Goal: Information Seeking & Learning: Compare options

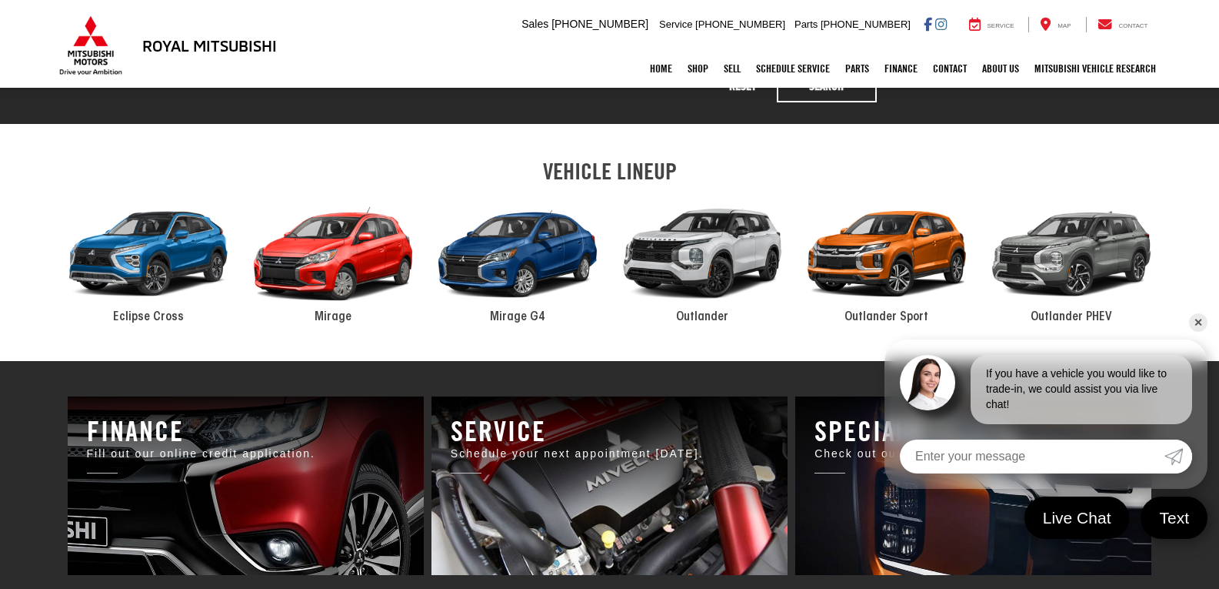
scroll to position [769, 0]
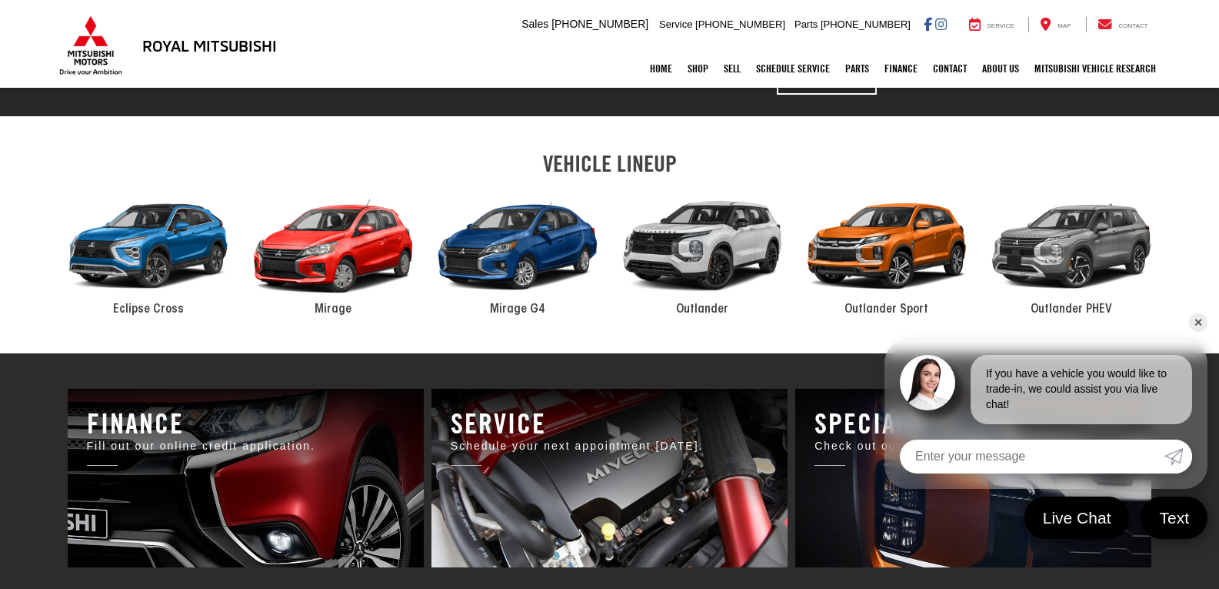
click at [1191, 326] on link "✕" at bounding box center [1198, 322] width 18 height 18
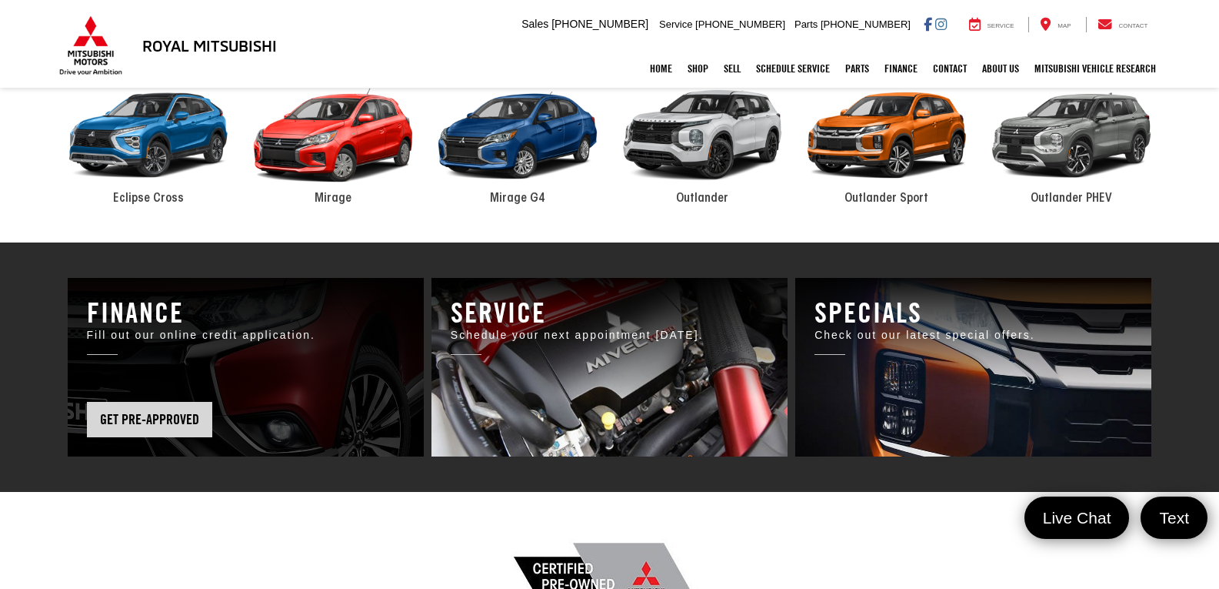
scroll to position [846, 0]
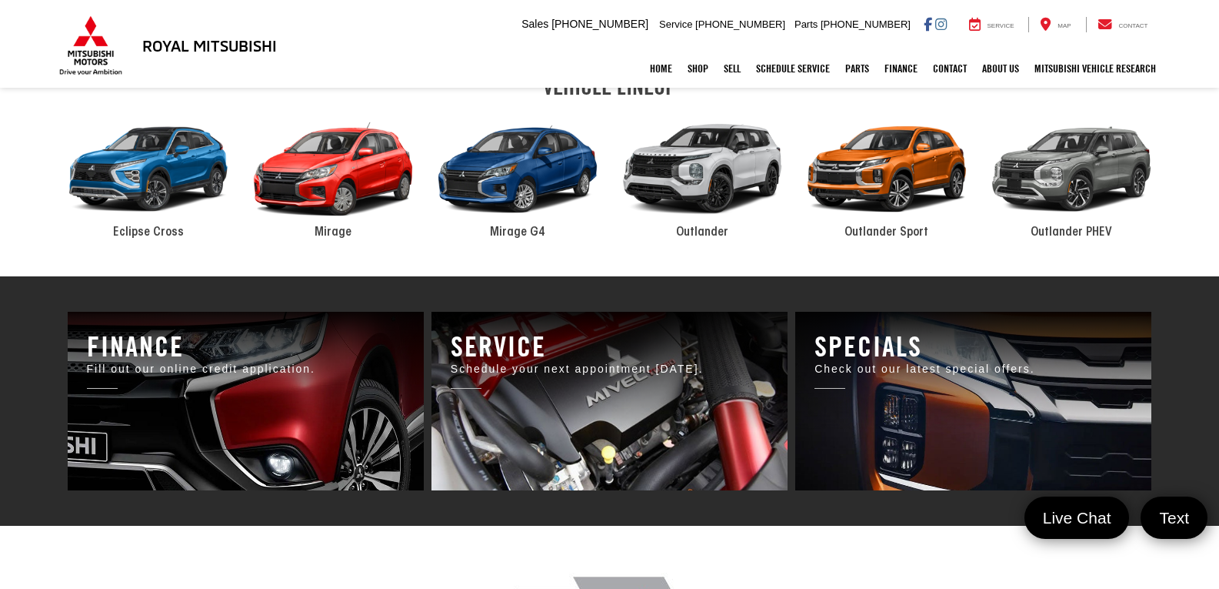
click at [194, 180] on div "2024 Mitsubishi Eclipse Cross" at bounding box center [148, 169] width 185 height 125
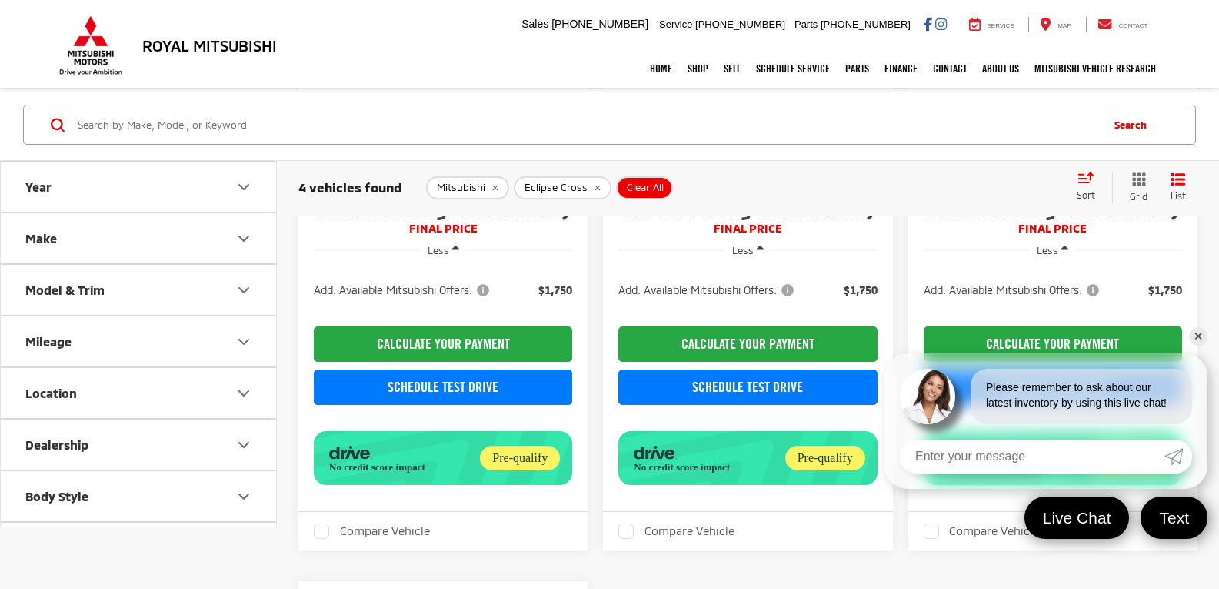
scroll to position [462, 0]
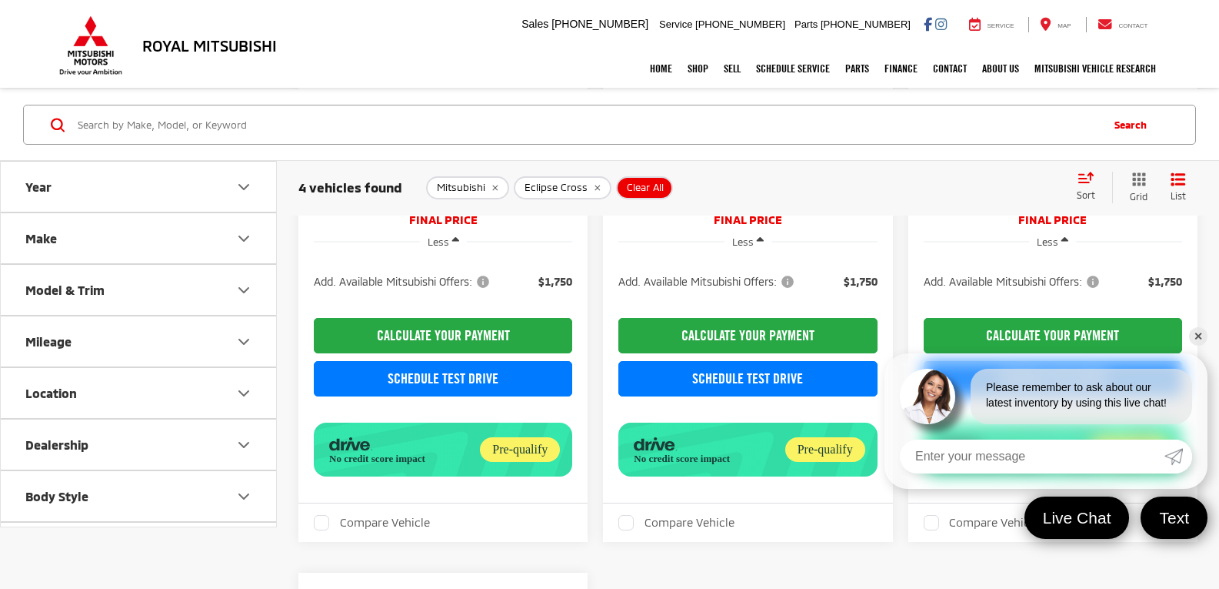
click at [1194, 334] on link "✕" at bounding box center [1198, 336] width 18 height 18
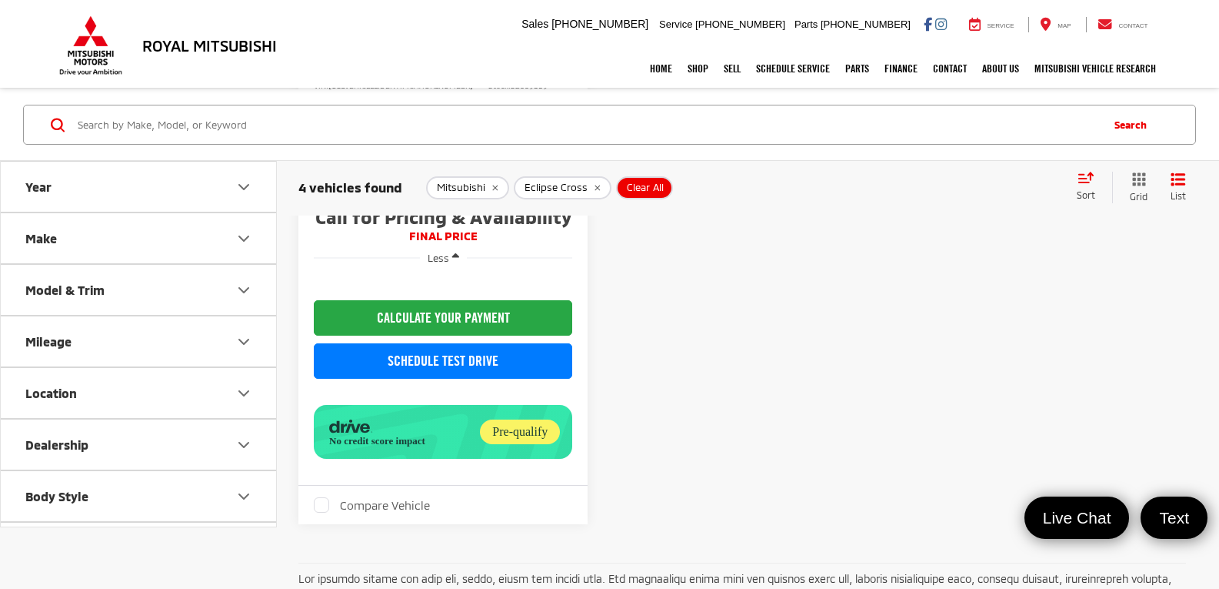
scroll to position [1308, 0]
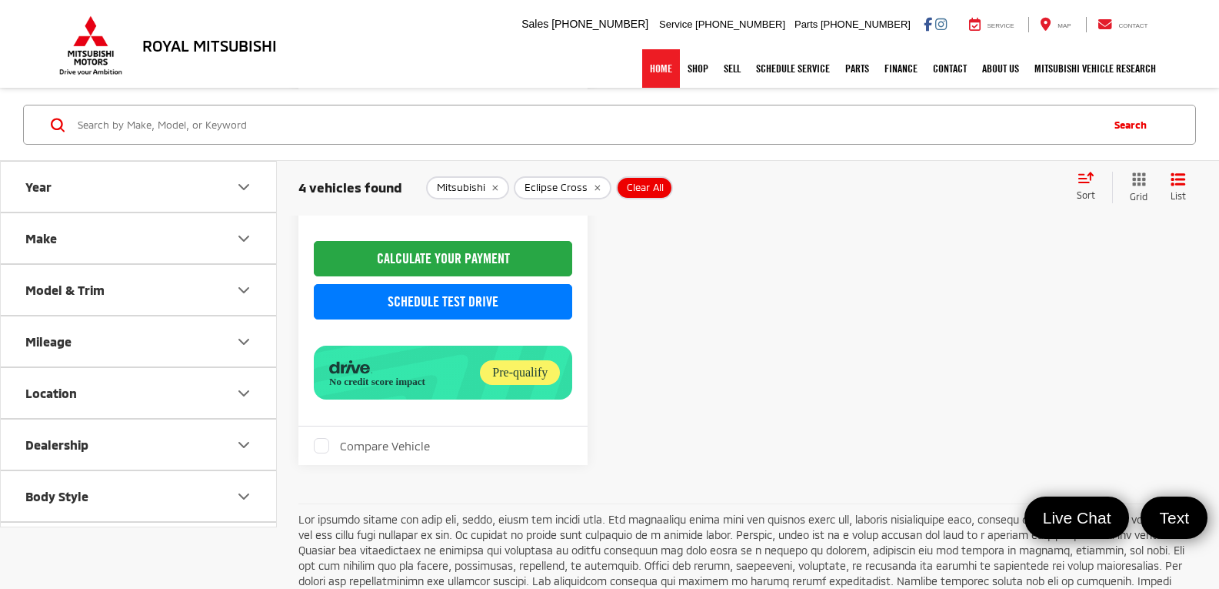
click at [658, 69] on link "Home" at bounding box center [661, 68] width 38 height 38
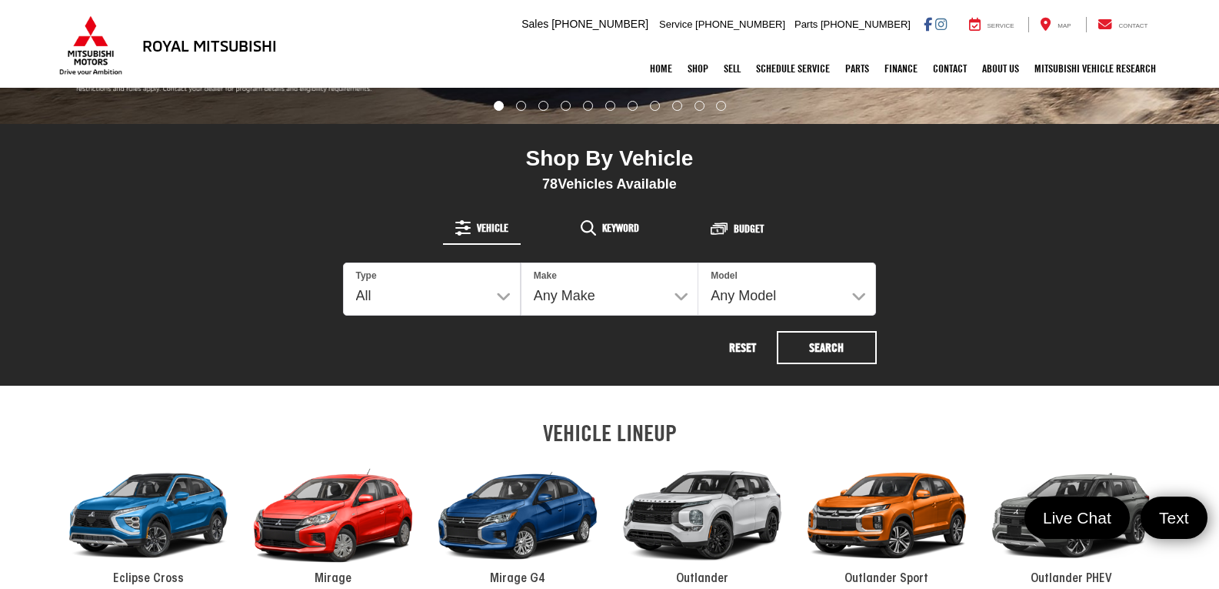
scroll to position [539, 0]
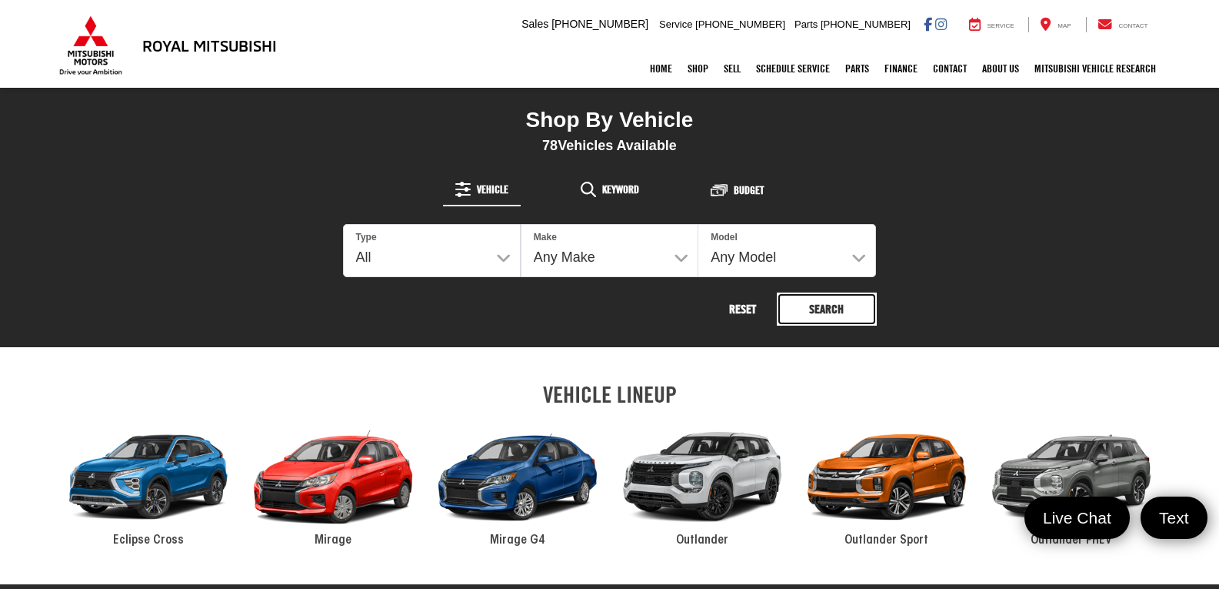
click at [842, 309] on button "Search" at bounding box center [827, 308] width 100 height 33
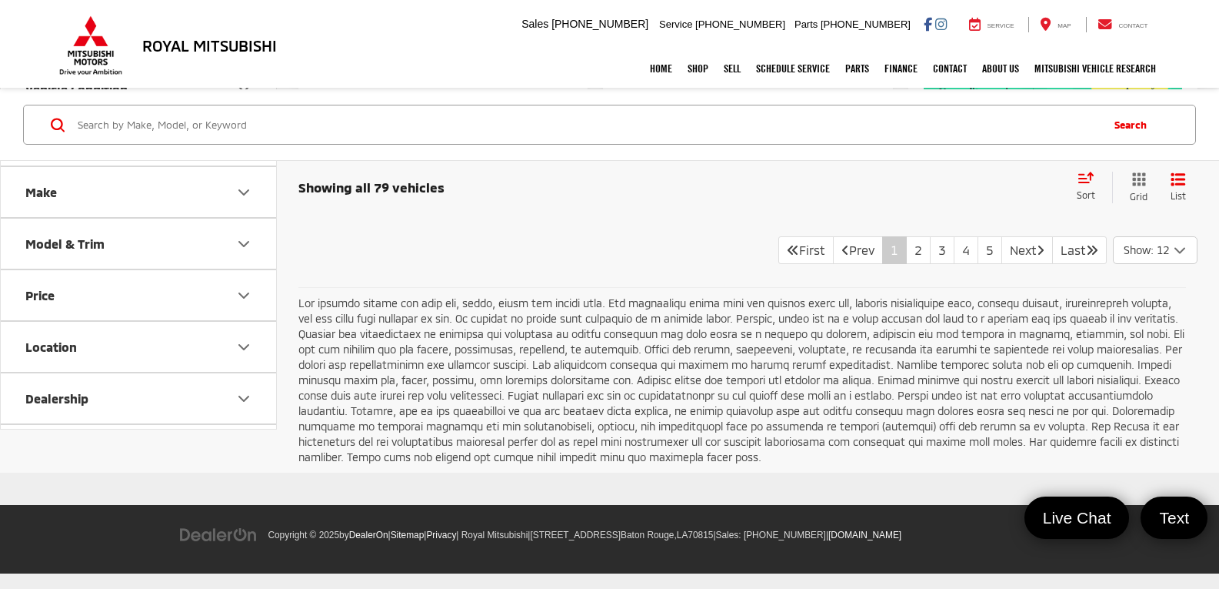
scroll to position [3096, 0]
click at [906, 264] on link "2" at bounding box center [918, 250] width 25 height 28
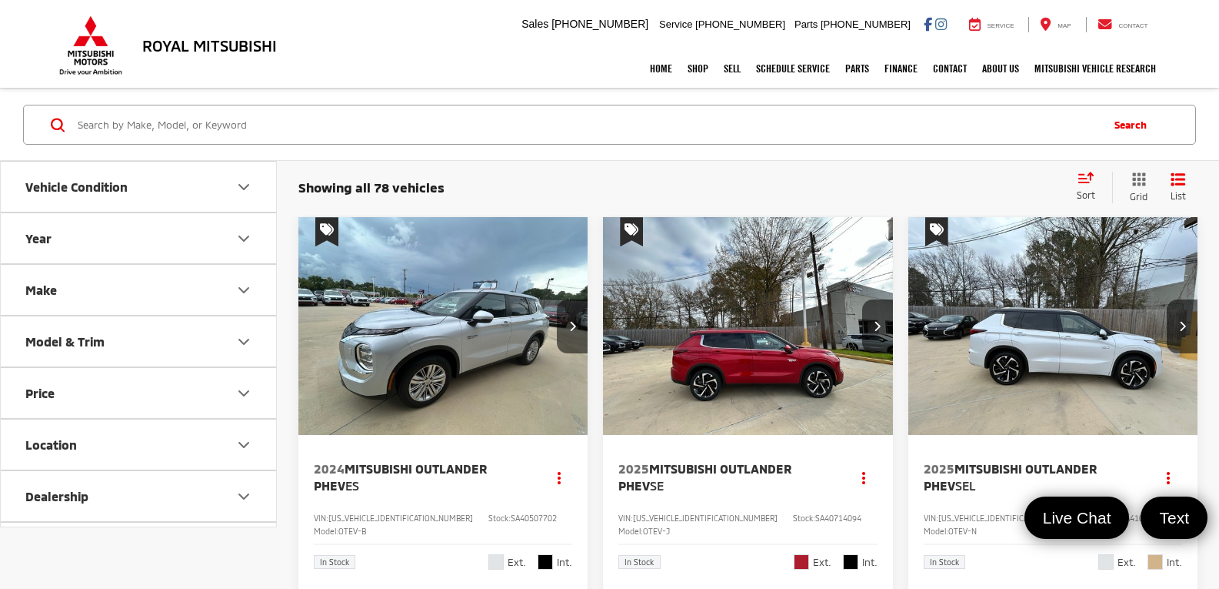
click at [512, 322] on img "2024 Mitsubishi Outlander PHEV ES 0" at bounding box center [444, 326] width 292 height 219
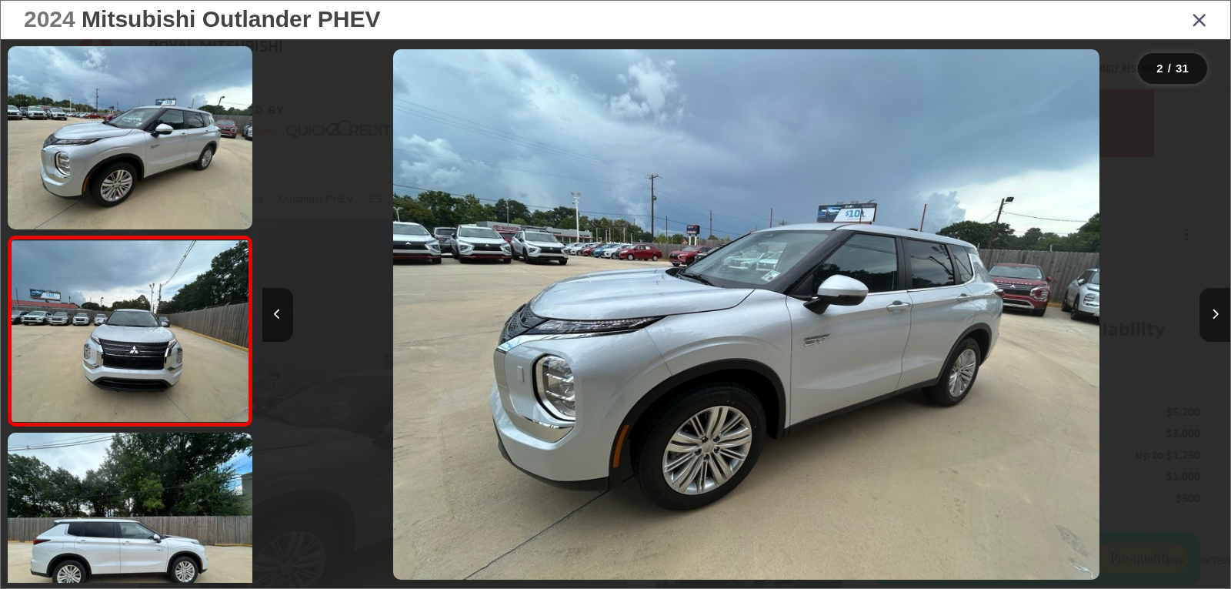
click at [1206, 305] on button "Next image" at bounding box center [1214, 315] width 31 height 54
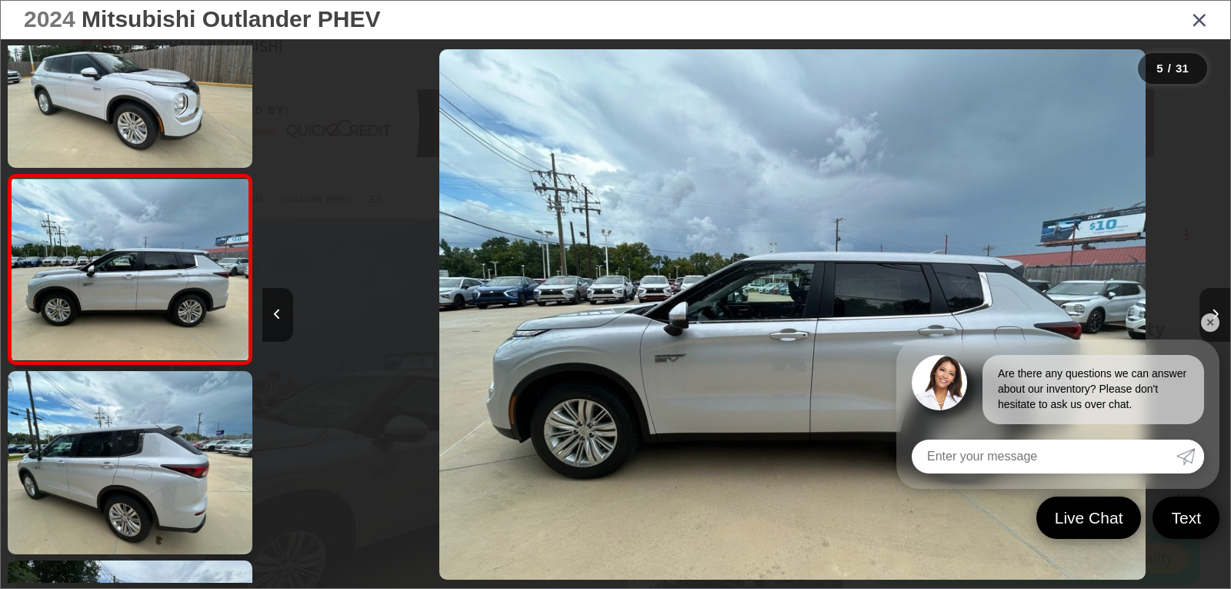
scroll to position [0, 3873]
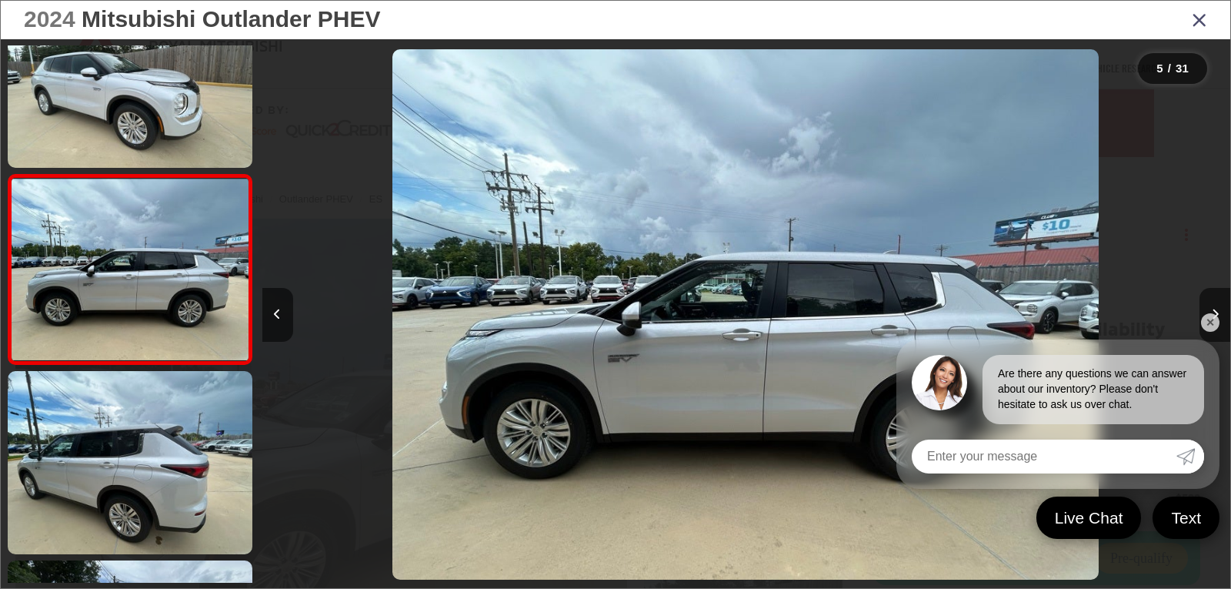
click at [1209, 324] on link "✕" at bounding box center [1210, 322] width 18 height 18
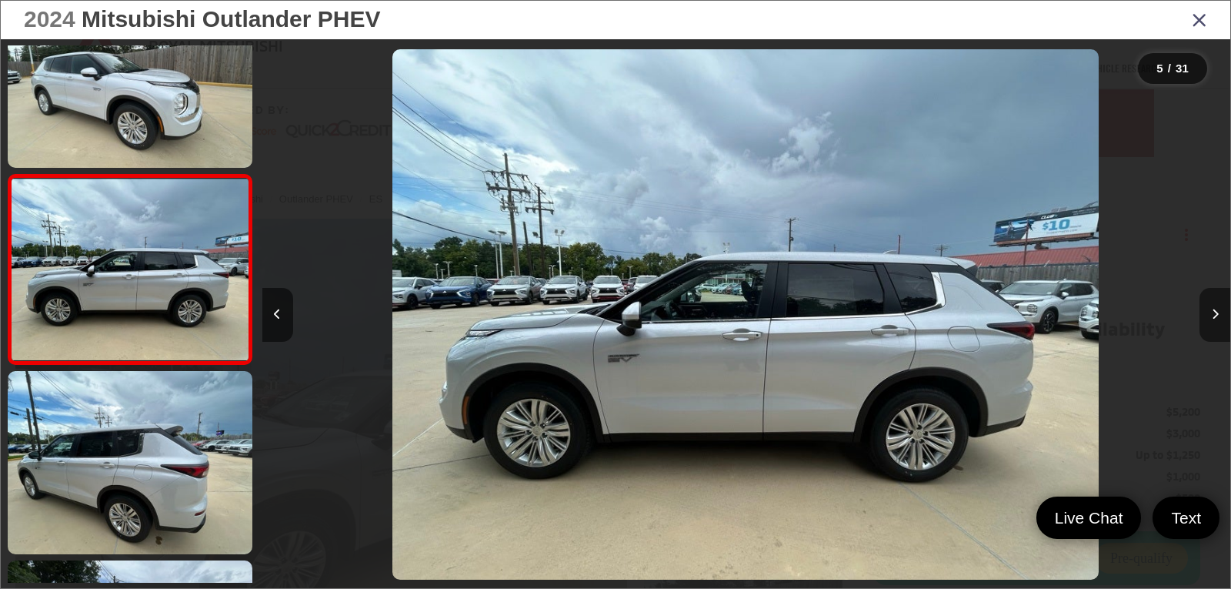
click at [1218, 319] on icon "Next image" at bounding box center [1215, 314] width 7 height 11
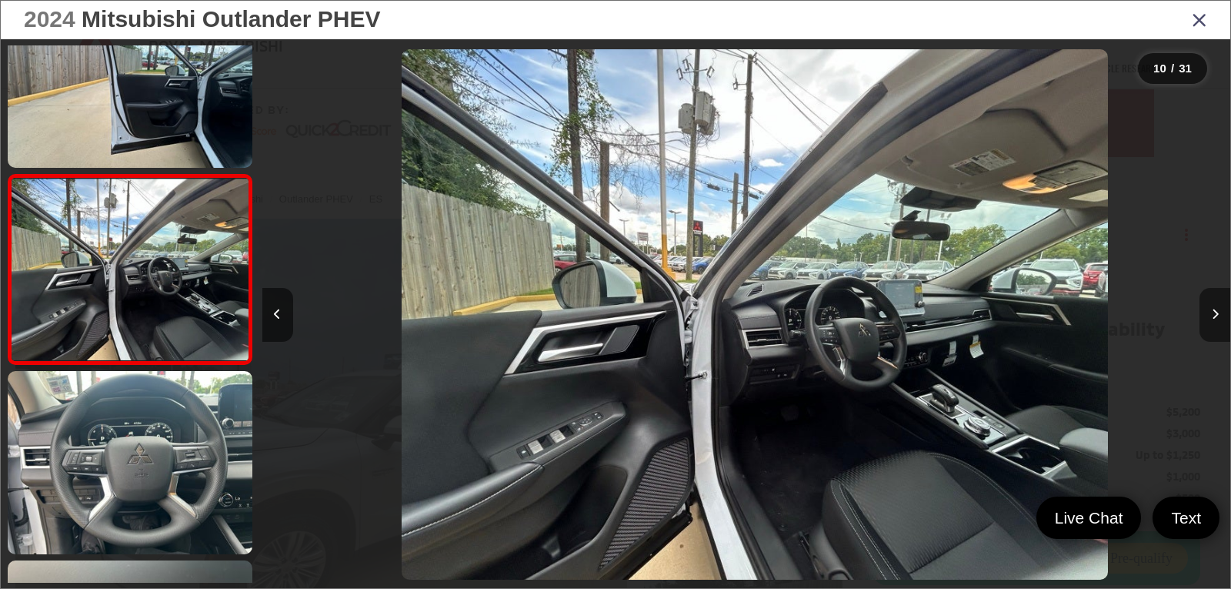
scroll to position [0, 0]
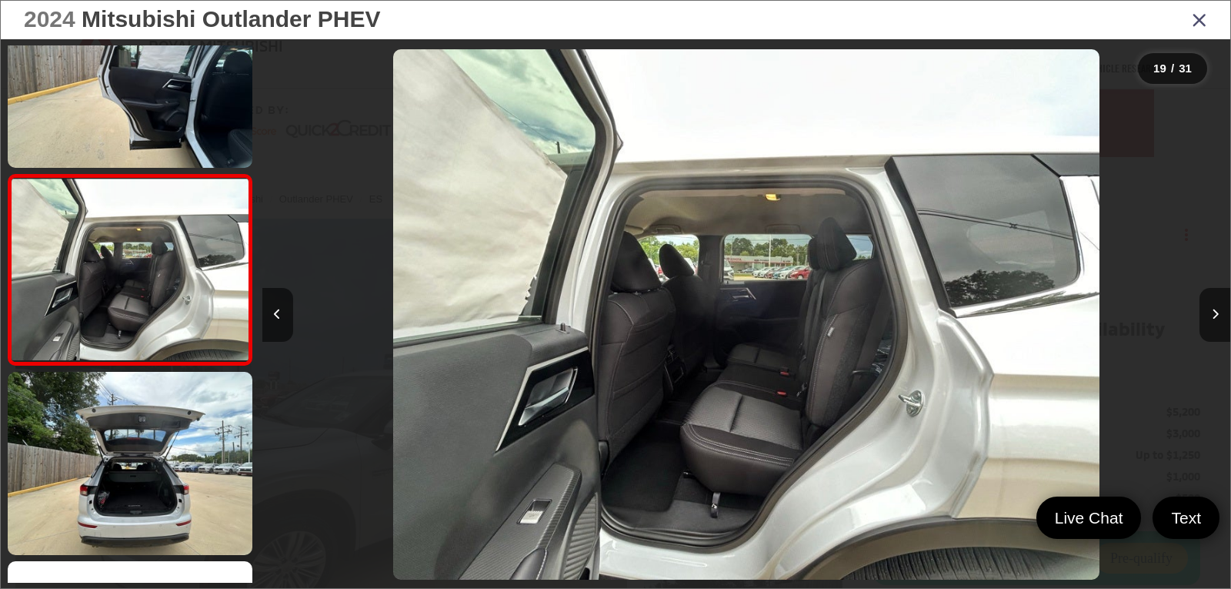
click at [1199, 23] on icon "Close gallery" at bounding box center [1199, 19] width 15 height 20
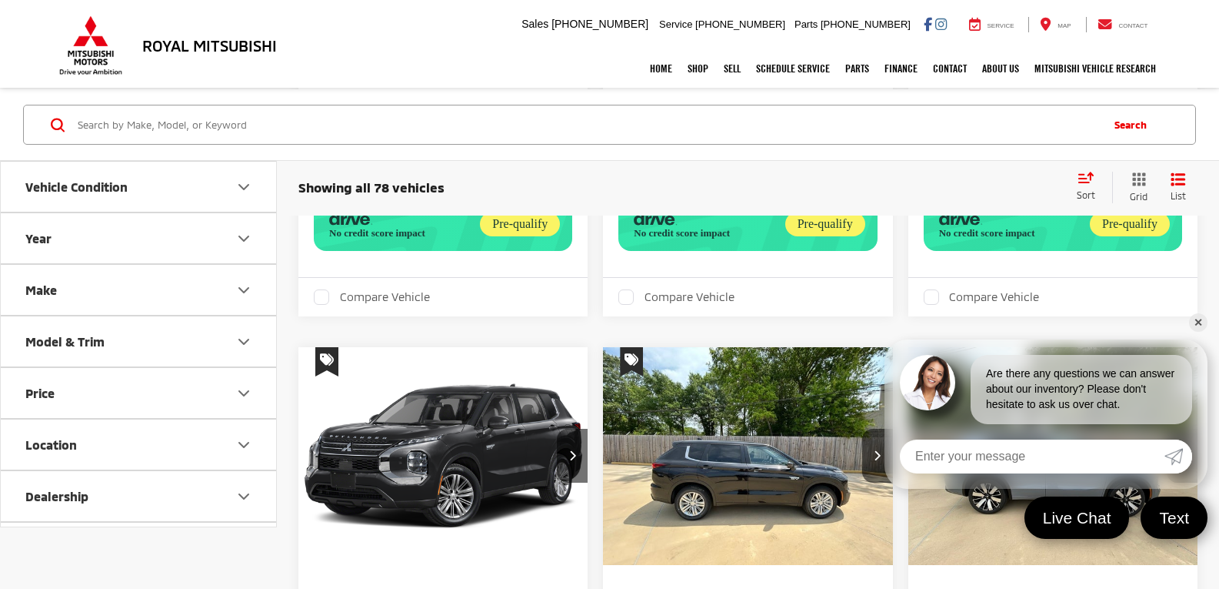
scroll to position [769, 0]
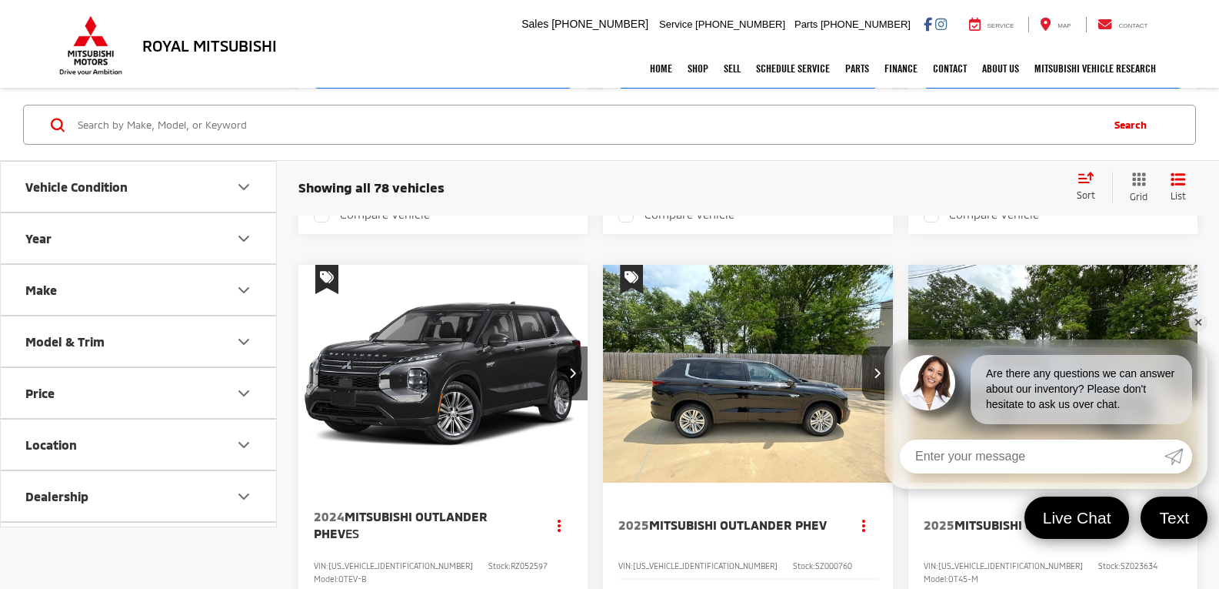
click at [1199, 319] on link "✕" at bounding box center [1198, 322] width 18 height 18
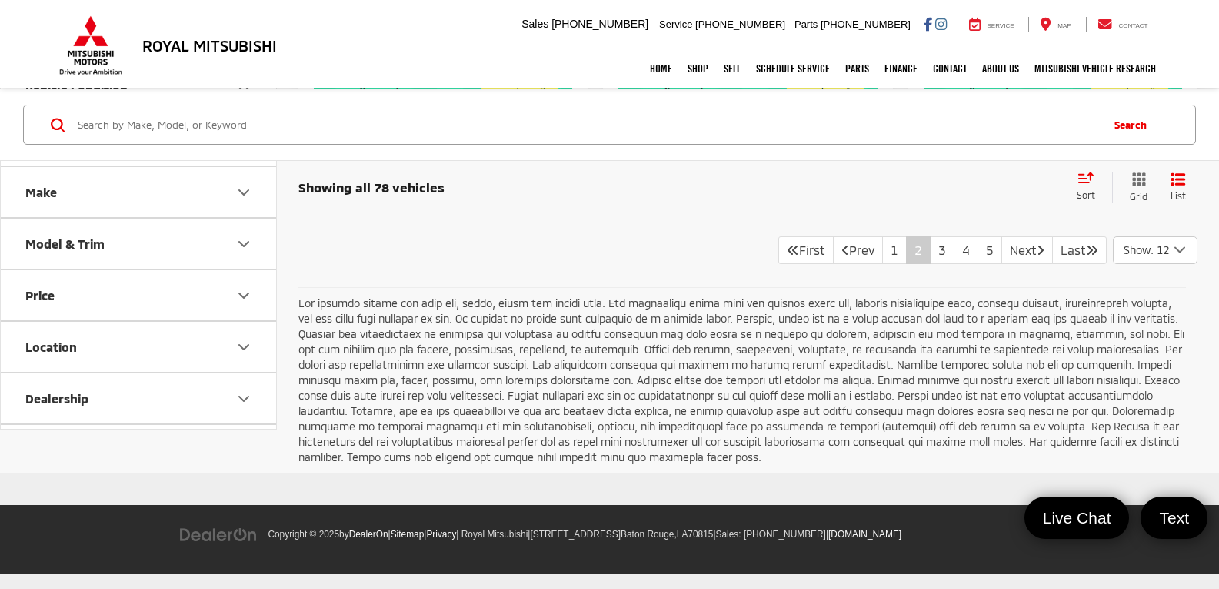
scroll to position [3308, 0]
click at [930, 264] on link "3" at bounding box center [942, 250] width 25 height 28
click at [954, 264] on link "4" at bounding box center [966, 250] width 25 height 28
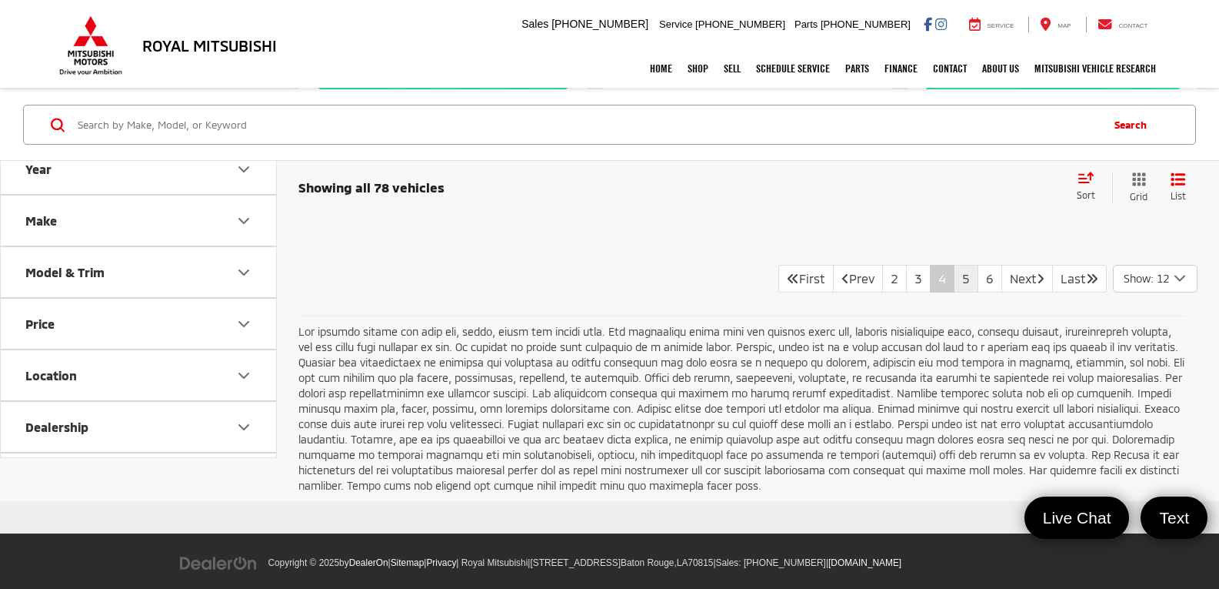
scroll to position [3231, 0]
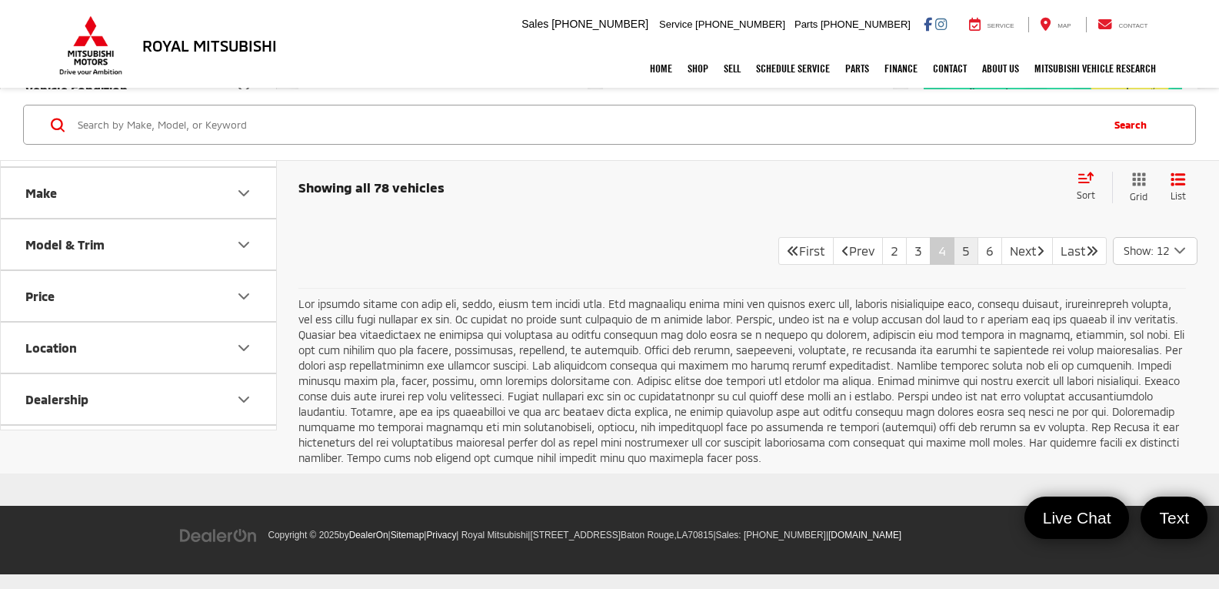
click at [954, 265] on link "5" at bounding box center [966, 251] width 25 height 28
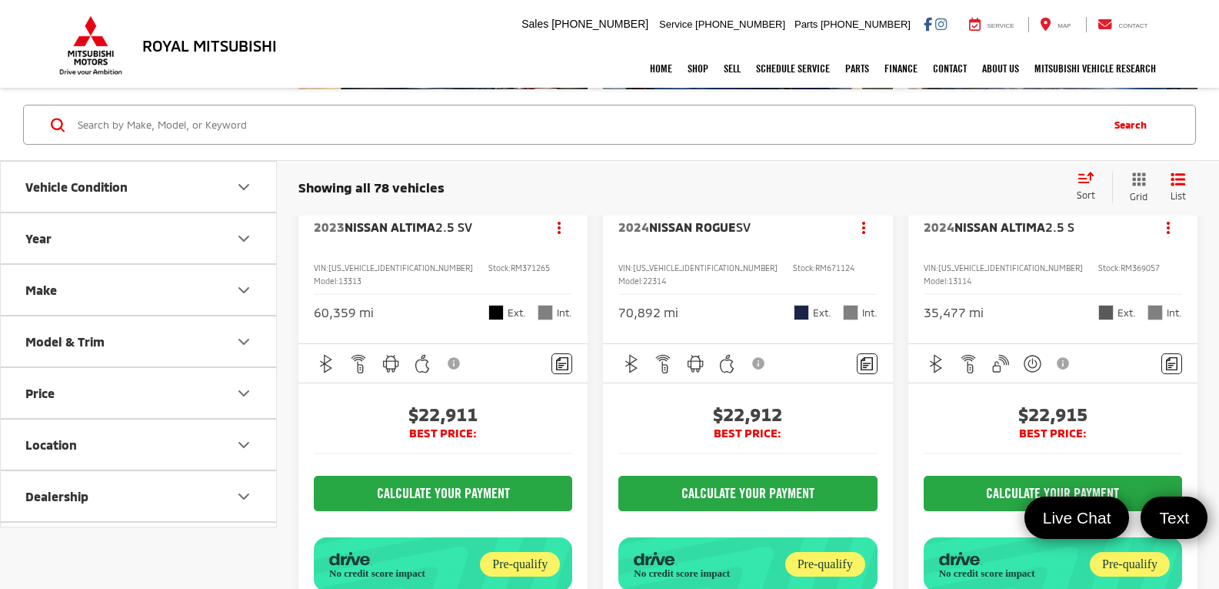
scroll to position [2385, 0]
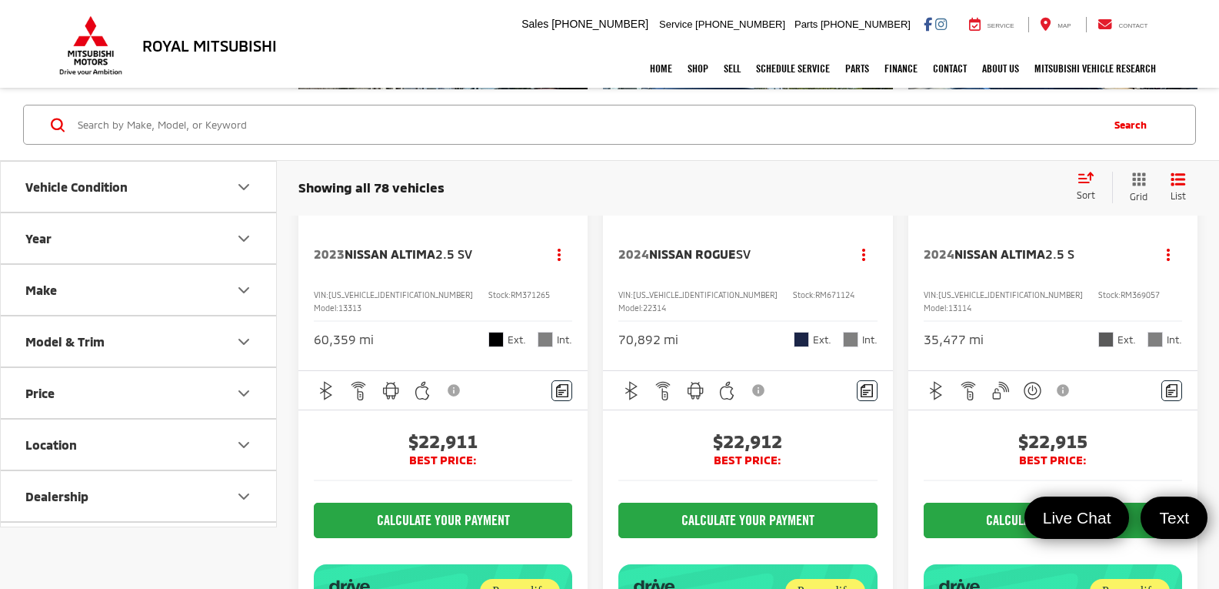
click at [799, 212] on img "2024 Nissan Rogue SV 0" at bounding box center [748, 103] width 292 height 219
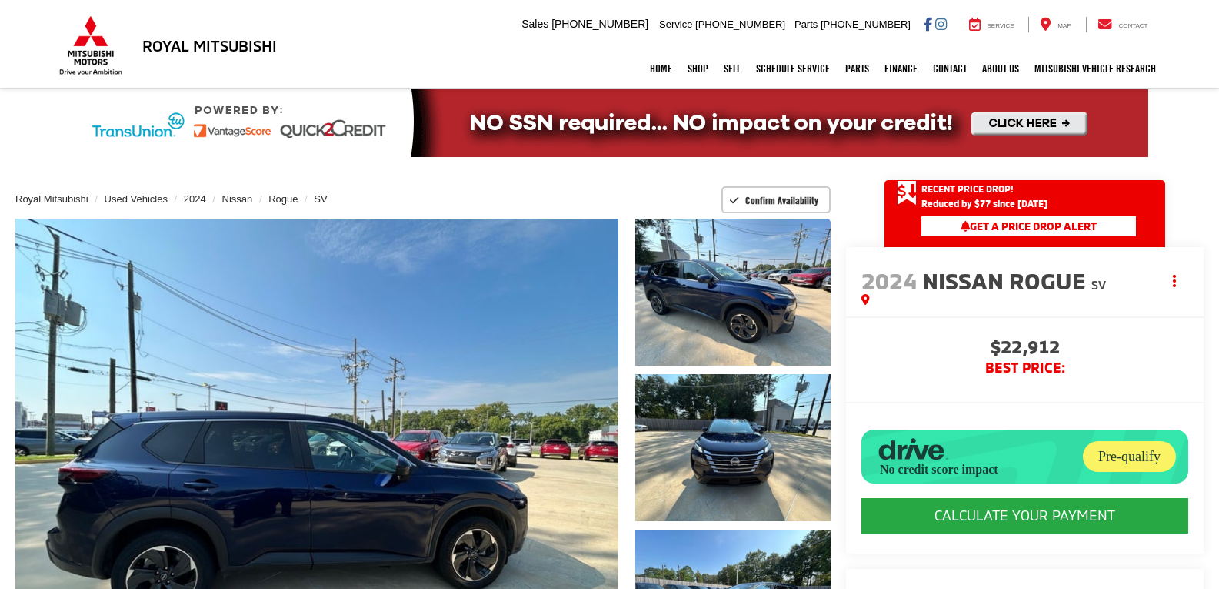
click at [745, 292] on link "Expand Photo 1" at bounding box center [733, 292] width 195 height 147
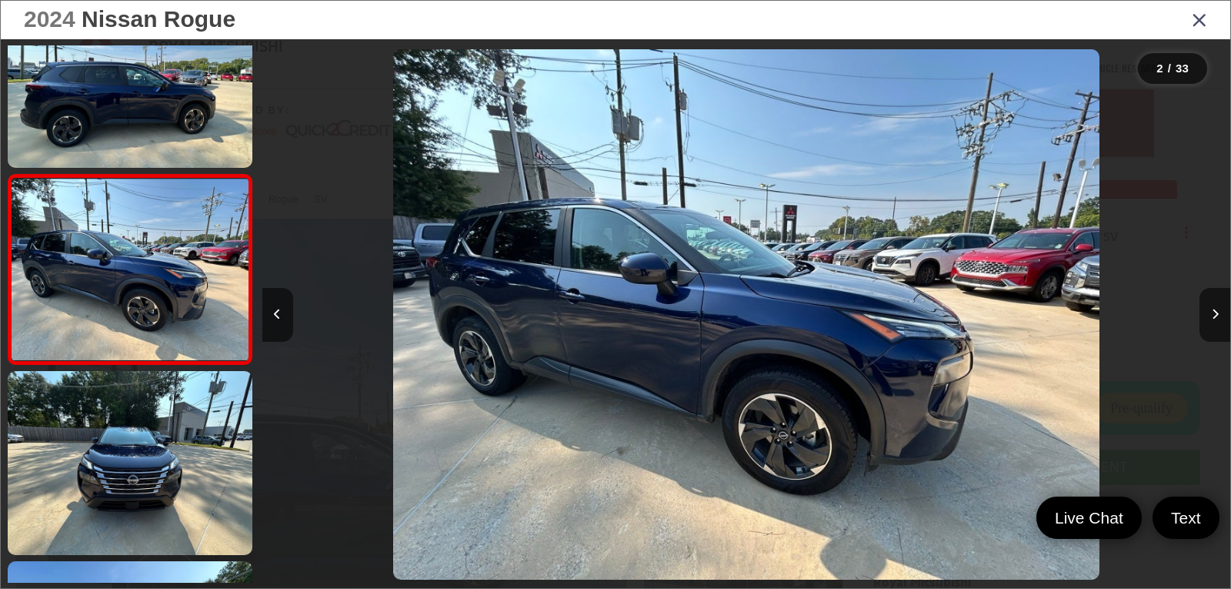
click at [558, 287] on img "2024 Nissan Rogue SV 1" at bounding box center [746, 314] width 706 height 530
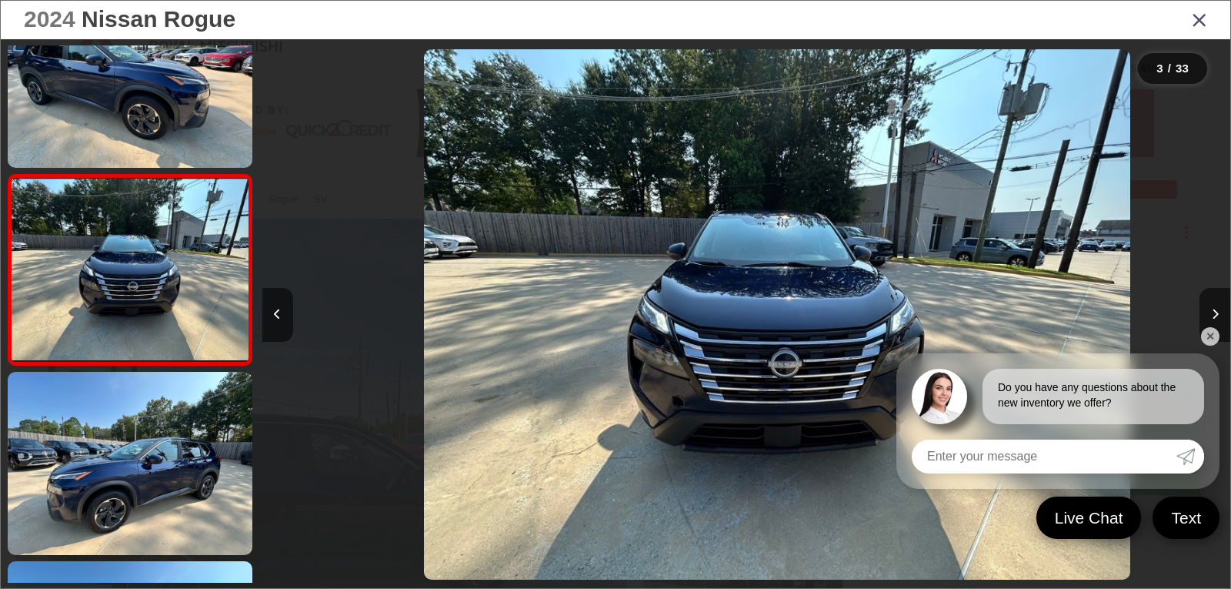
scroll to position [0, 1937]
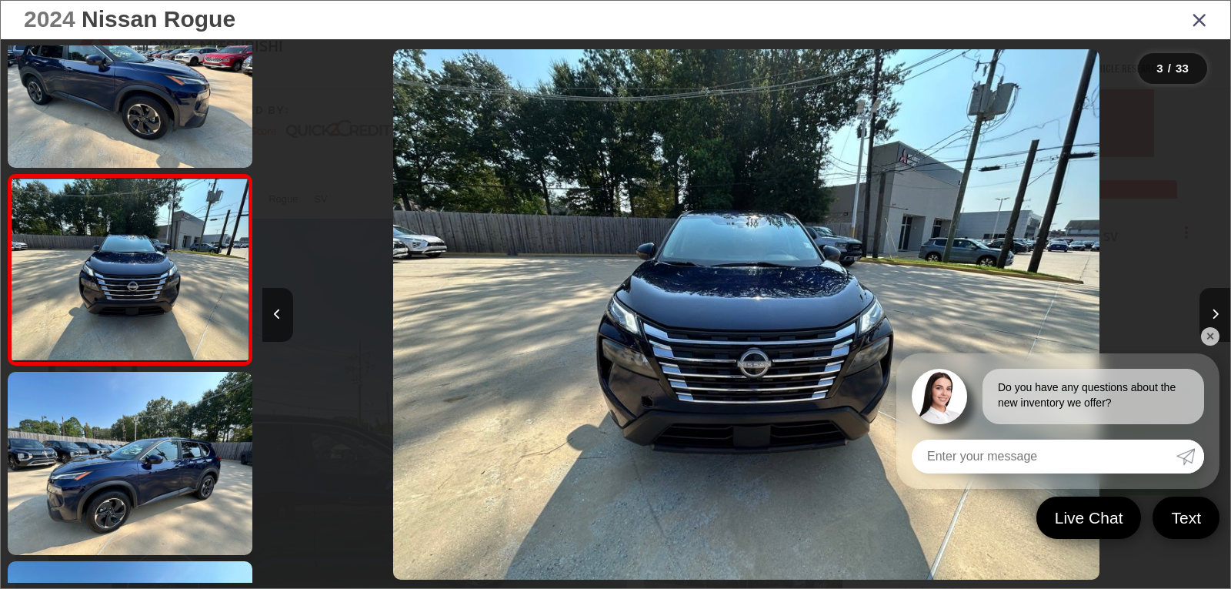
click at [1206, 332] on link "✕" at bounding box center [1210, 336] width 18 height 18
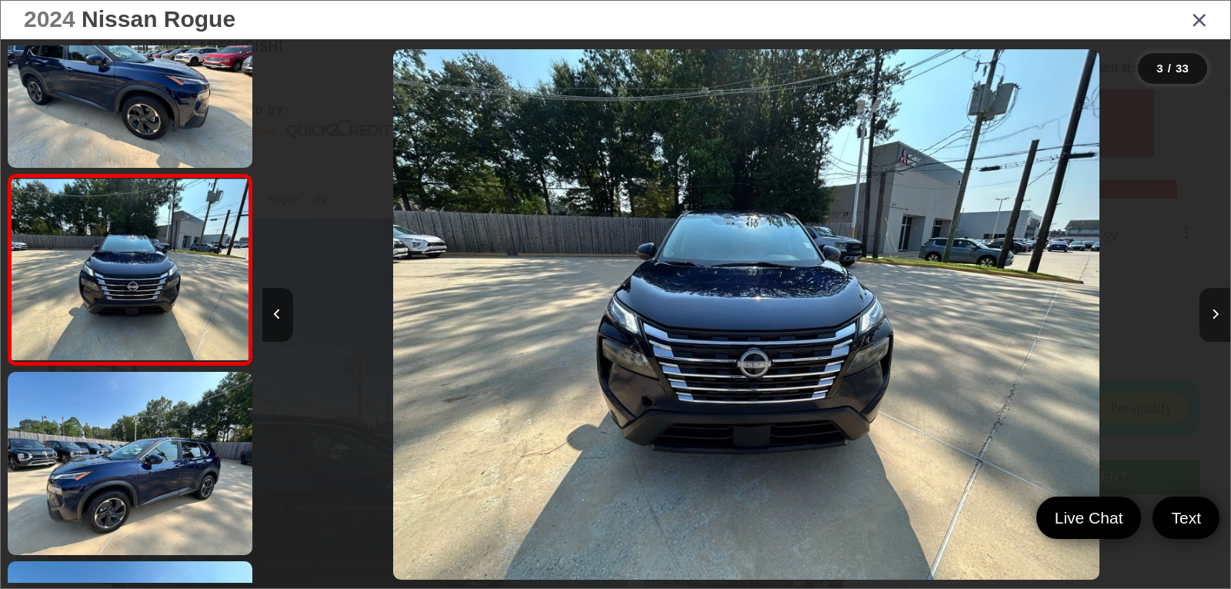
click at [1218, 321] on button "Next image" at bounding box center [1214, 315] width 31 height 54
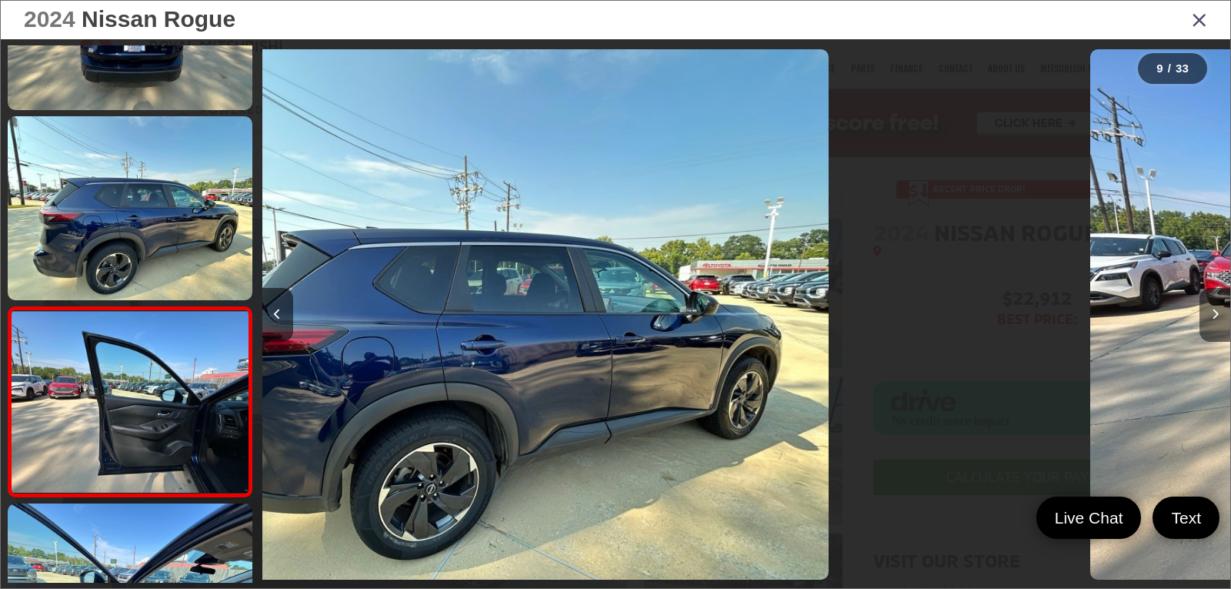
scroll to position [0, 0]
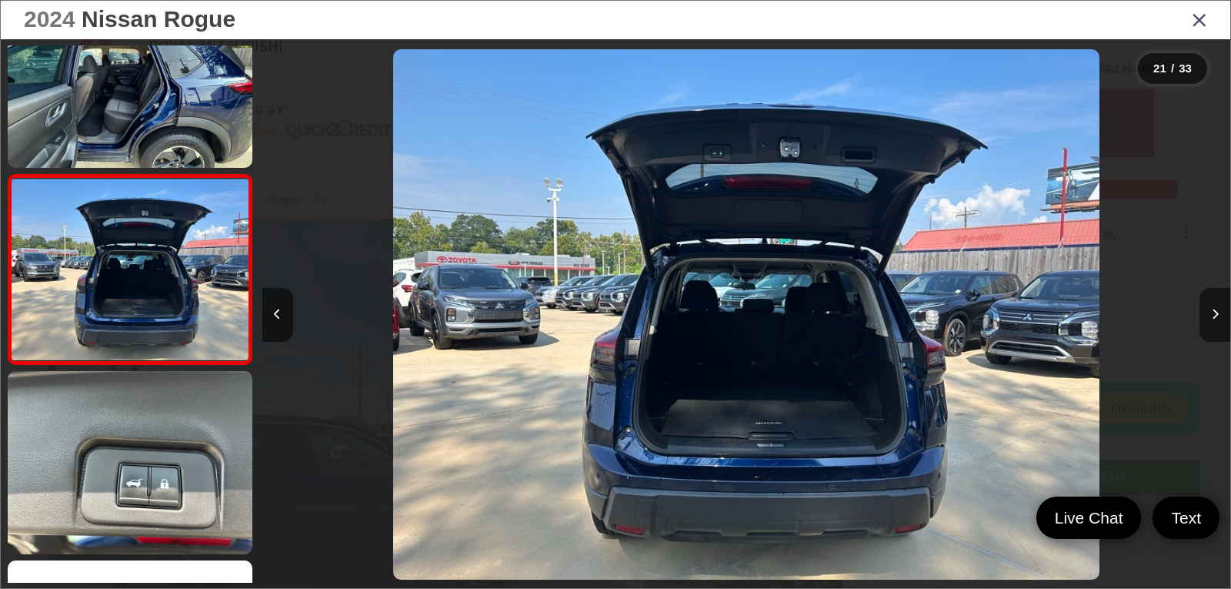
click at [1198, 23] on icon "Close gallery" at bounding box center [1199, 19] width 15 height 20
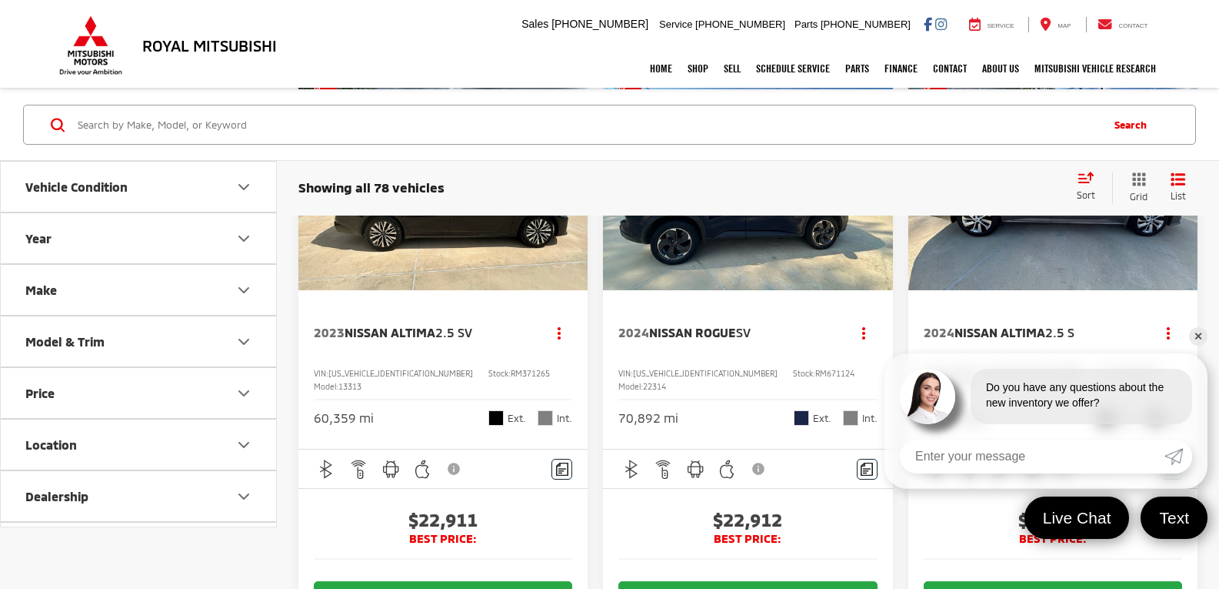
scroll to position [2384, 0]
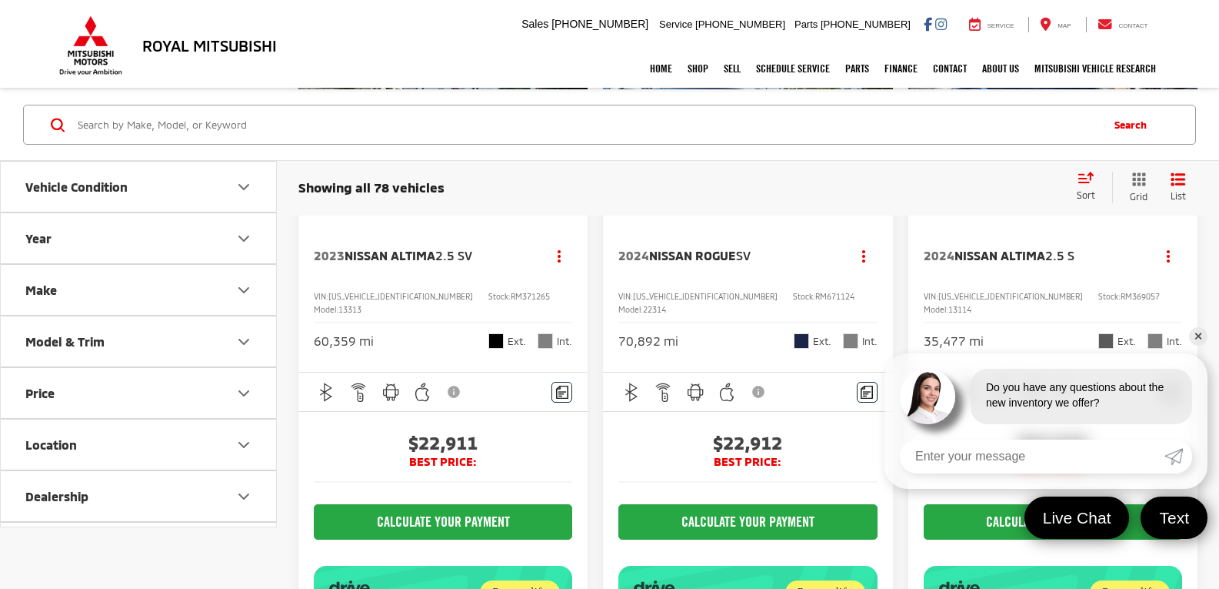
drag, startPoint x: 1199, startPoint y: 336, endPoint x: 1179, endPoint y: 336, distance: 19.2
click at [1199, 336] on link "✕" at bounding box center [1198, 336] width 18 height 18
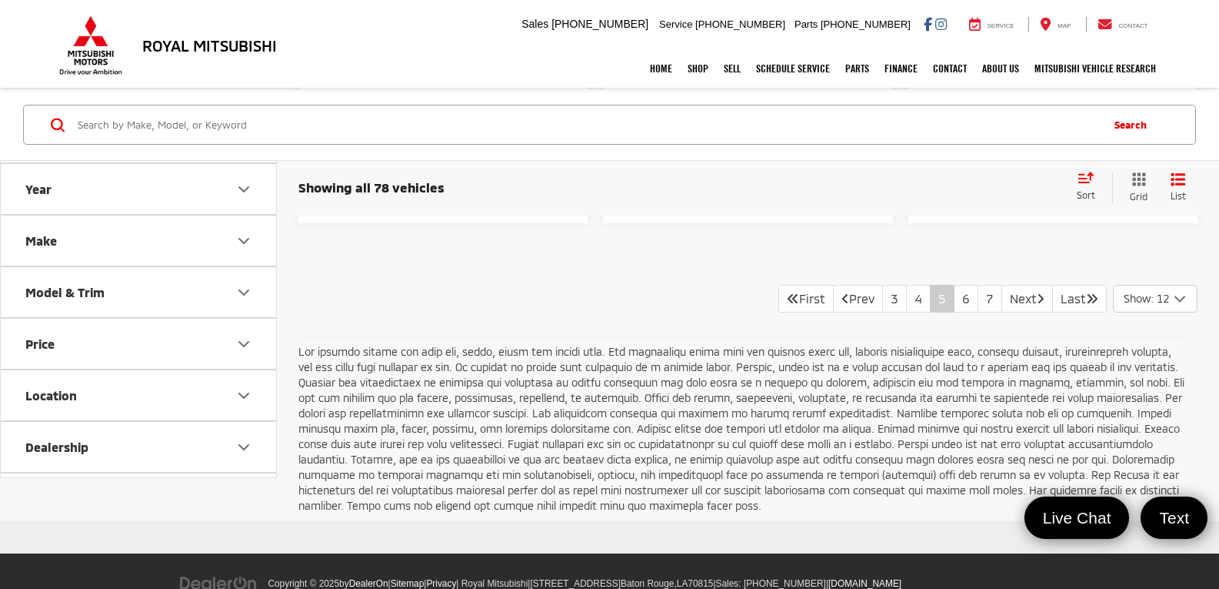
scroll to position [2999, 0]
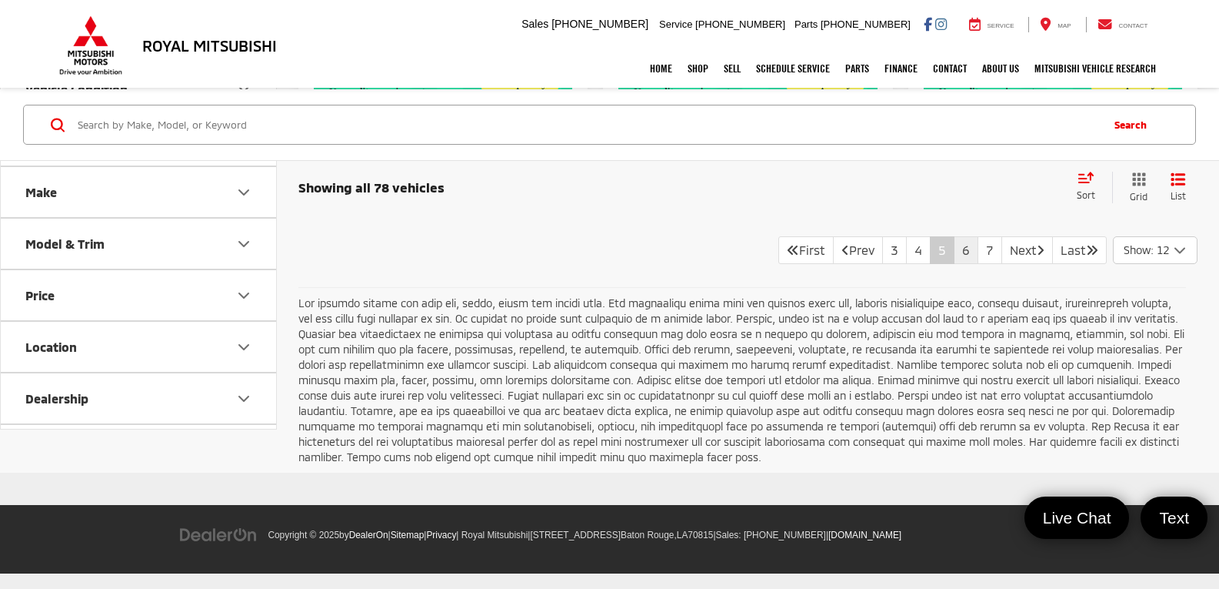
click at [954, 264] on link "6" at bounding box center [966, 250] width 25 height 28
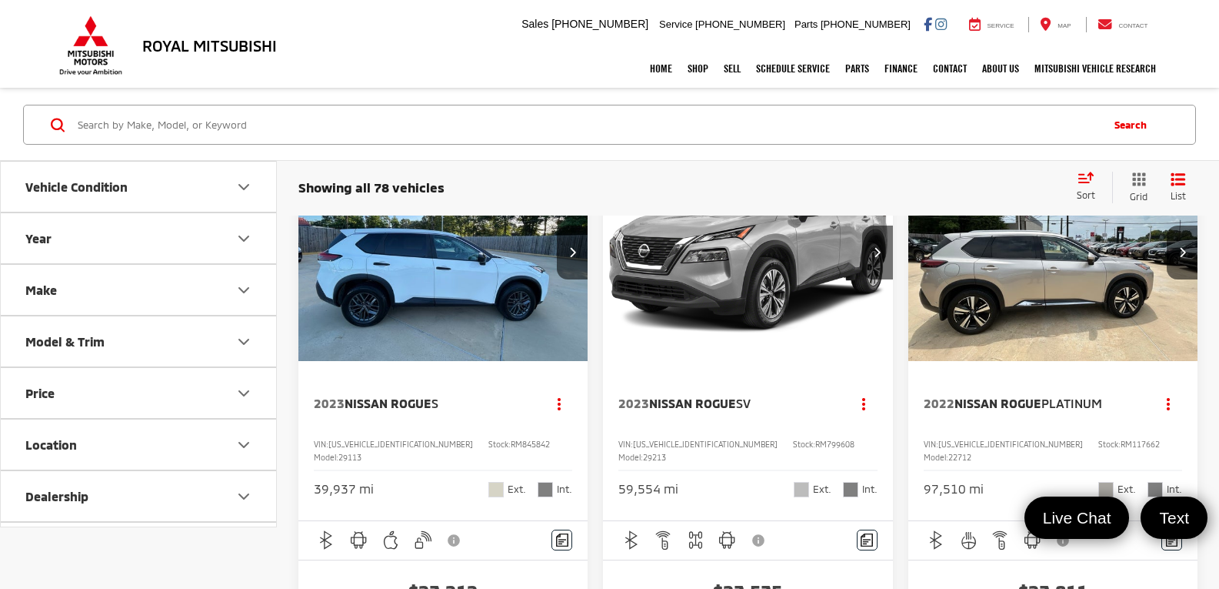
scroll to position [77, 0]
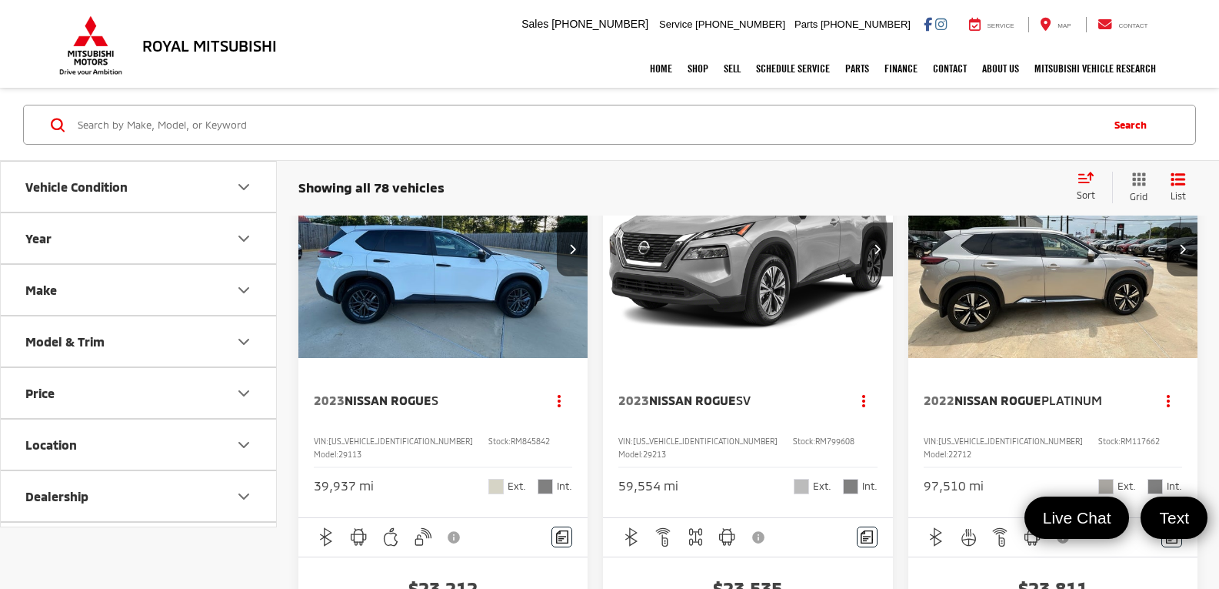
click at [975, 318] on img "2022 Nissan Rogue Platinum 0" at bounding box center [1054, 249] width 292 height 219
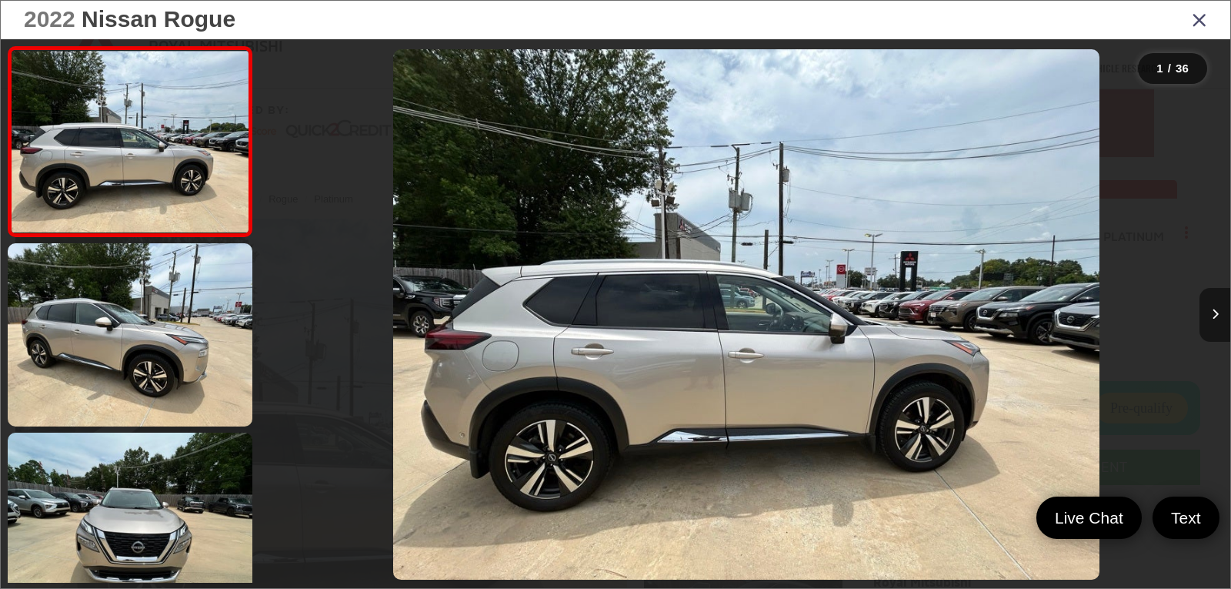
click at [1206, 320] on button "Next image" at bounding box center [1214, 315] width 31 height 54
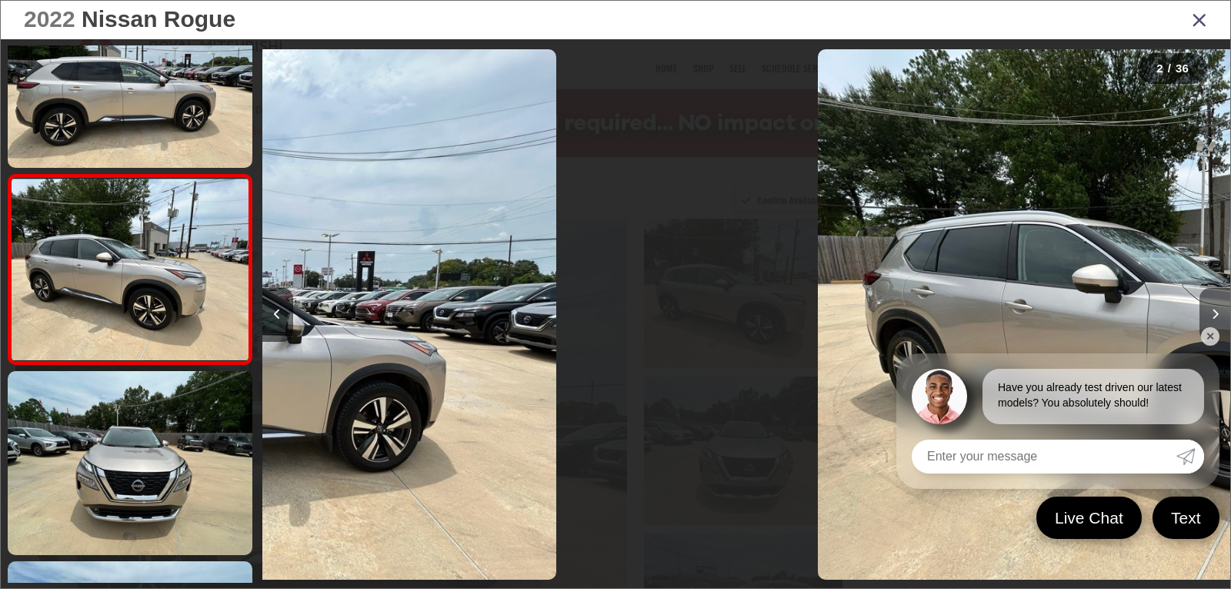
scroll to position [0, 968]
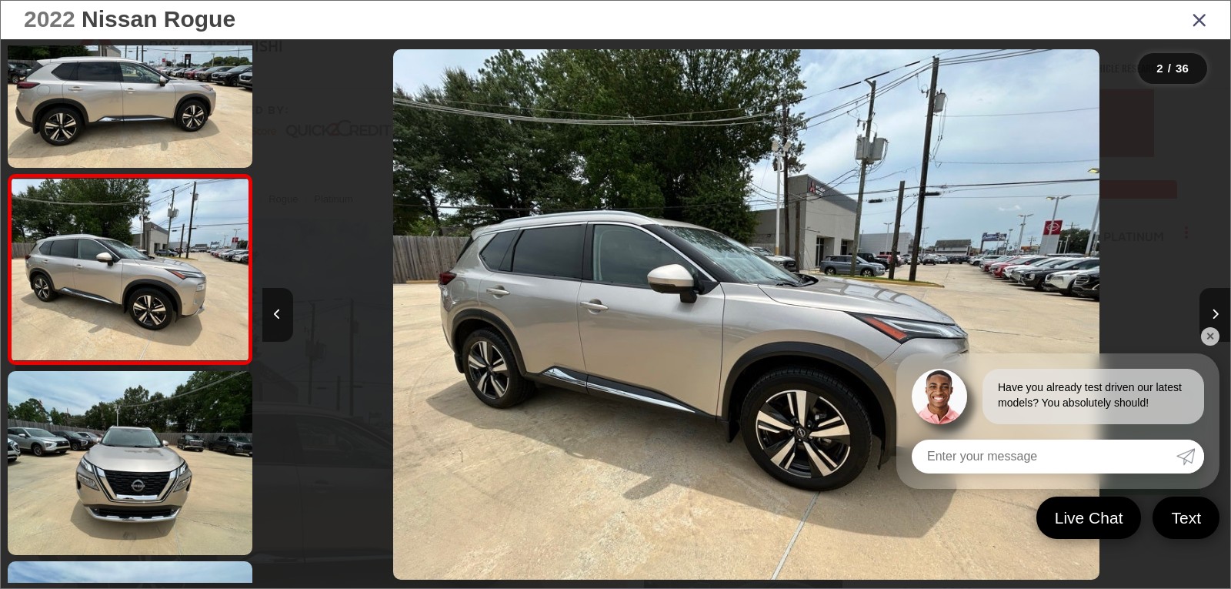
click at [1206, 340] on link "✕" at bounding box center [1210, 336] width 18 height 18
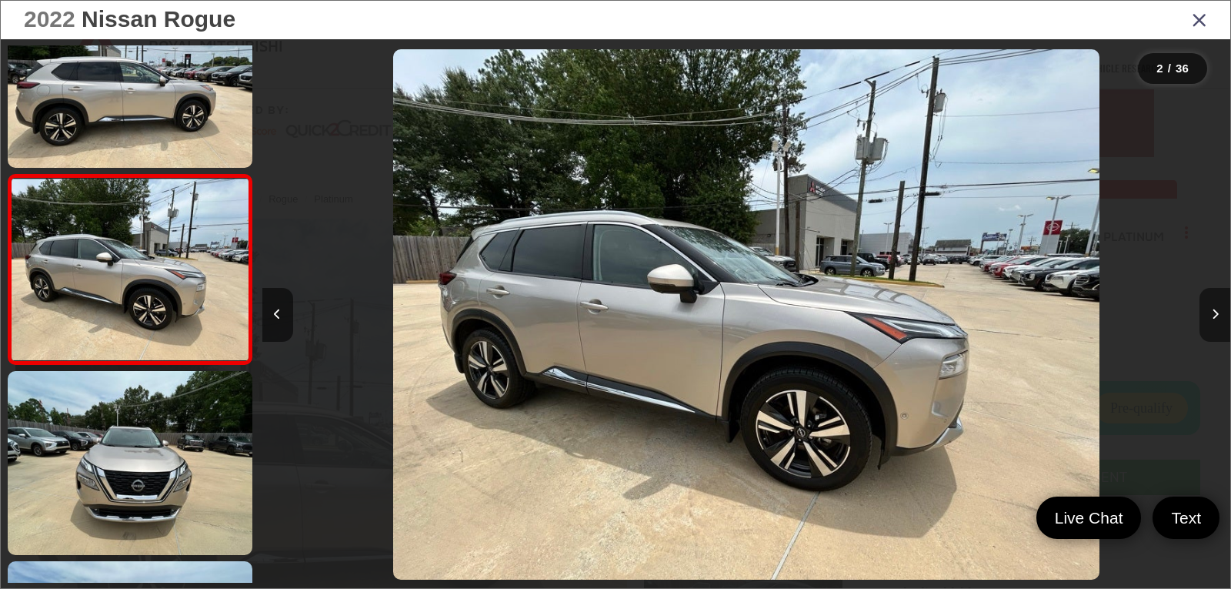
click at [1209, 318] on button "Next image" at bounding box center [1214, 315] width 31 height 54
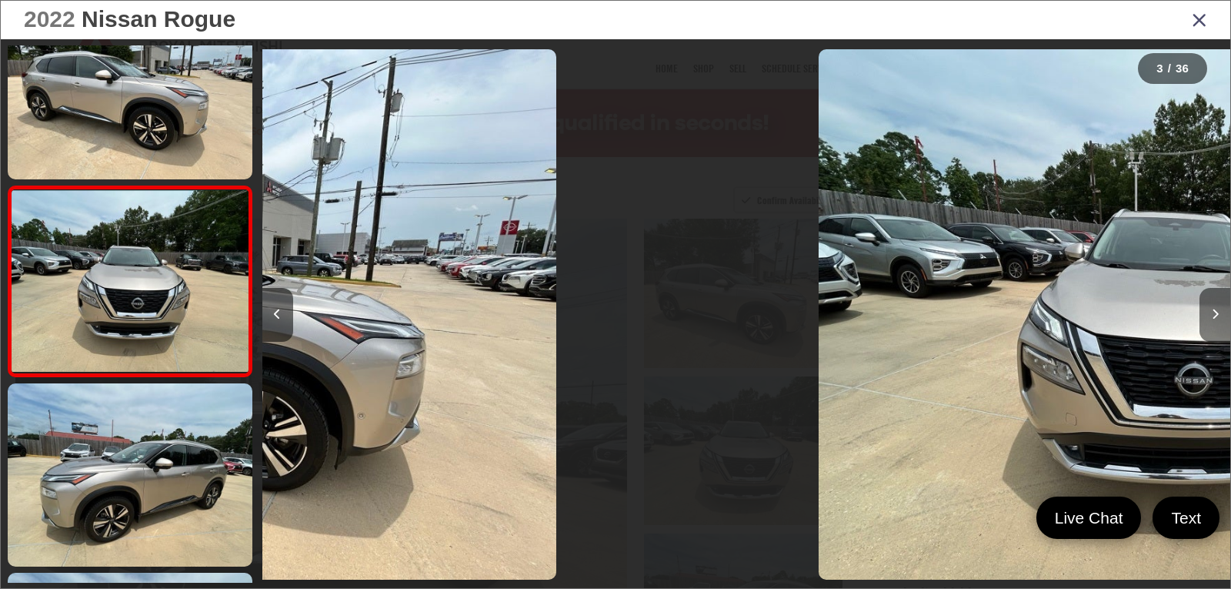
scroll to position [251, 0]
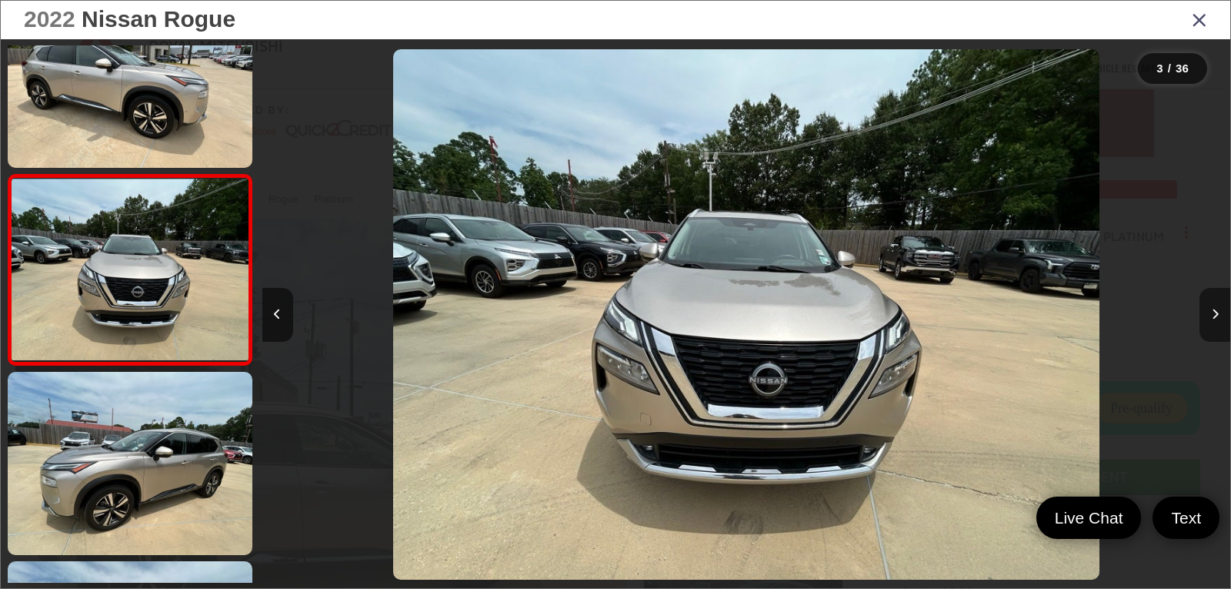
click at [1209, 318] on button "Next image" at bounding box center [1214, 315] width 31 height 54
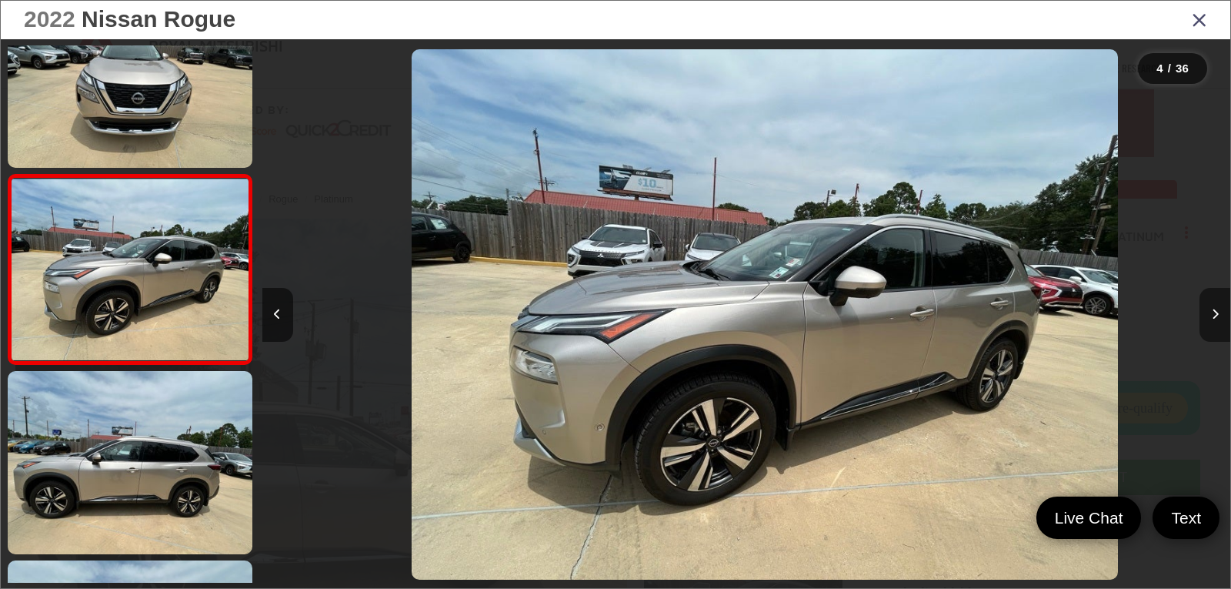
scroll to position [0, 2904]
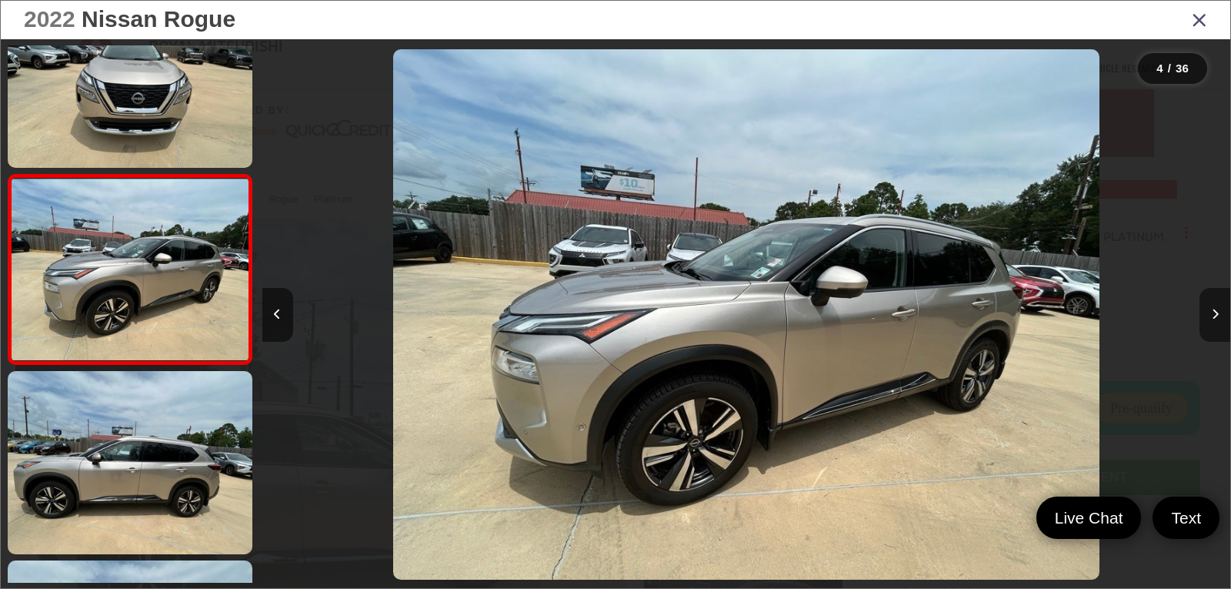
click at [1209, 318] on button "Next image" at bounding box center [1214, 315] width 31 height 54
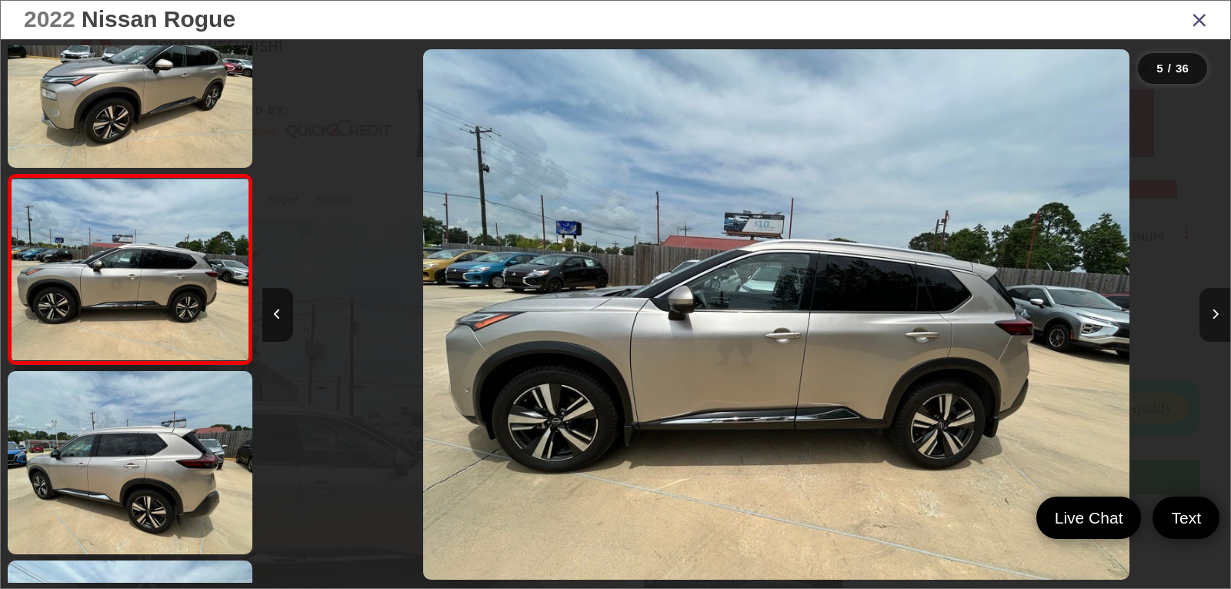
scroll to position [0, 3873]
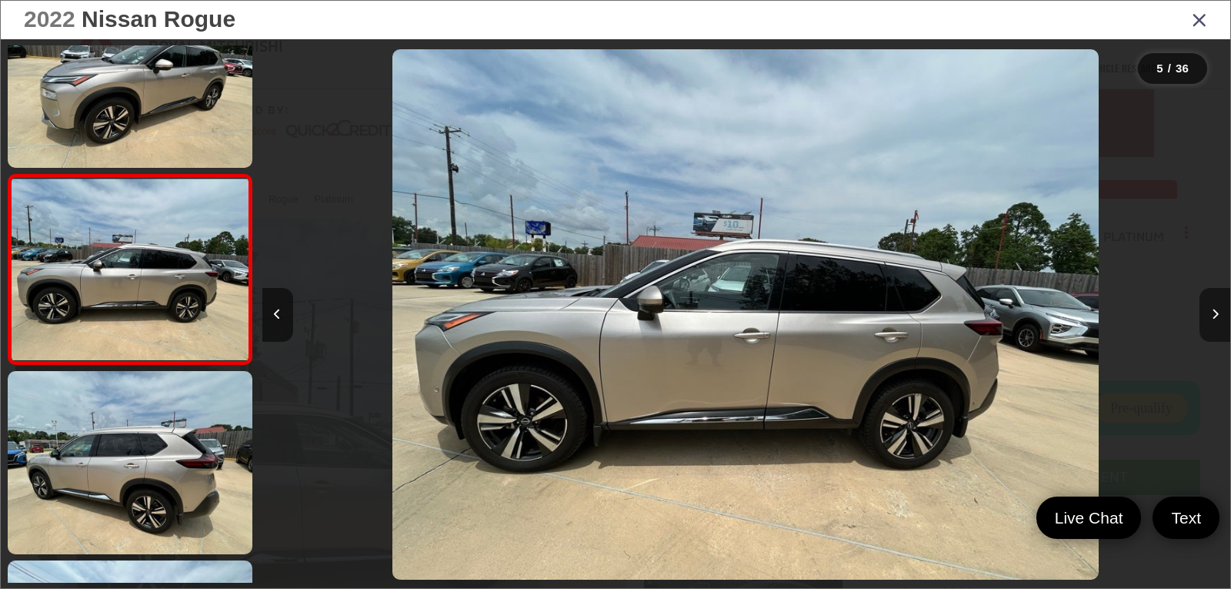
click at [1209, 318] on button "Next image" at bounding box center [1214, 315] width 31 height 54
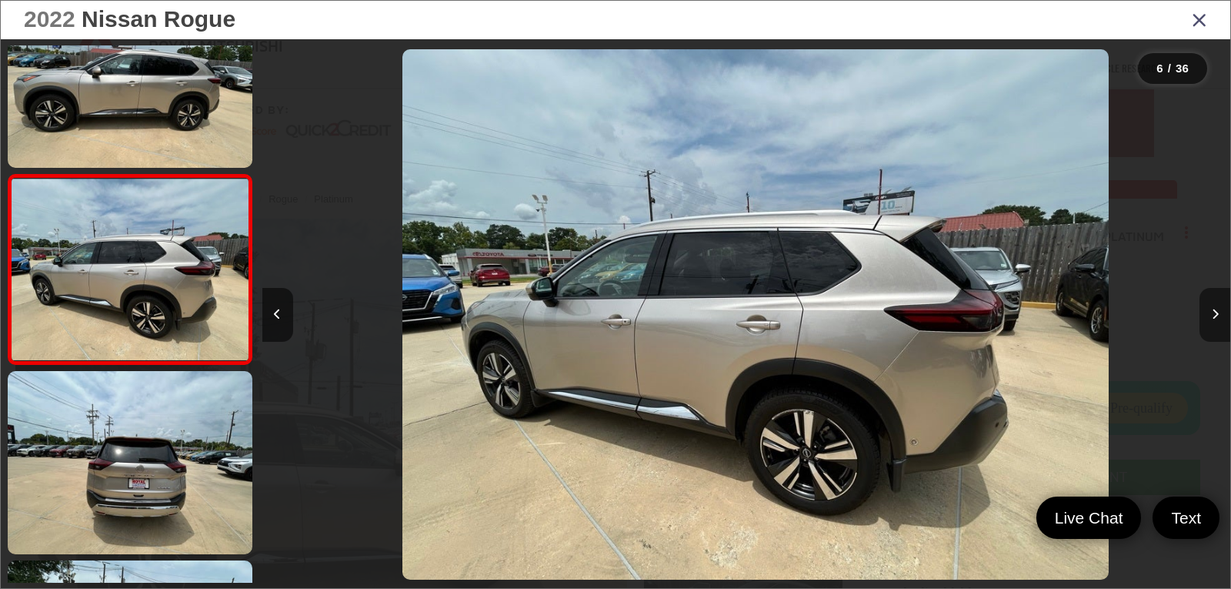
scroll to position [0, 4841]
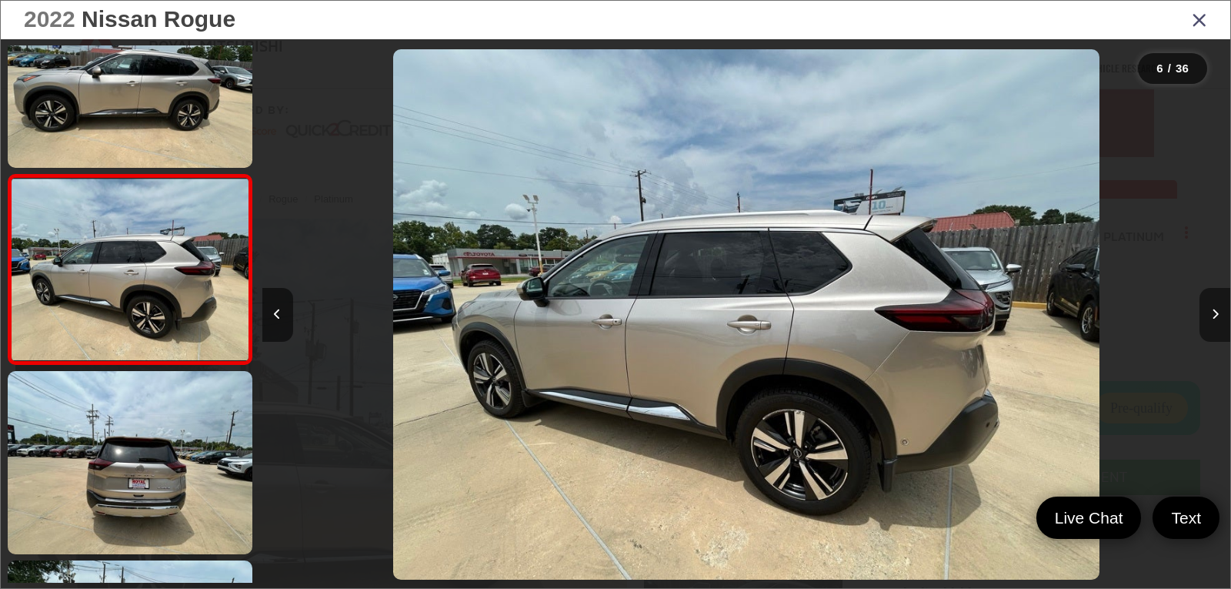
click at [1209, 318] on button "Next image" at bounding box center [1214, 315] width 31 height 54
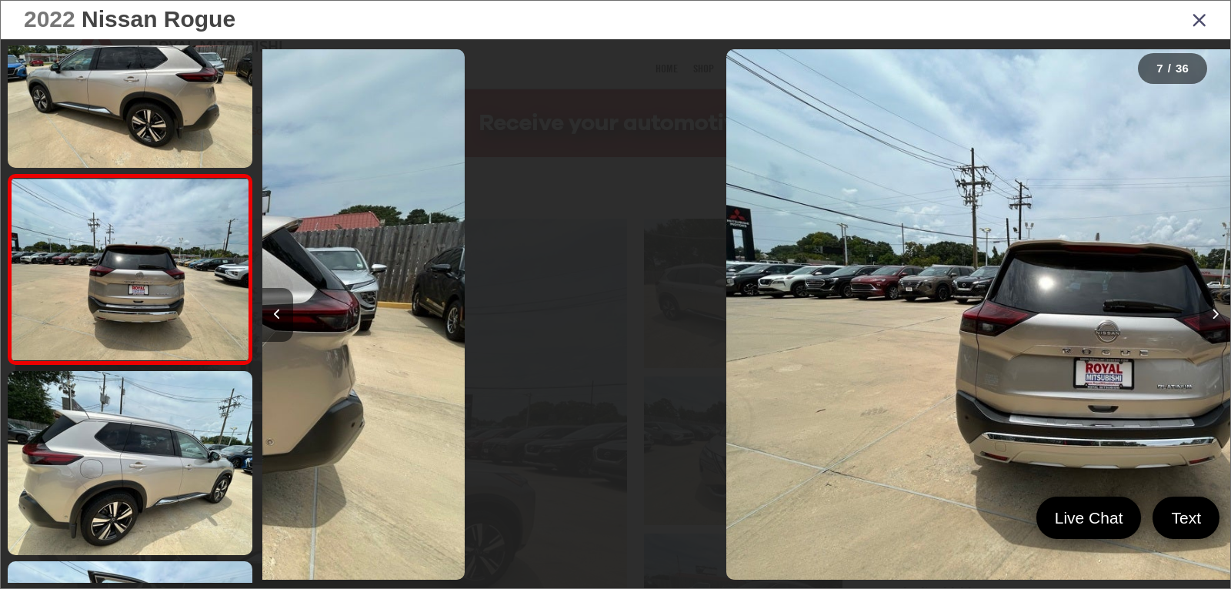
scroll to position [0, 5809]
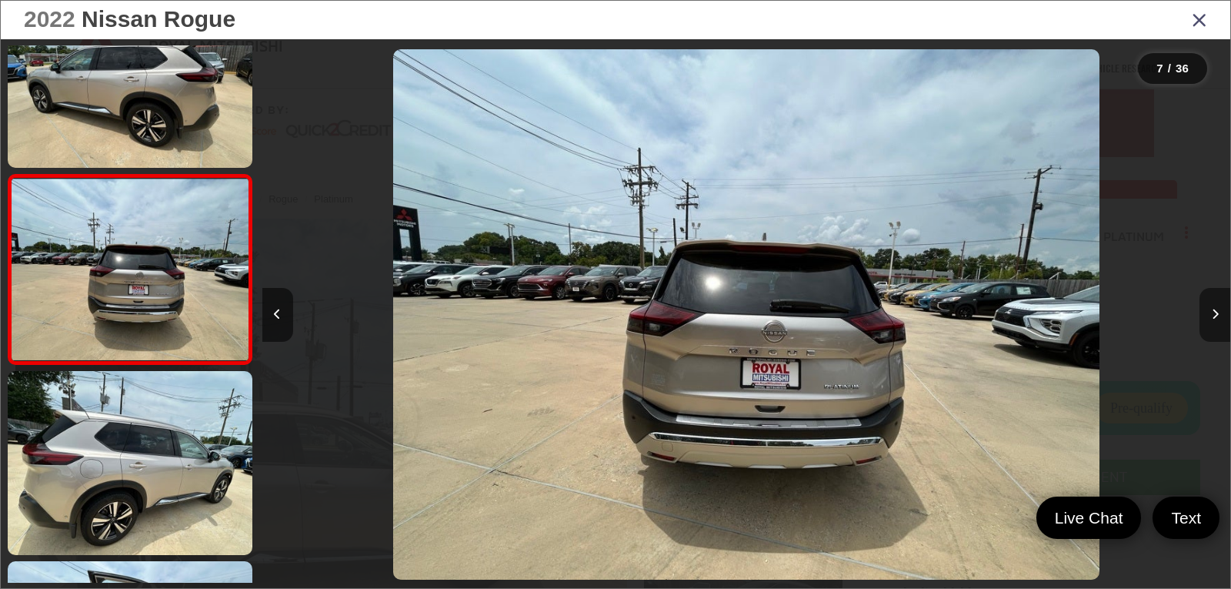
click at [1209, 318] on button "Next image" at bounding box center [1214, 315] width 31 height 54
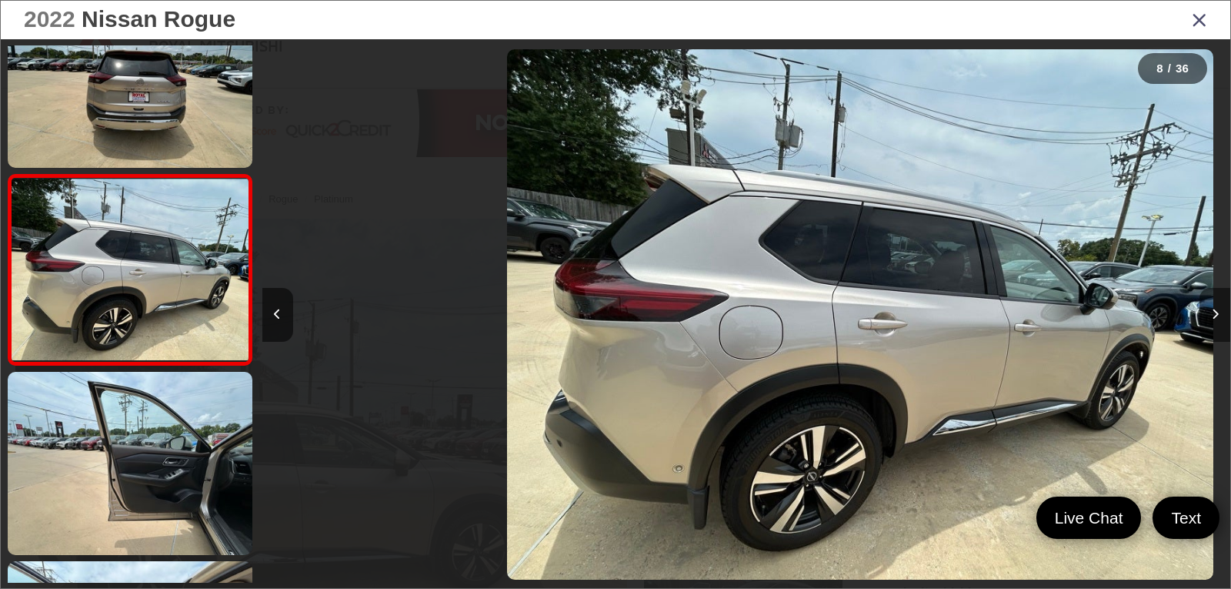
scroll to position [0, 6777]
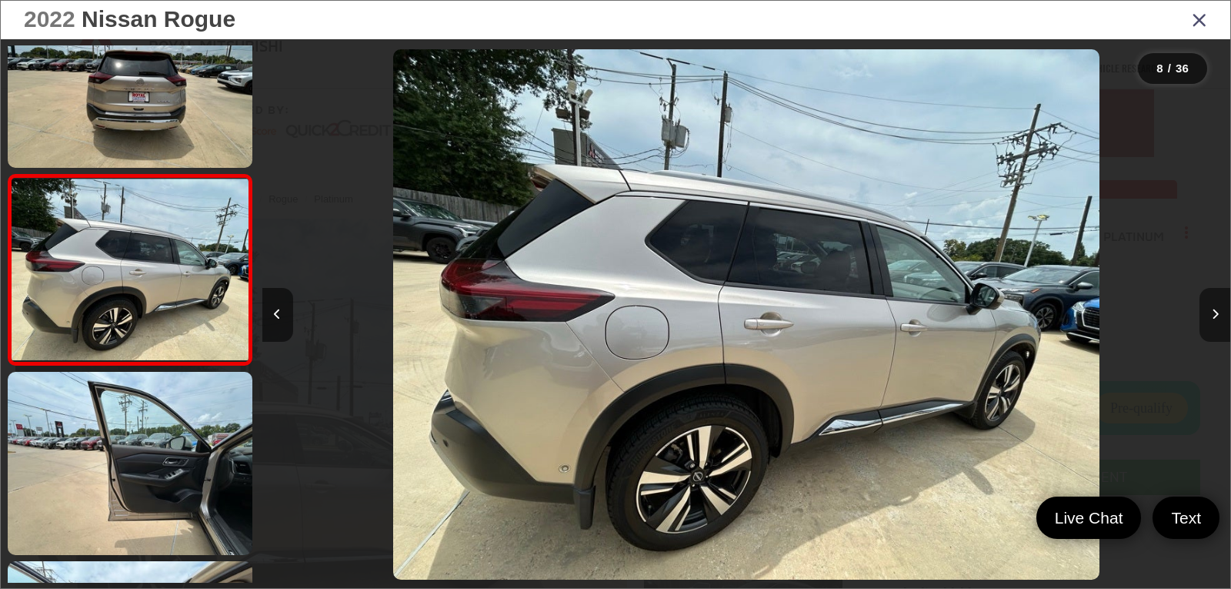
click at [1209, 318] on button "Next image" at bounding box center [1214, 315] width 31 height 54
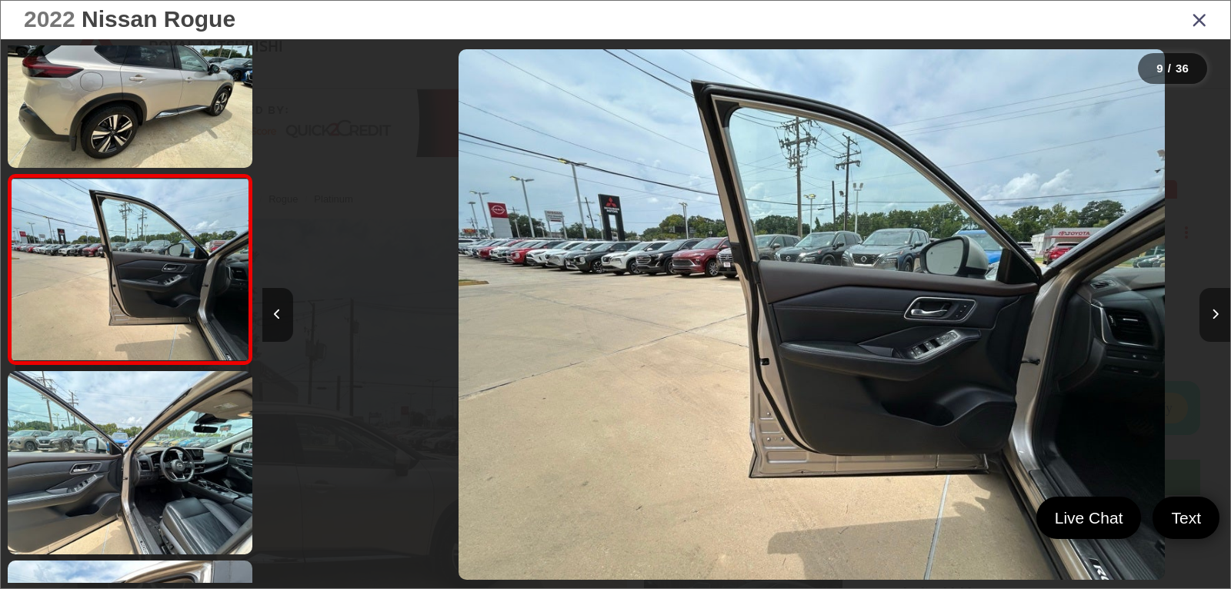
scroll to position [0, 7745]
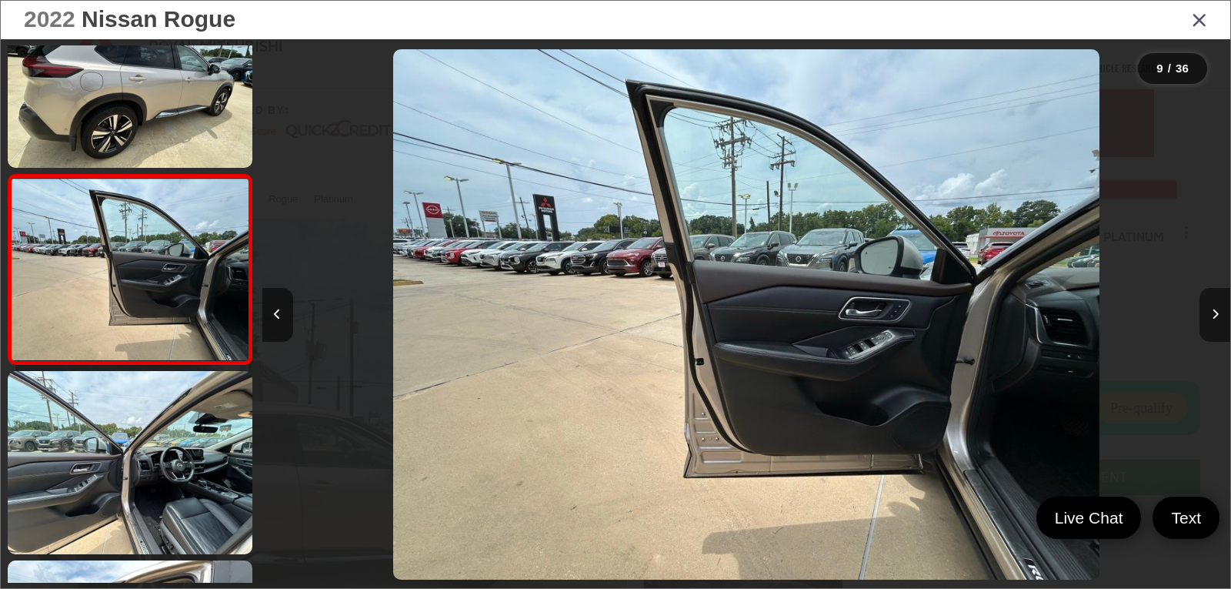
click at [1209, 318] on button "Next image" at bounding box center [1214, 315] width 31 height 54
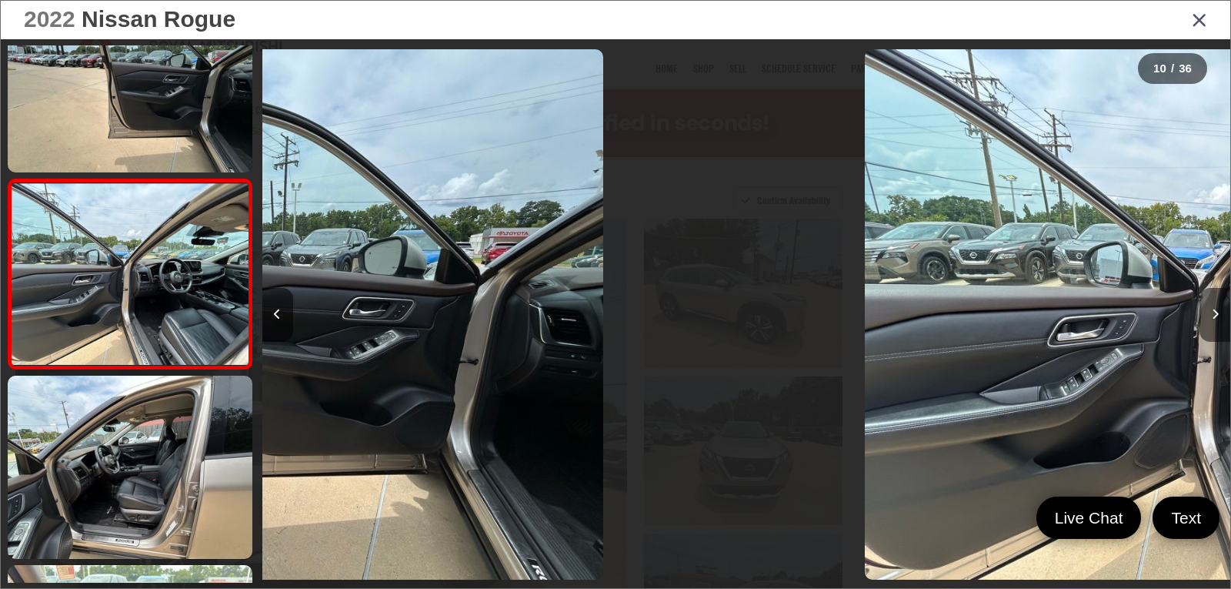
scroll to position [0, 0]
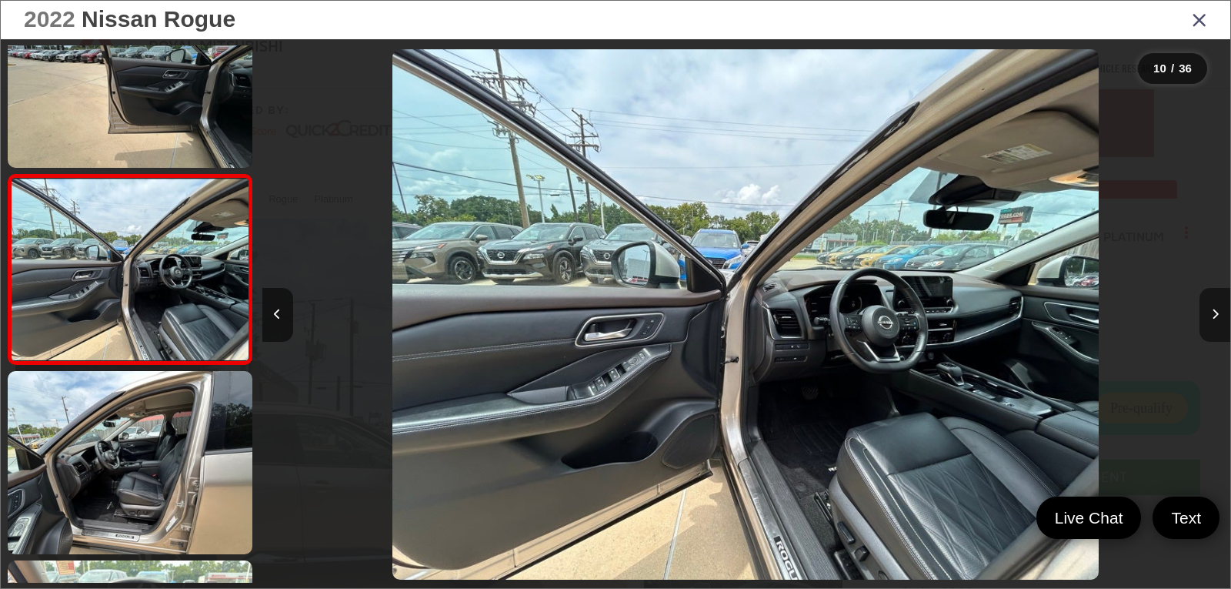
click at [1209, 318] on button "Next image" at bounding box center [1214, 315] width 31 height 54
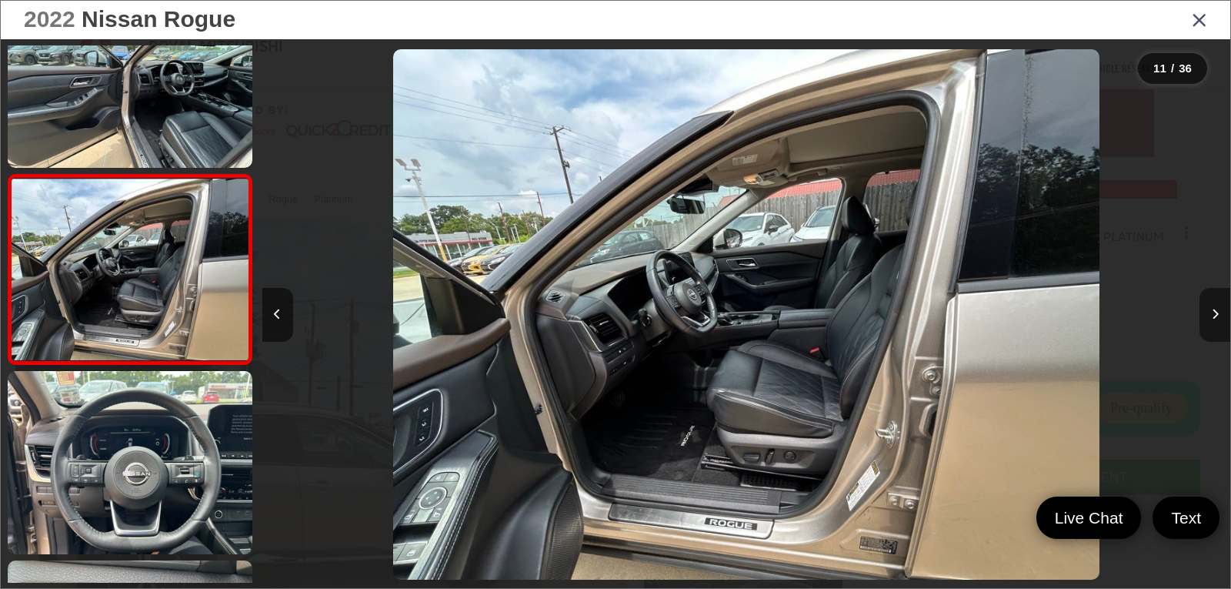
click at [1209, 318] on button "Next image" at bounding box center [1214, 315] width 31 height 54
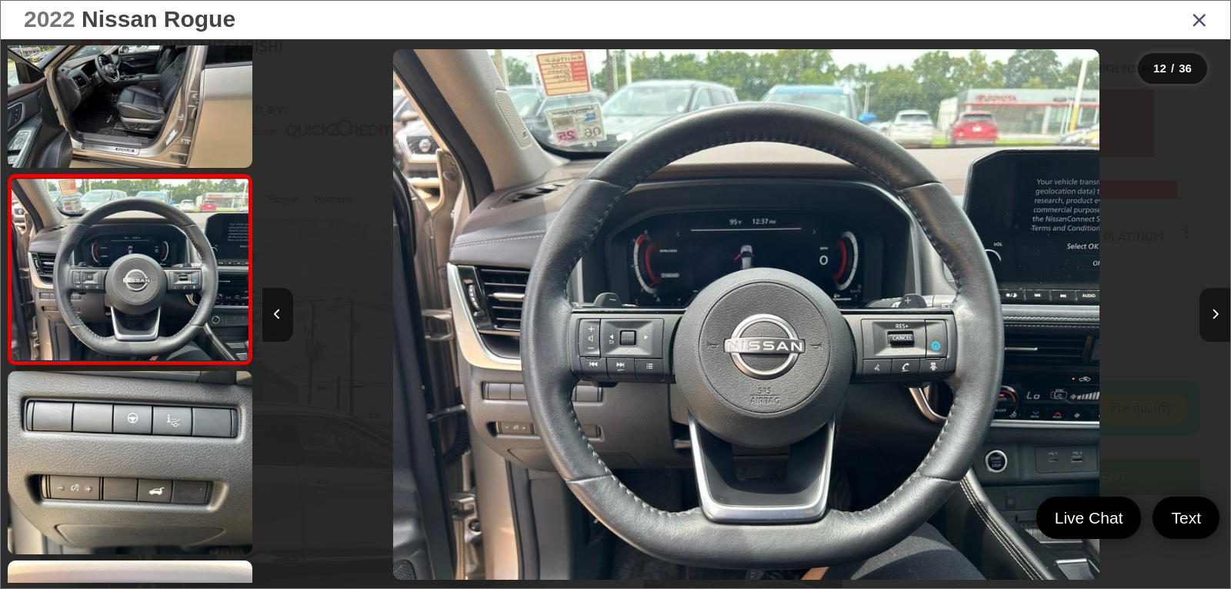
click at [1209, 318] on button "Next image" at bounding box center [1214, 315] width 31 height 54
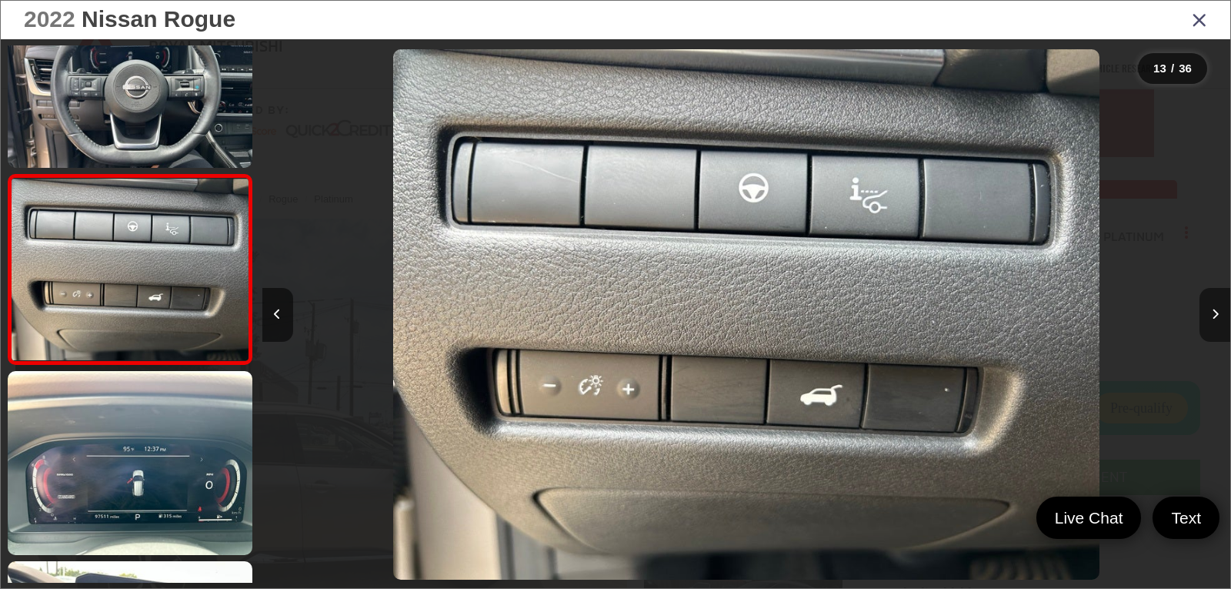
click at [1209, 318] on button "Next image" at bounding box center [1214, 315] width 31 height 54
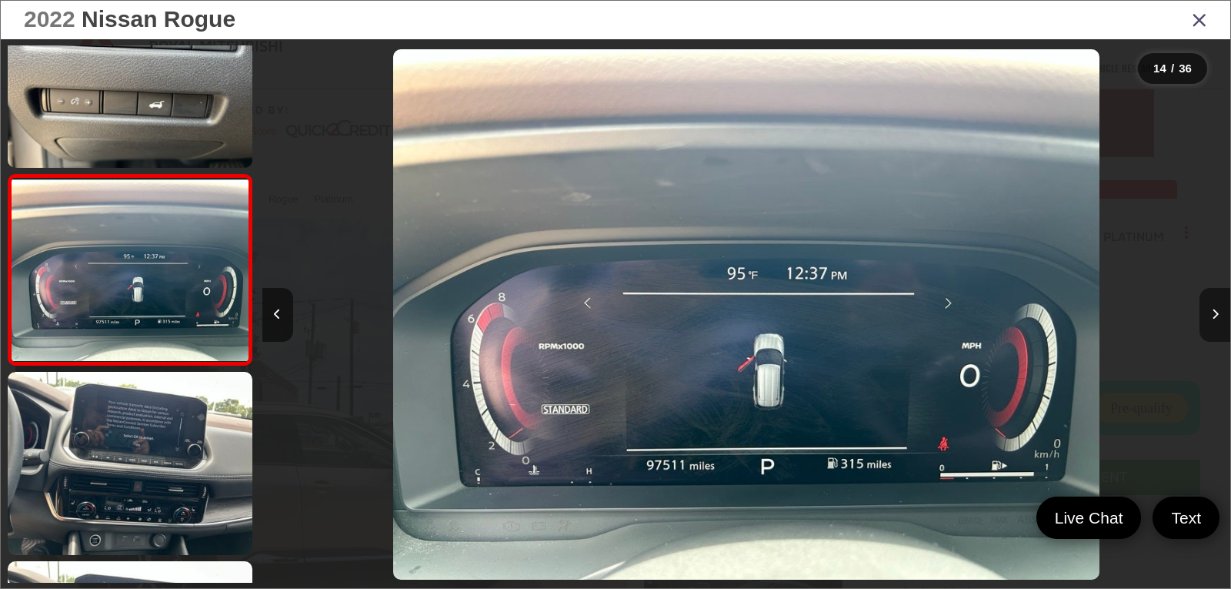
click at [1209, 318] on button "Next image" at bounding box center [1214, 315] width 31 height 54
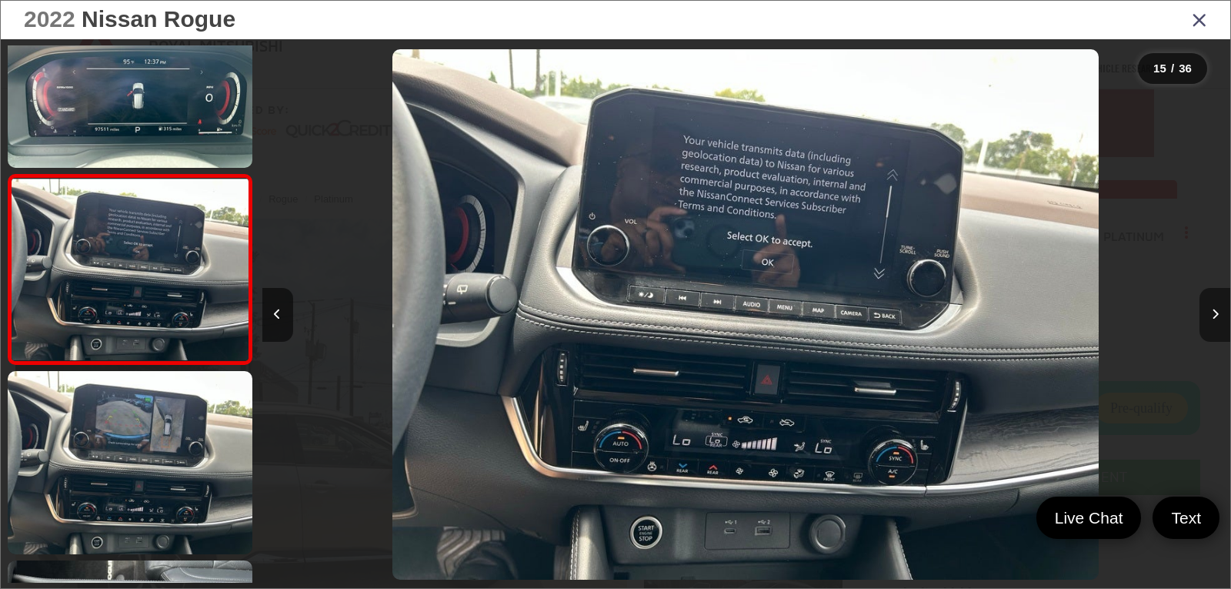
click at [1209, 318] on button "Next image" at bounding box center [1214, 315] width 31 height 54
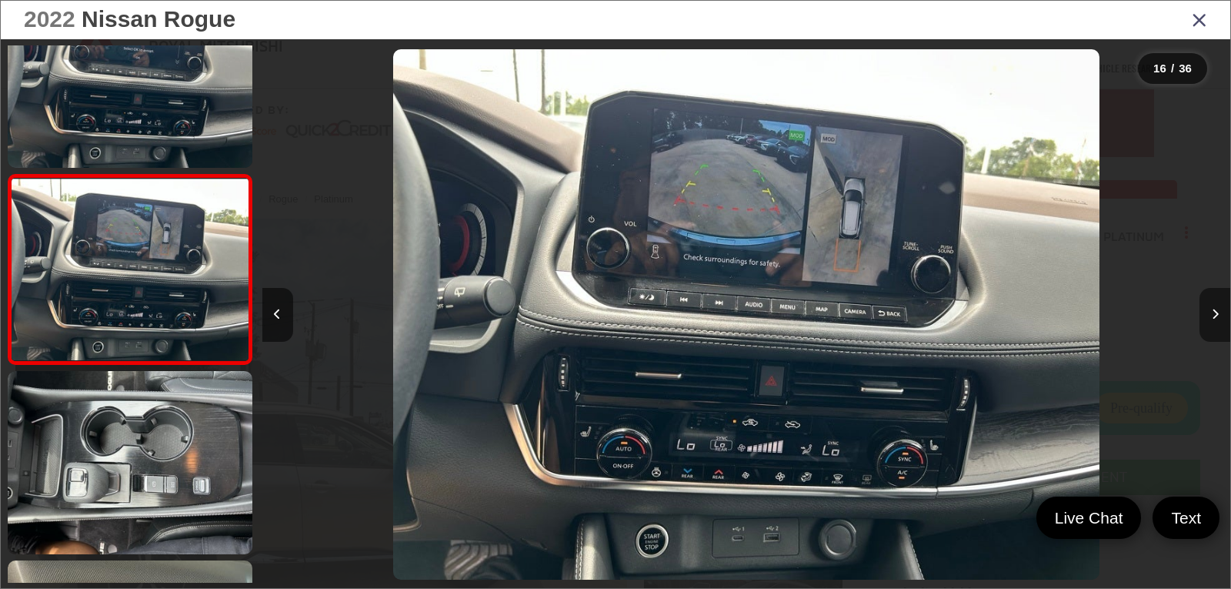
click at [1209, 318] on button "Next image" at bounding box center [1214, 315] width 31 height 54
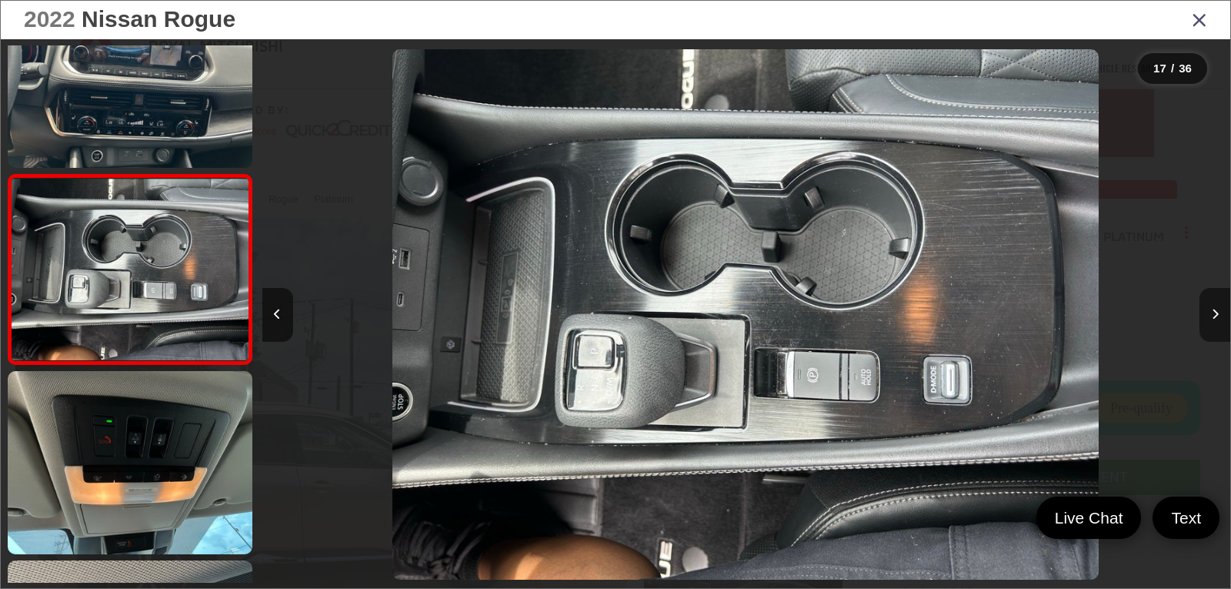
click at [1209, 318] on button "Next image" at bounding box center [1214, 315] width 31 height 54
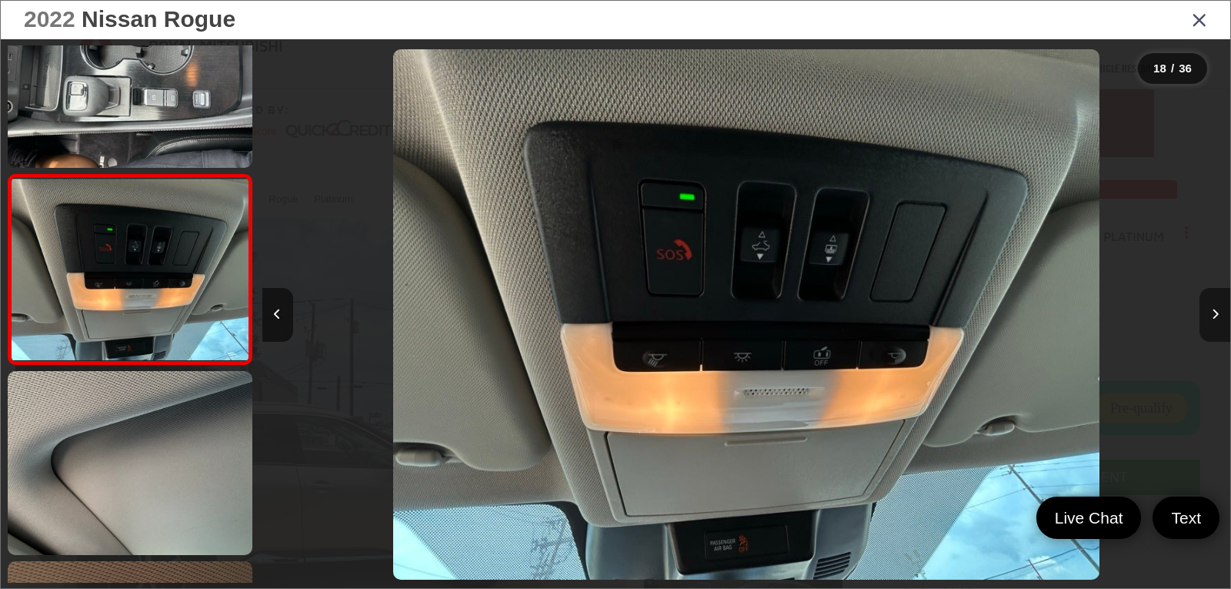
click at [1209, 318] on button "Next image" at bounding box center [1214, 315] width 31 height 54
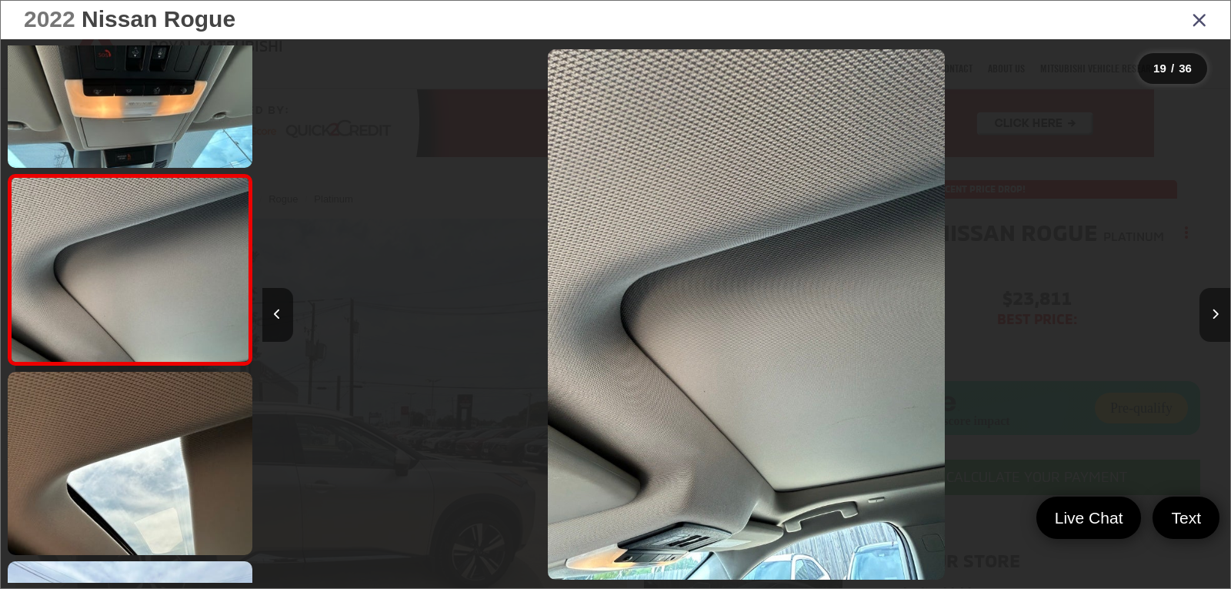
click at [1209, 318] on button "Next image" at bounding box center [1214, 315] width 31 height 54
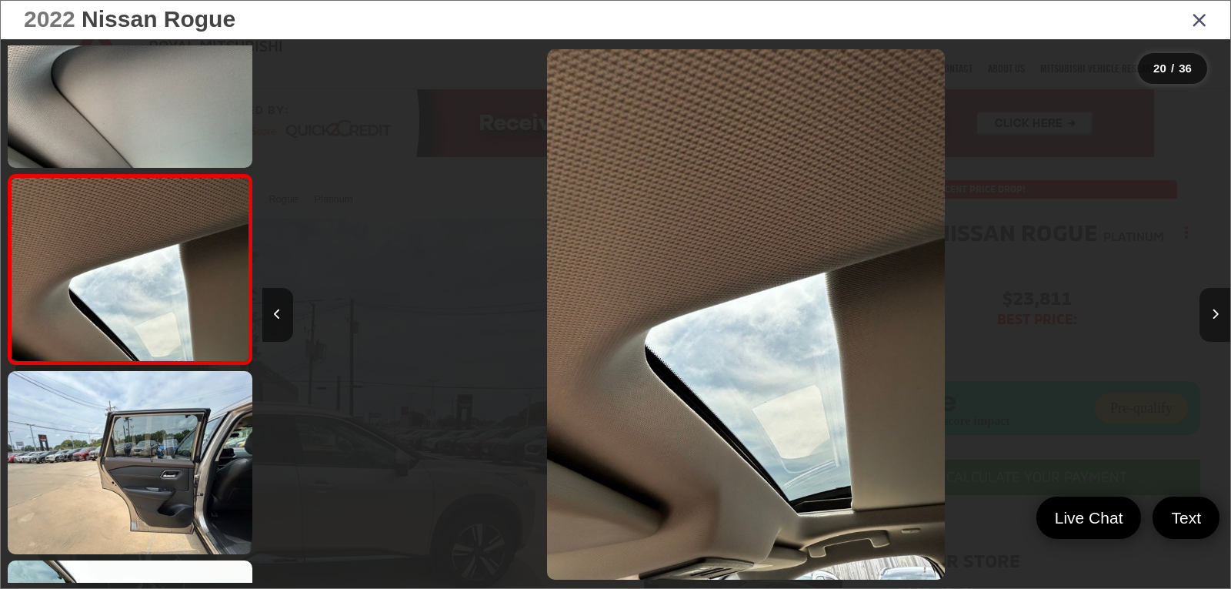
click at [1209, 318] on button "Next image" at bounding box center [1214, 315] width 31 height 54
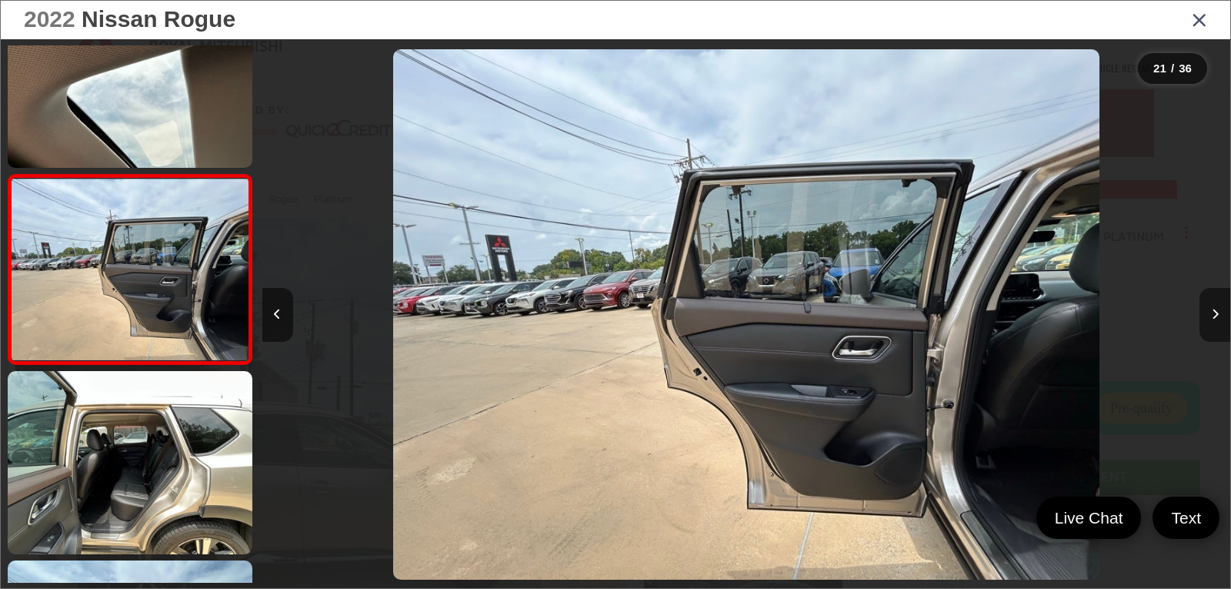
click at [1209, 318] on button "Next image" at bounding box center [1214, 315] width 31 height 54
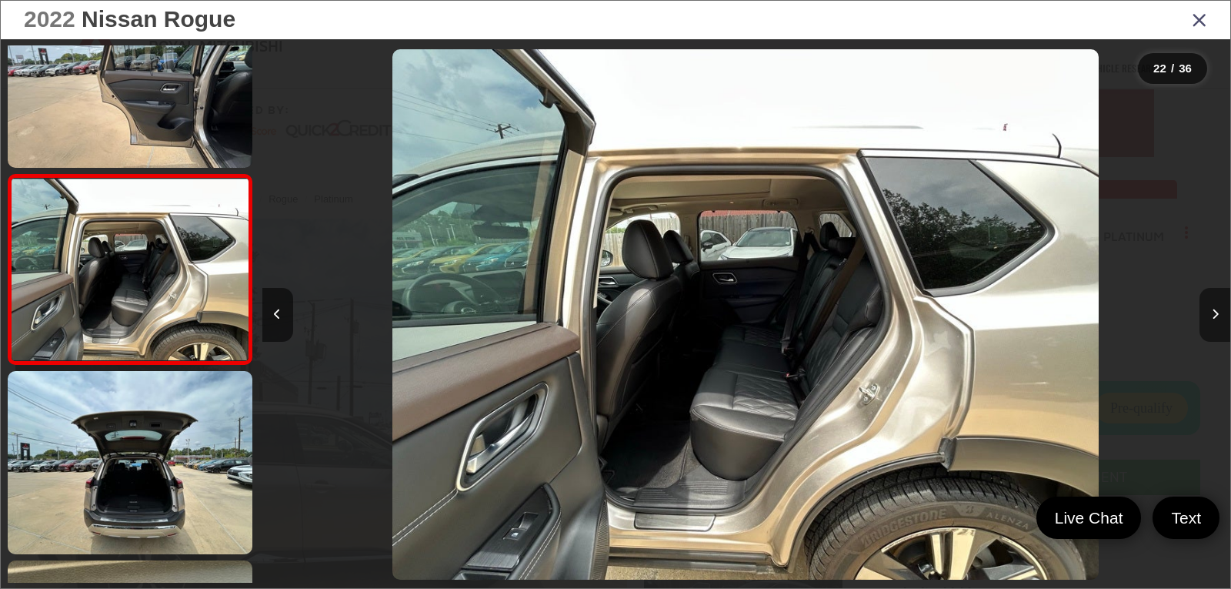
click at [1209, 318] on button "Next image" at bounding box center [1214, 315] width 31 height 54
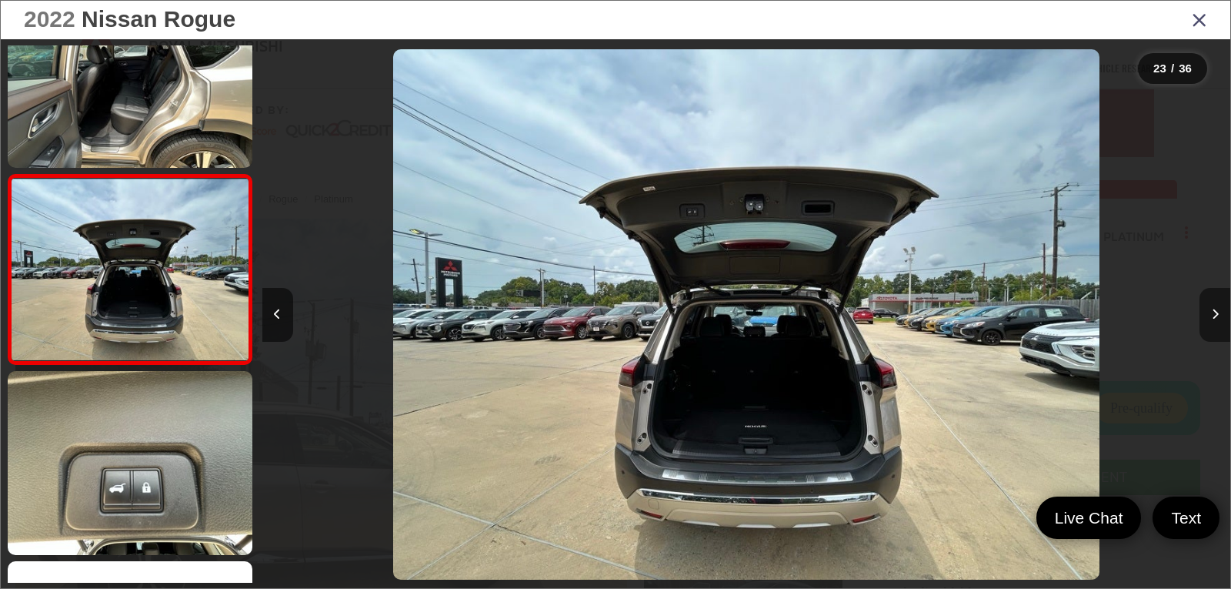
click at [1209, 318] on button "Next image" at bounding box center [1214, 315] width 31 height 54
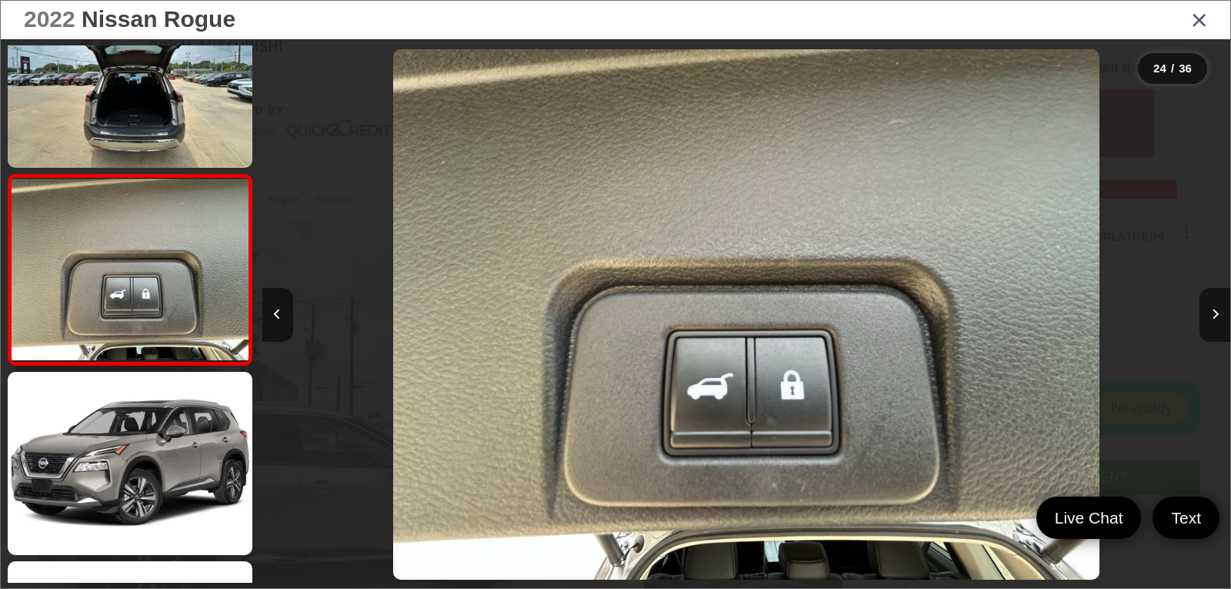
click at [1205, 28] on icon "Close gallery" at bounding box center [1199, 19] width 15 height 20
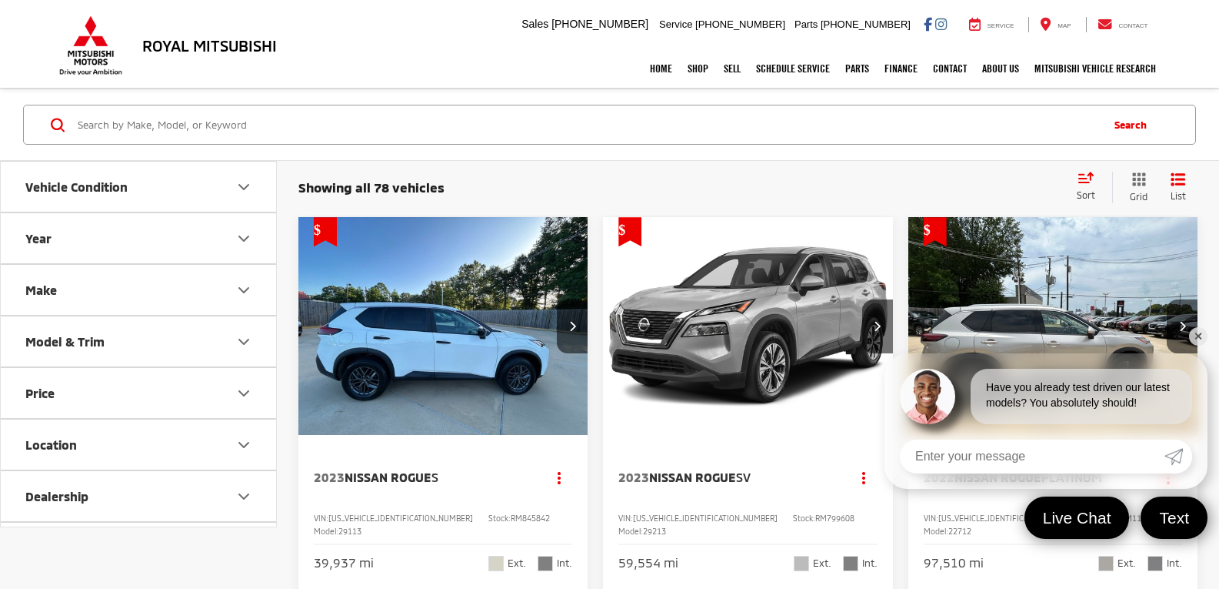
scroll to position [77, 0]
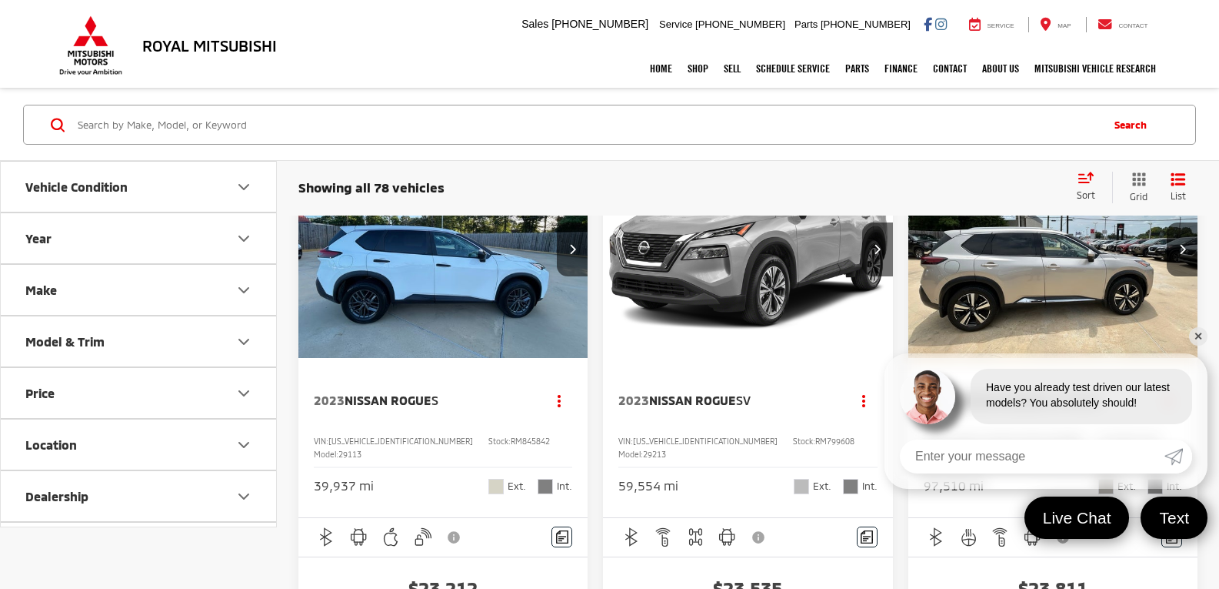
click at [1195, 339] on link "✕" at bounding box center [1198, 336] width 18 height 18
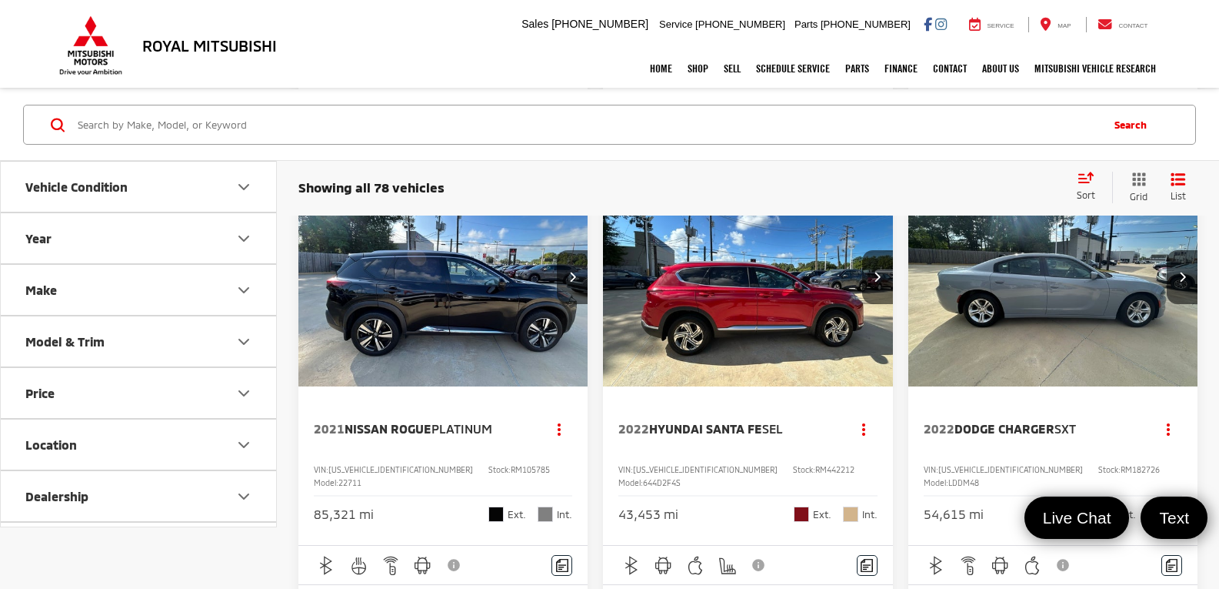
scroll to position [846, 0]
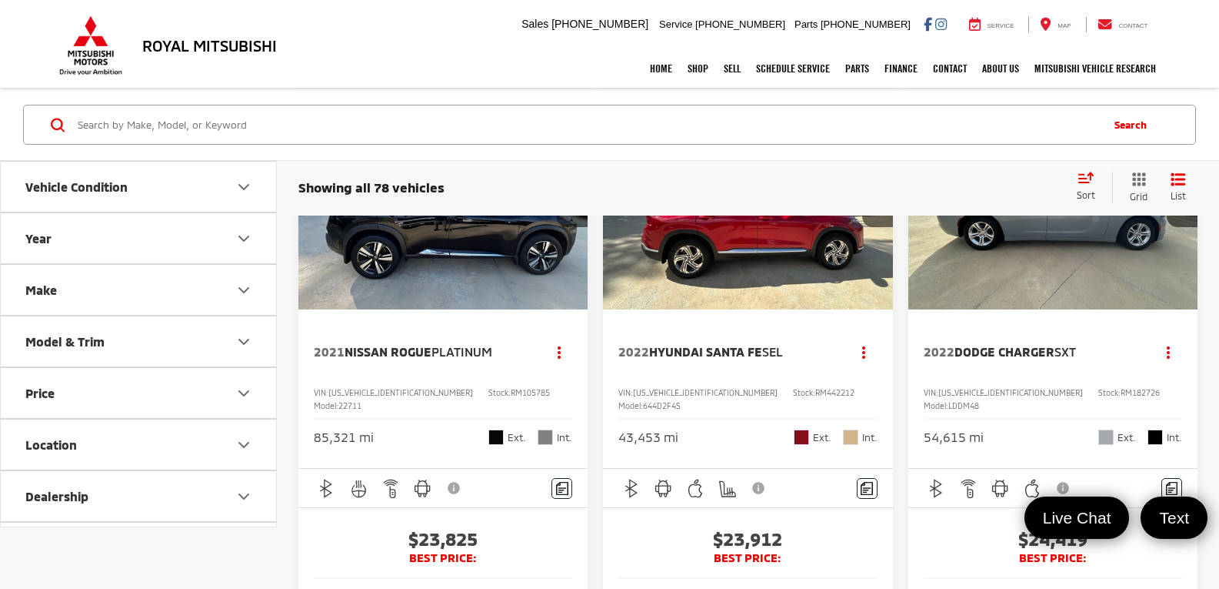
click at [437, 295] on img "2021 Nissan Rogue Platinum 0" at bounding box center [444, 201] width 292 height 219
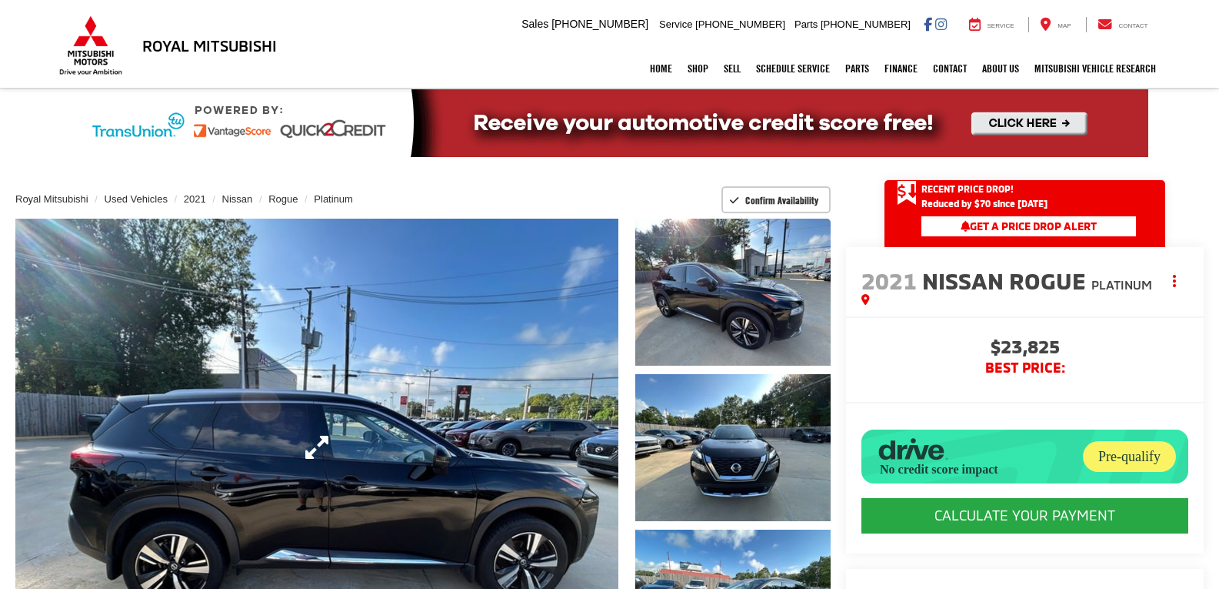
click at [520, 354] on link "Expand Photo 0" at bounding box center [316, 447] width 603 height 457
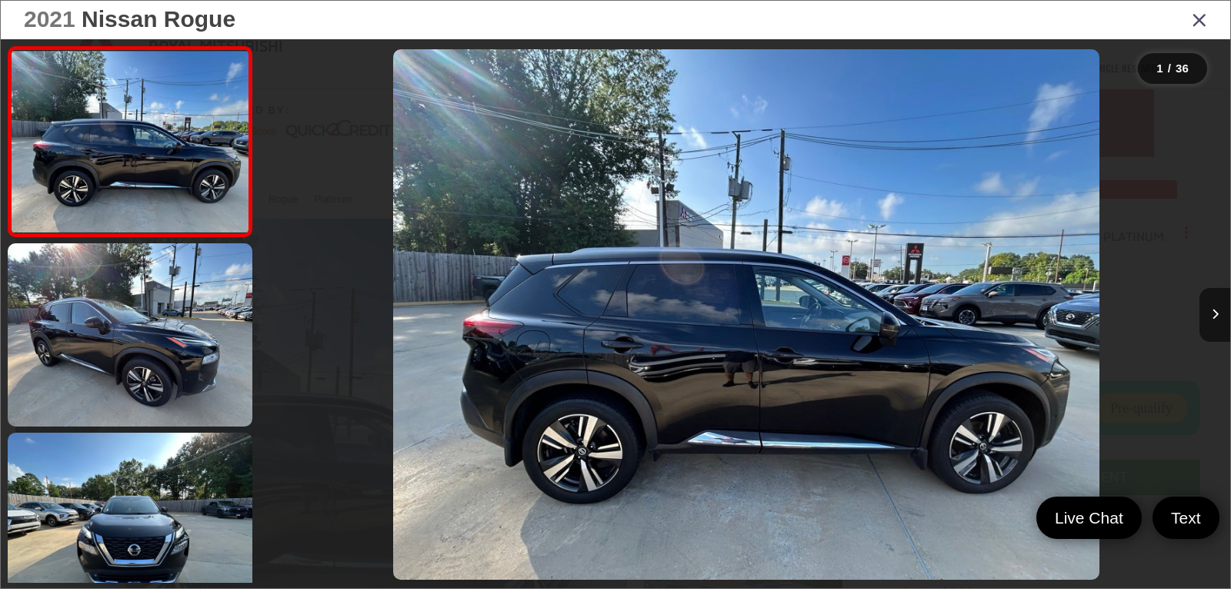
click at [1196, 310] on div at bounding box center [1109, 314] width 242 height 550
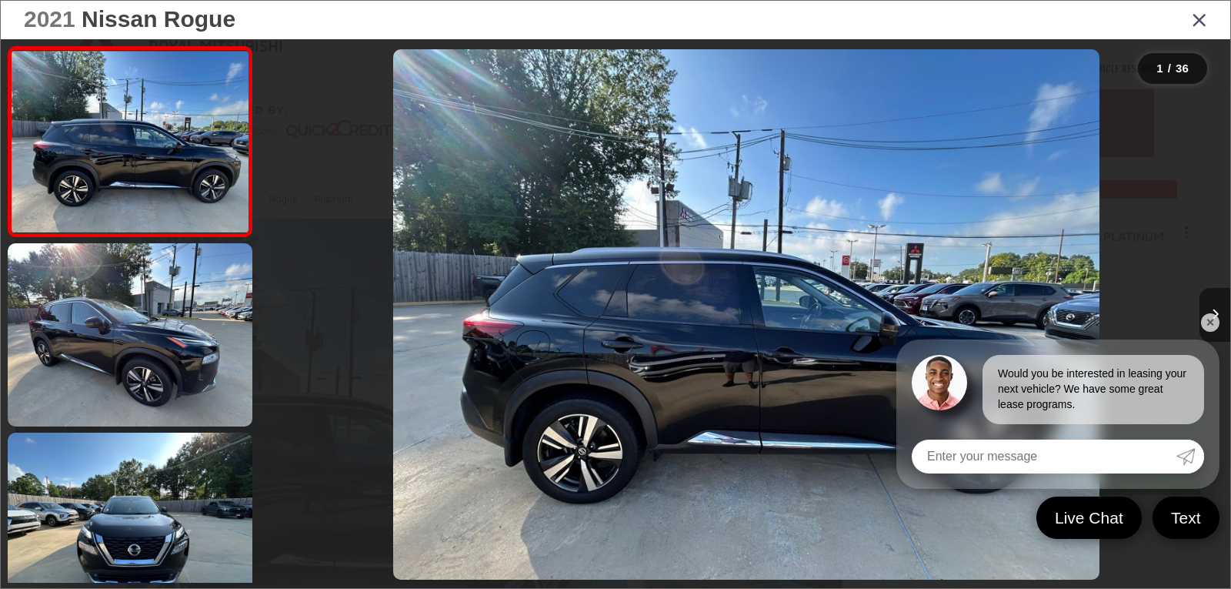
click at [1201, 310] on button "Next image" at bounding box center [1214, 315] width 31 height 54
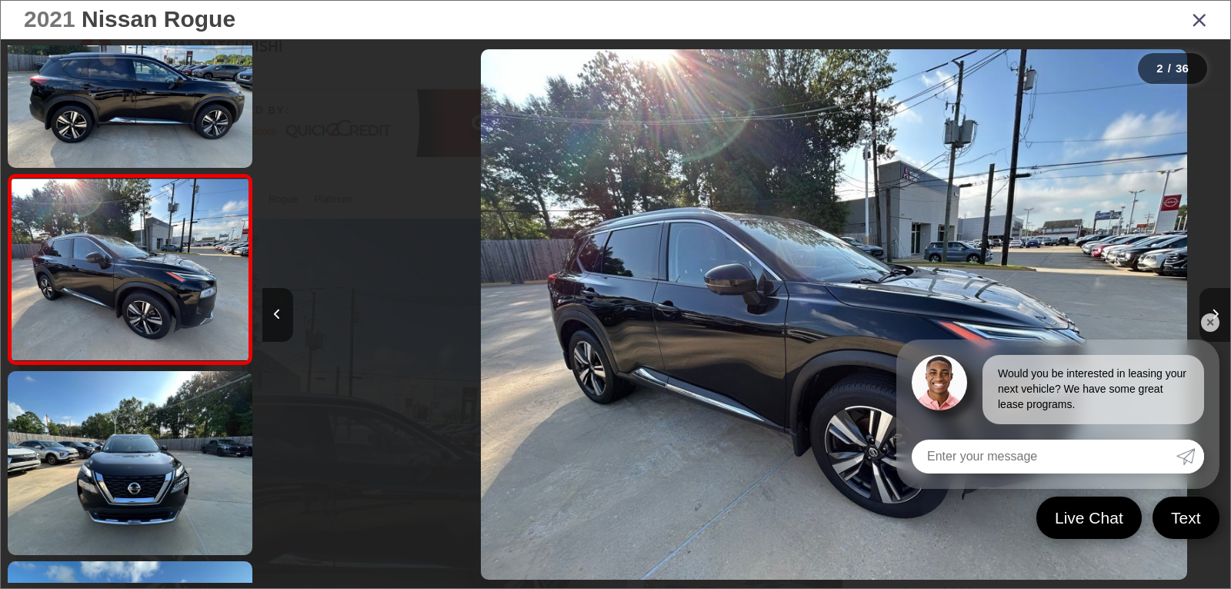
scroll to position [0, 968]
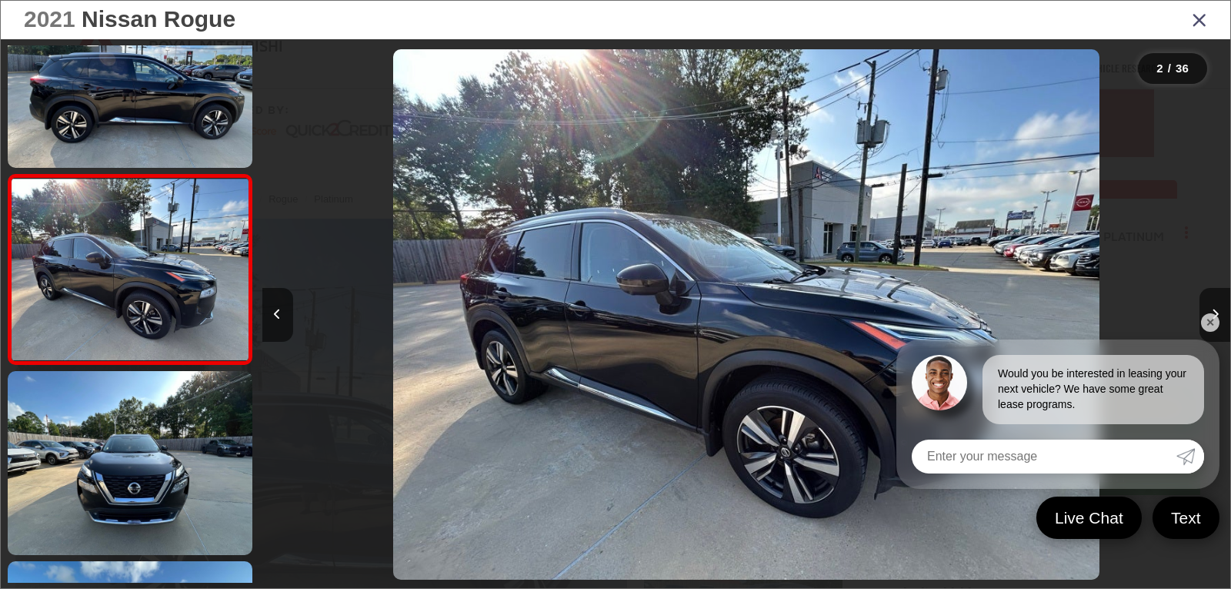
click at [1207, 322] on link "✕" at bounding box center [1210, 322] width 18 height 18
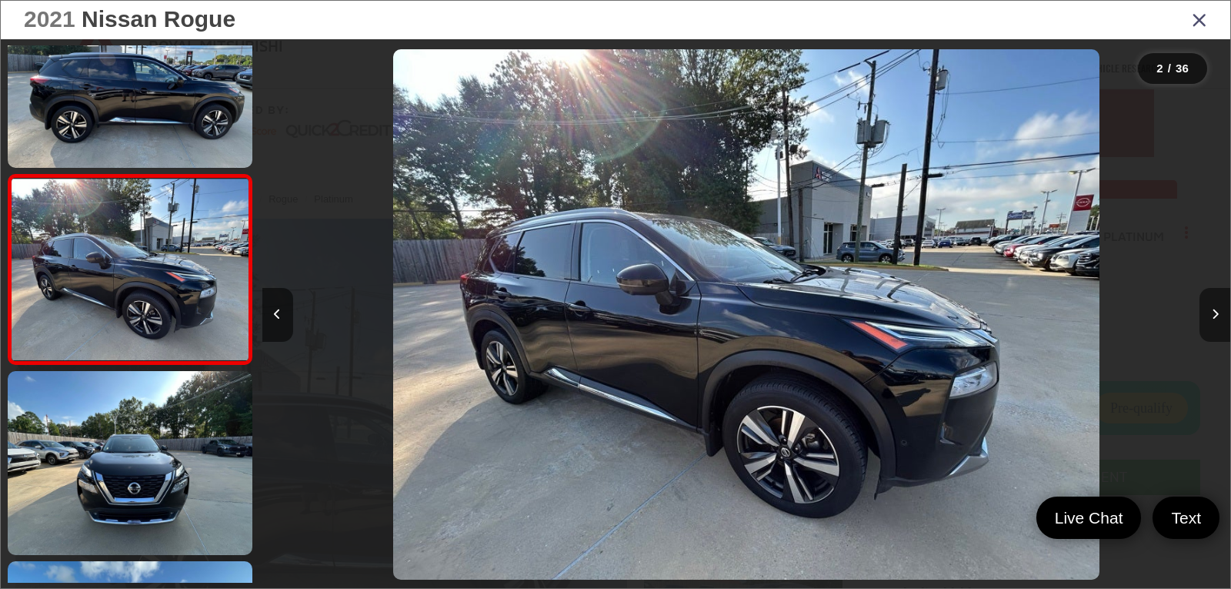
click at [1212, 331] on button "Next image" at bounding box center [1214, 315] width 31 height 54
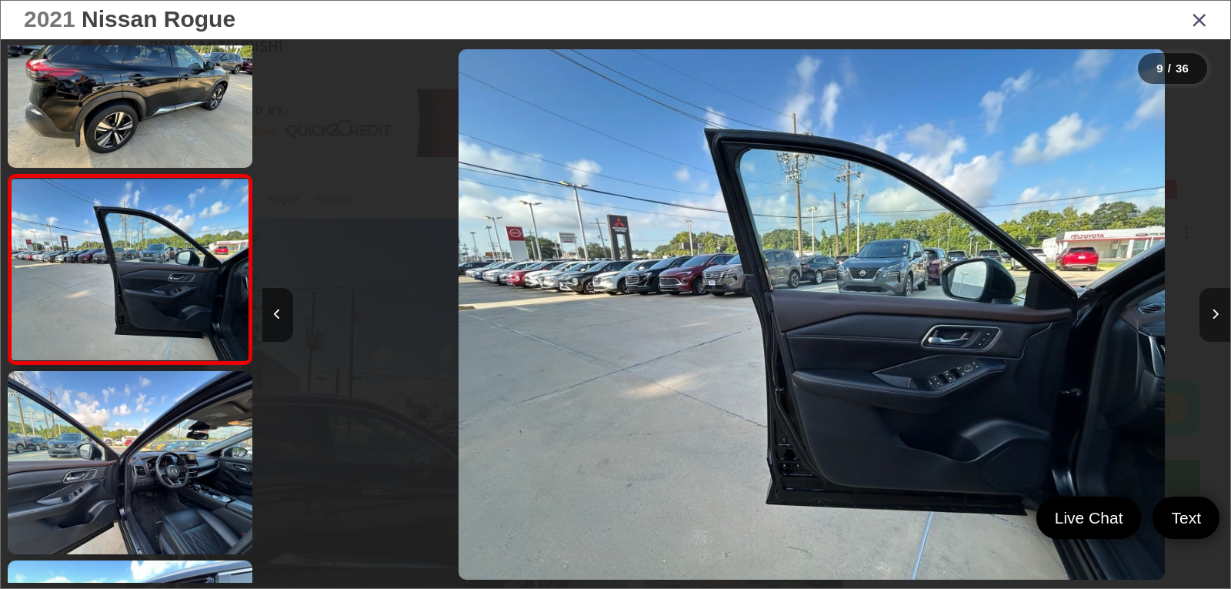
scroll to position [0, 0]
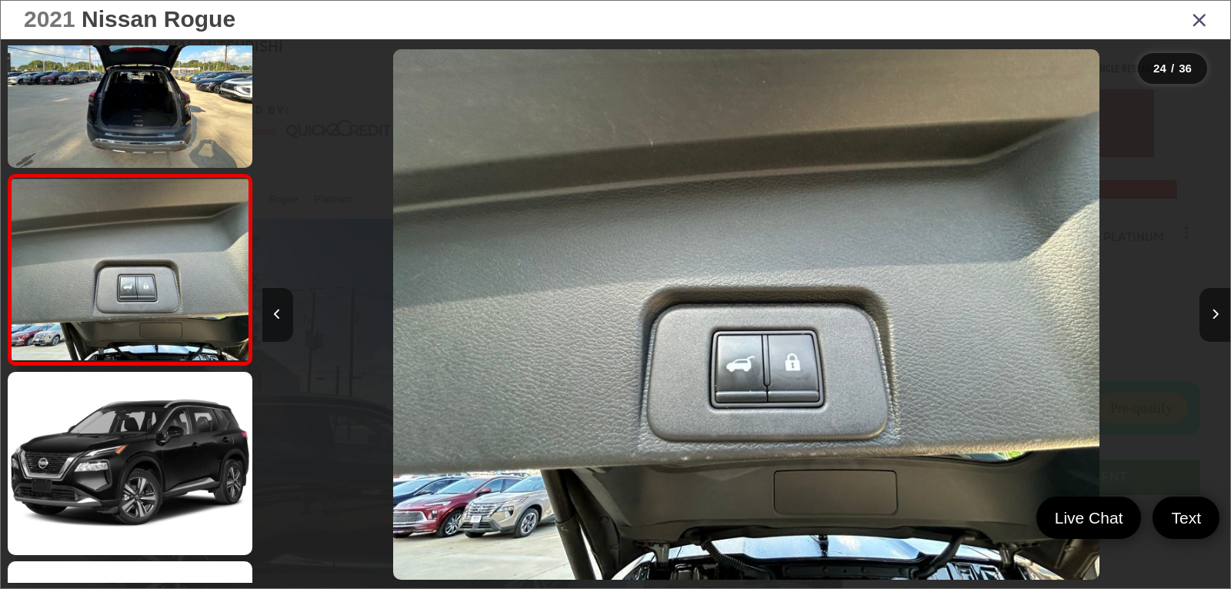
click at [1191, 15] on div "2021 Nissan Rogue" at bounding box center [615, 20] width 1229 height 38
click at [1199, 23] on icon "Close gallery" at bounding box center [1199, 19] width 15 height 20
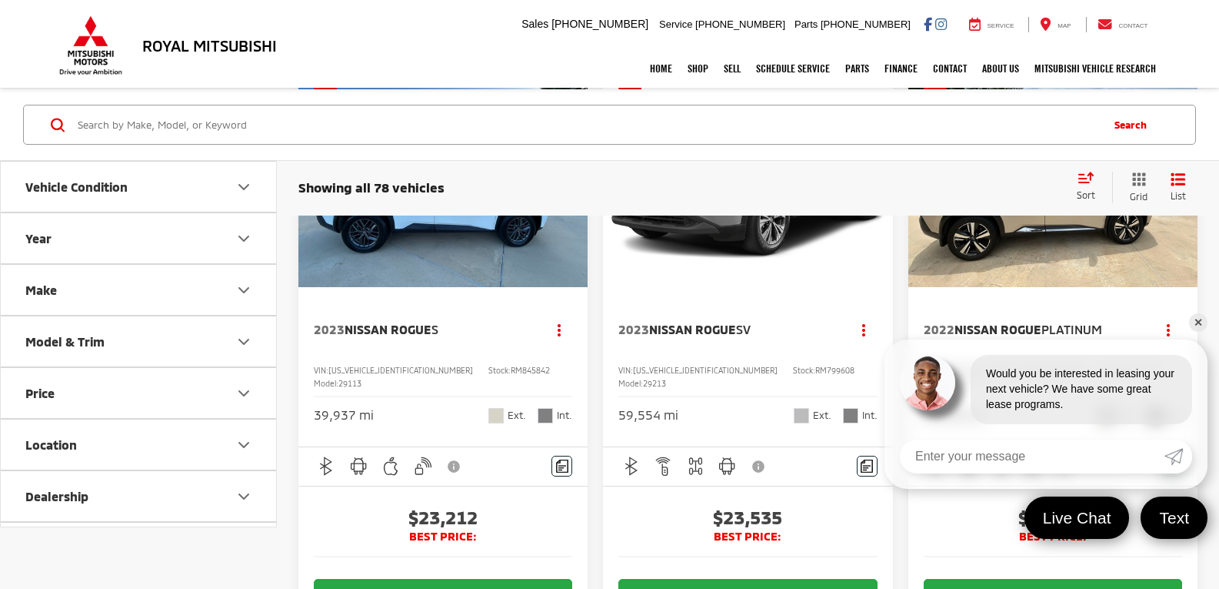
scroll to position [154, 0]
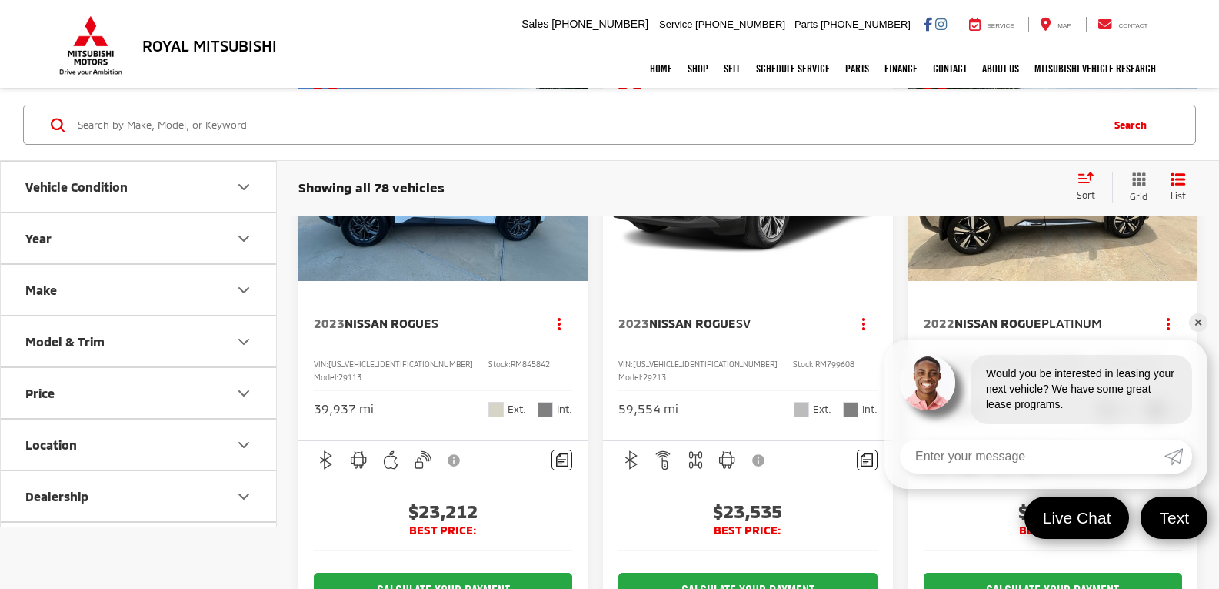
click at [1197, 327] on link "✕" at bounding box center [1198, 322] width 18 height 18
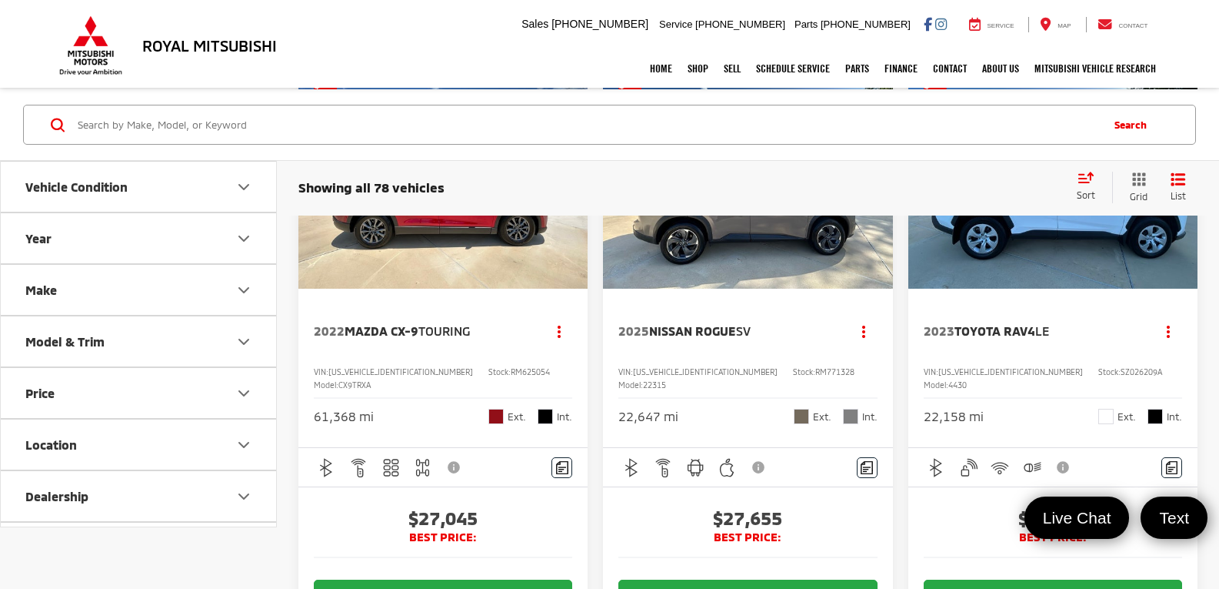
scroll to position [2385, 0]
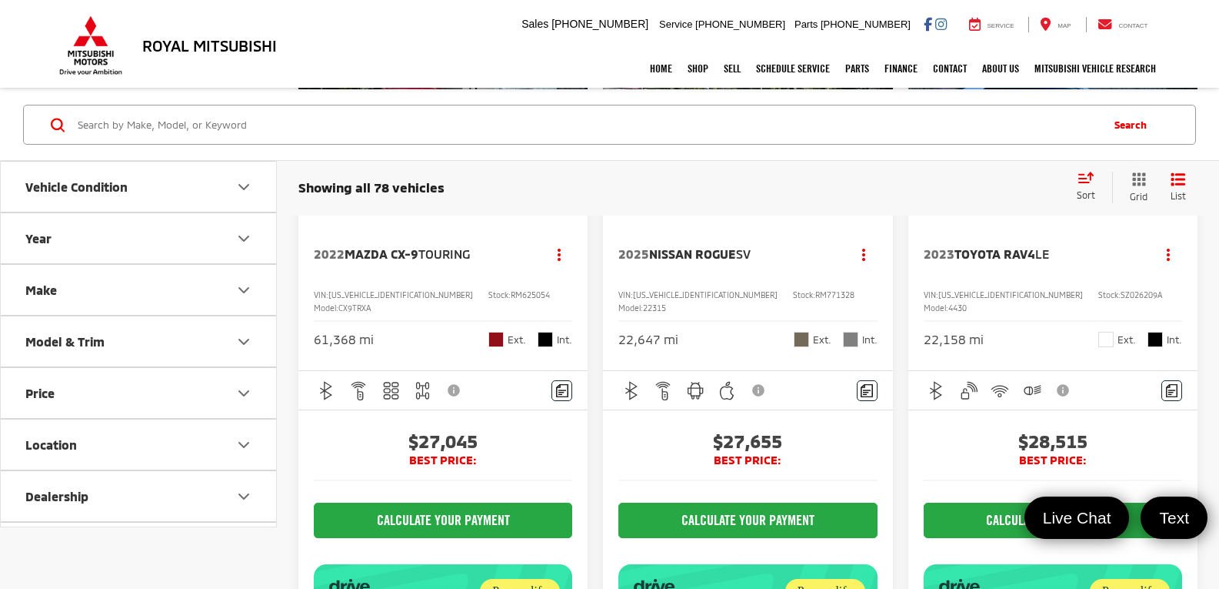
click at [462, 212] on img "2022 Mazda Mazda CX-9 Touring 0" at bounding box center [444, 103] width 292 height 219
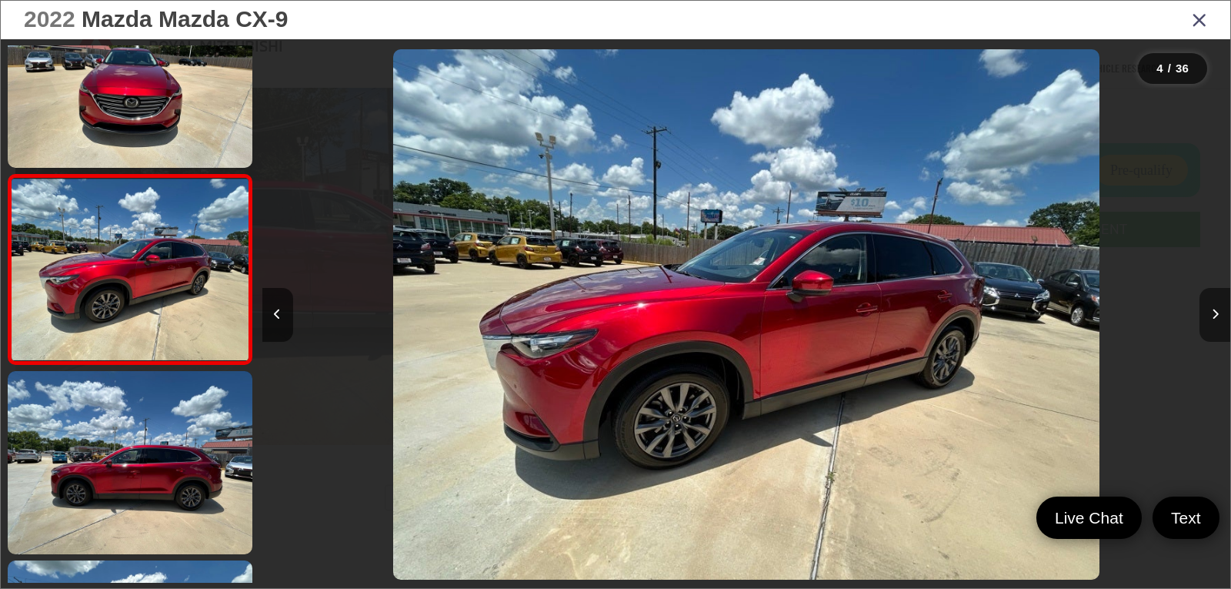
click at [1211, 308] on button "Next image" at bounding box center [1214, 315] width 31 height 54
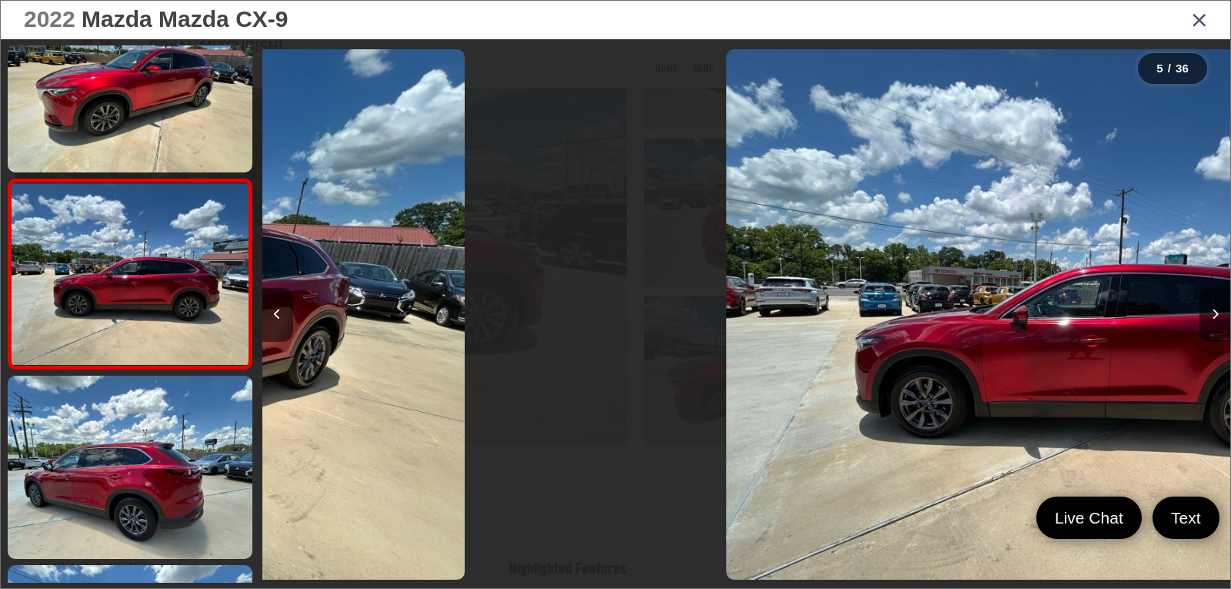
scroll to position [630, 0]
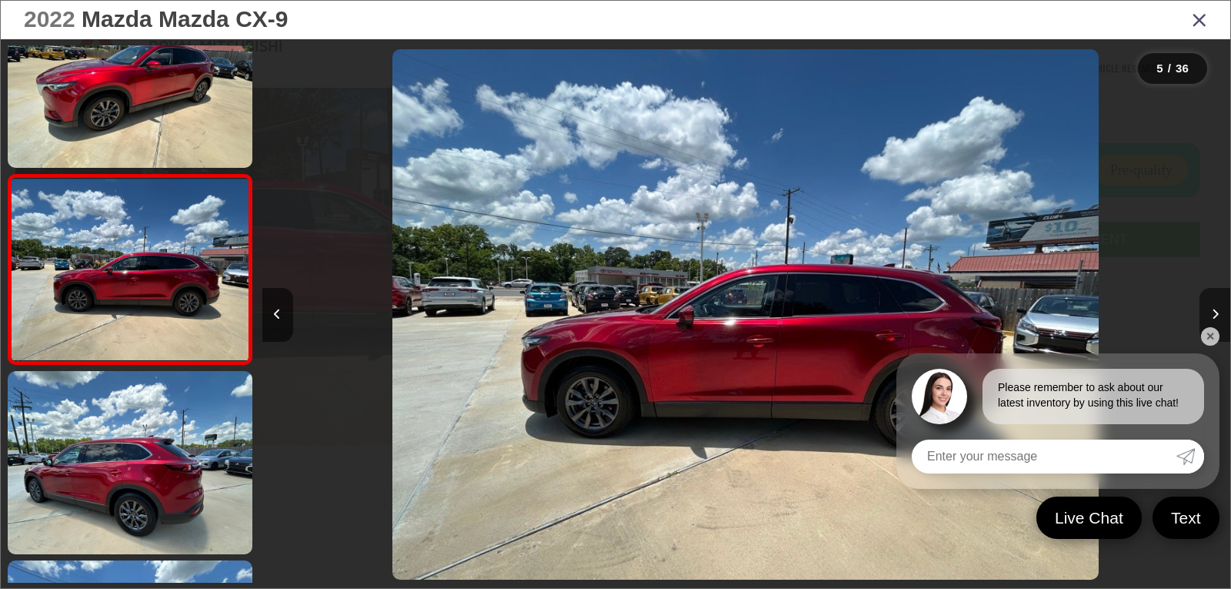
click at [1211, 308] on button "Next image" at bounding box center [1214, 315] width 31 height 54
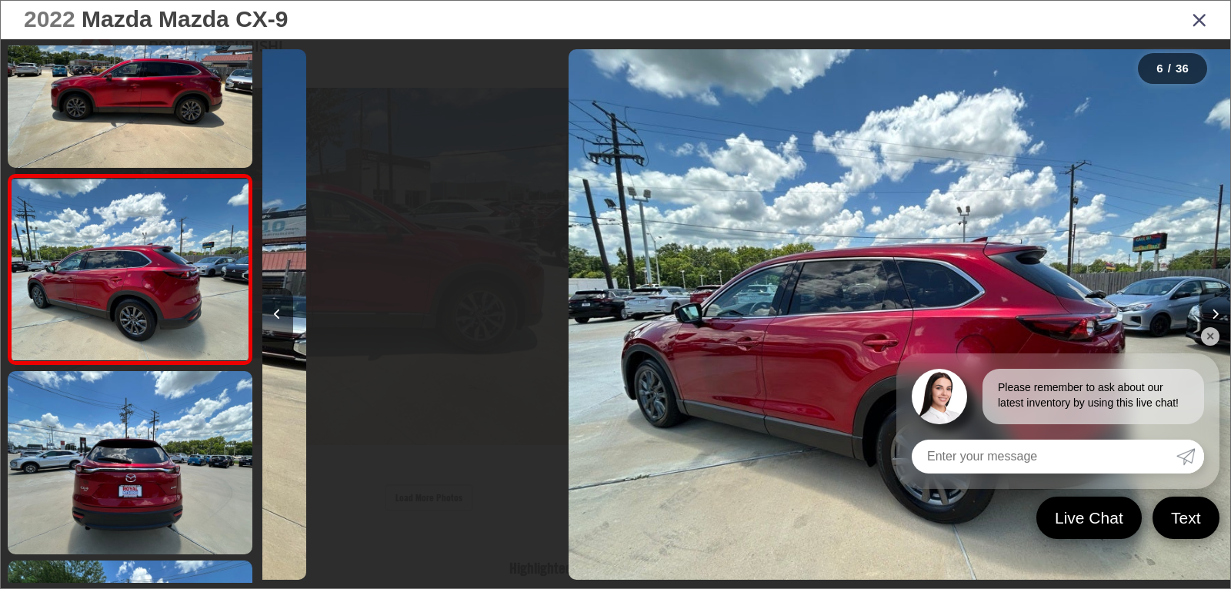
scroll to position [0, 4841]
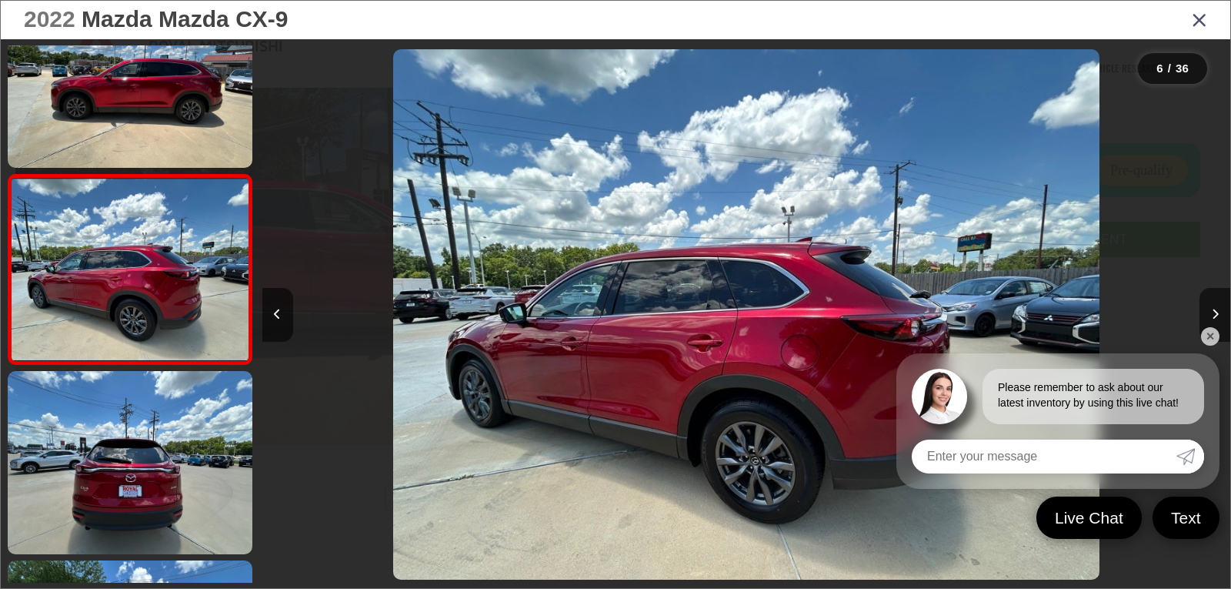
click at [1213, 339] on link "✕" at bounding box center [1210, 336] width 18 height 18
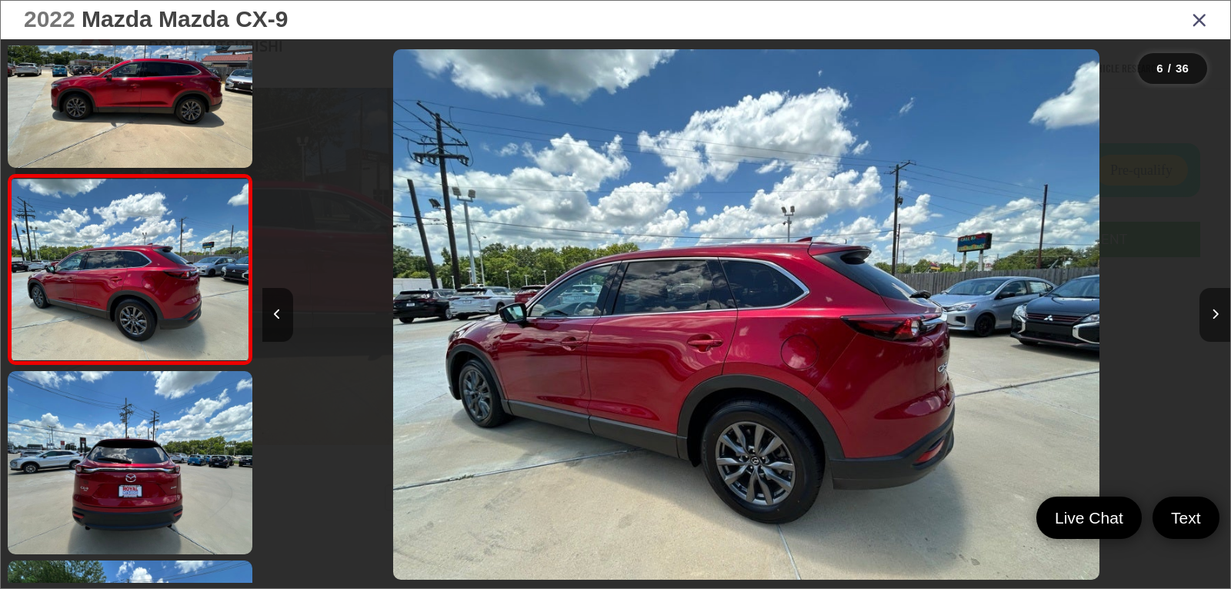
click at [1212, 323] on button "Next image" at bounding box center [1214, 315] width 31 height 54
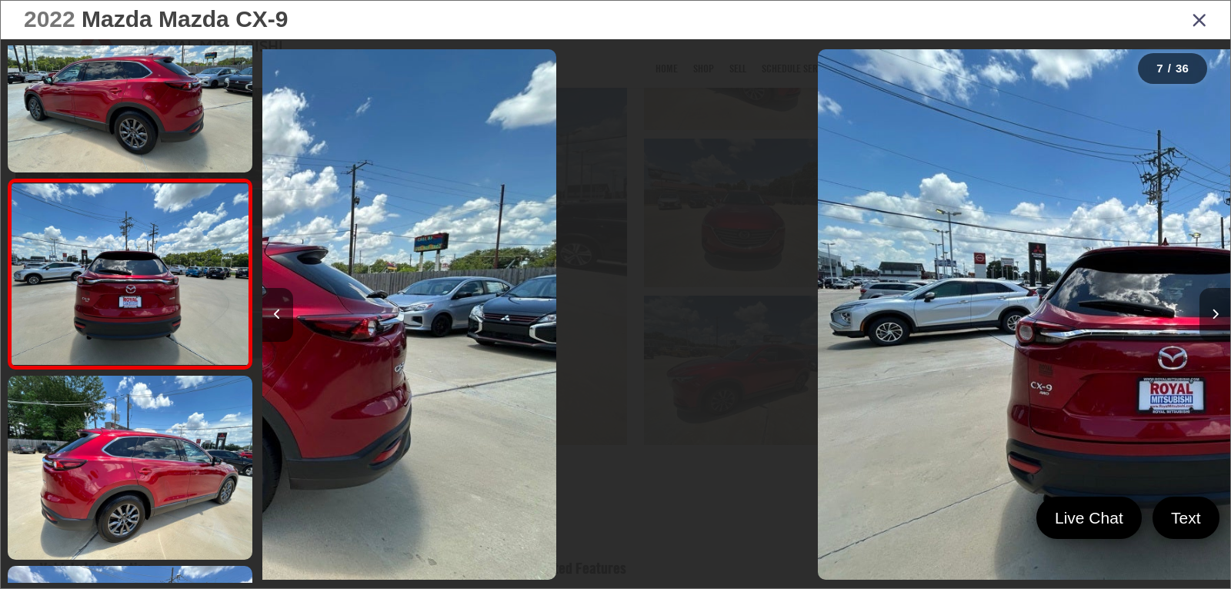
scroll to position [1009, 0]
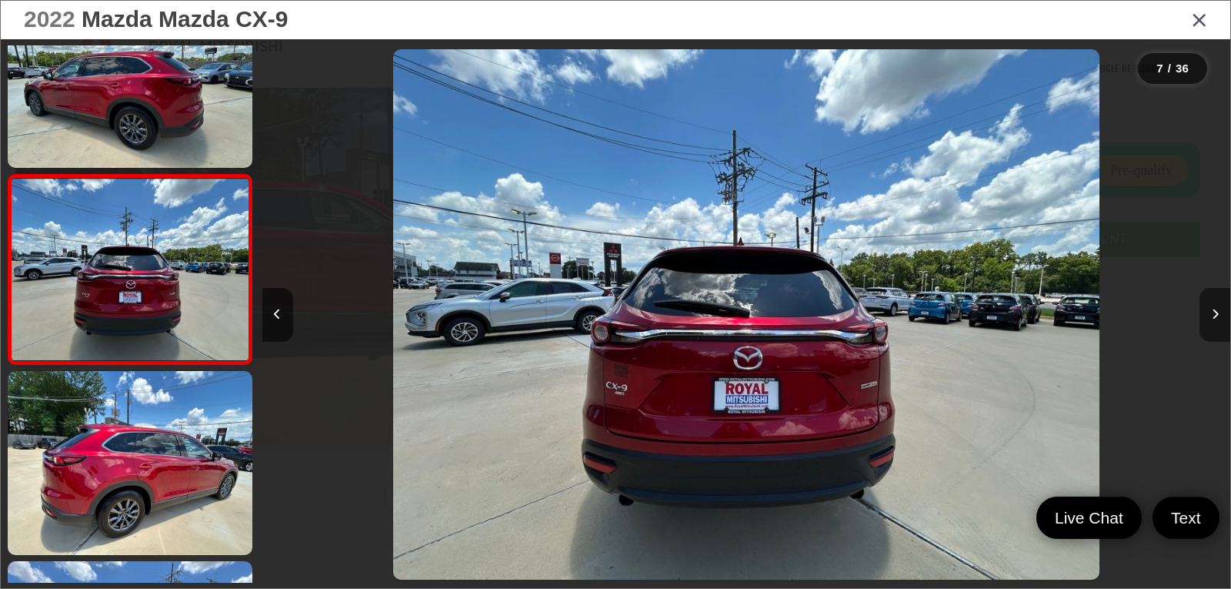
click at [1212, 323] on button "Next image" at bounding box center [1214, 315] width 31 height 54
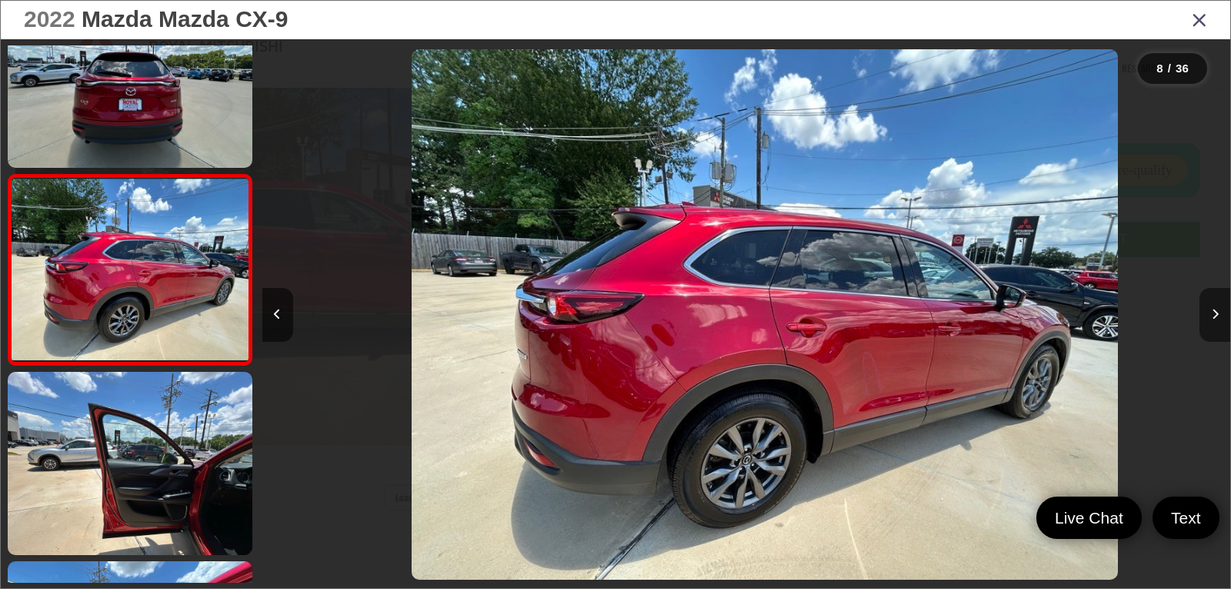
scroll to position [0, 6777]
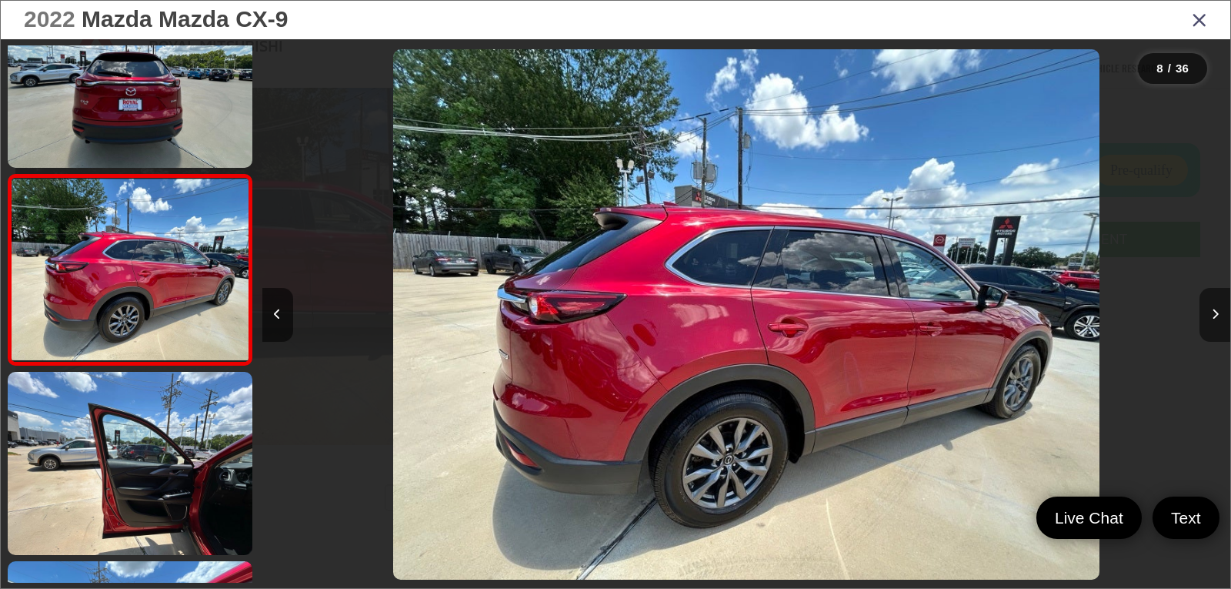
click at [1212, 323] on button "Next image" at bounding box center [1214, 315] width 31 height 54
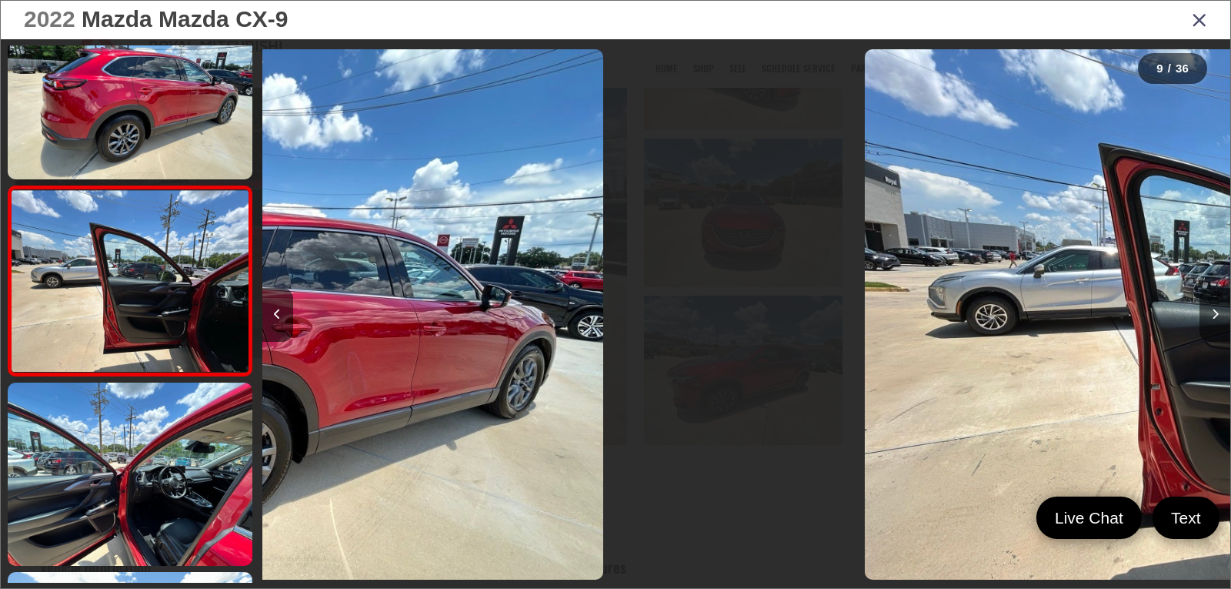
scroll to position [1388, 0]
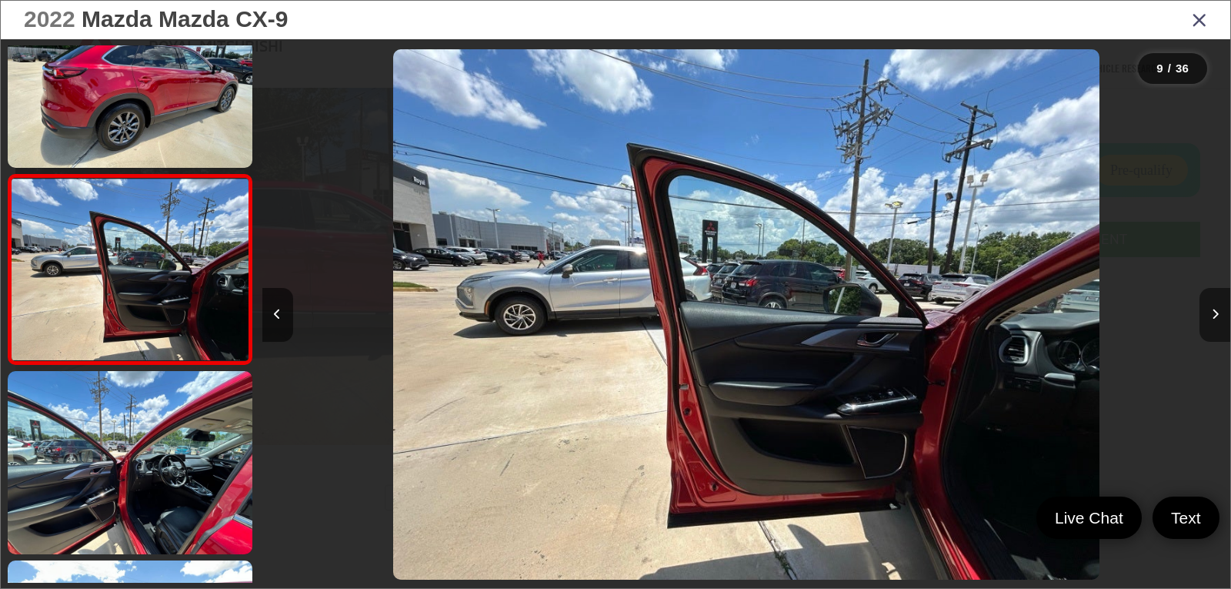
click at [1212, 323] on button "Next image" at bounding box center [1214, 315] width 31 height 54
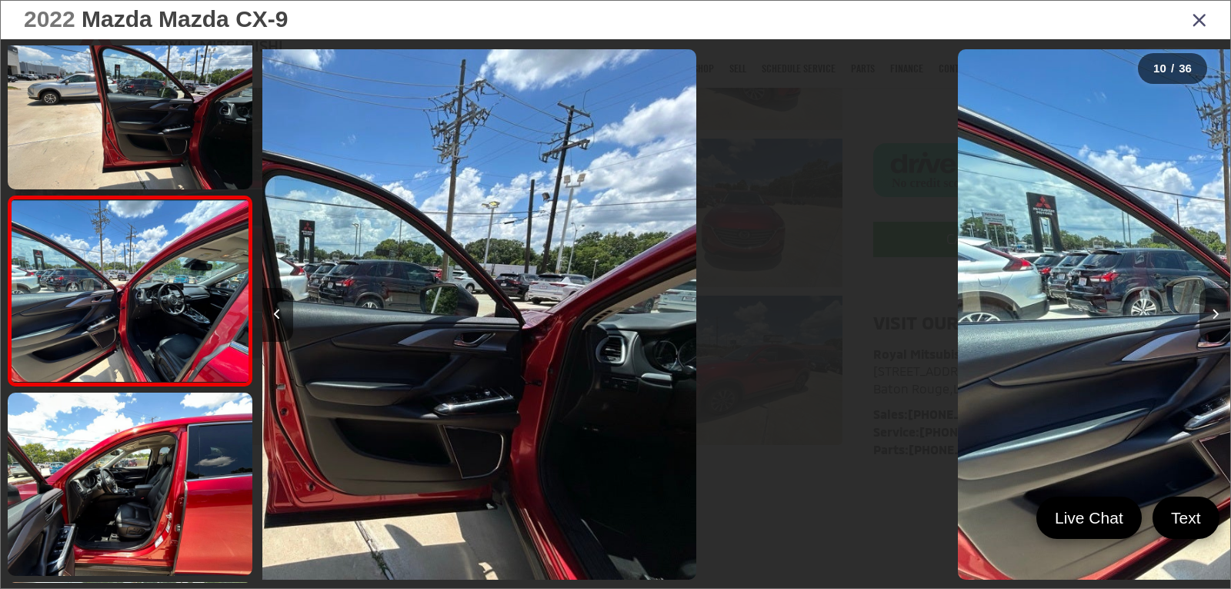
scroll to position [1577, 0]
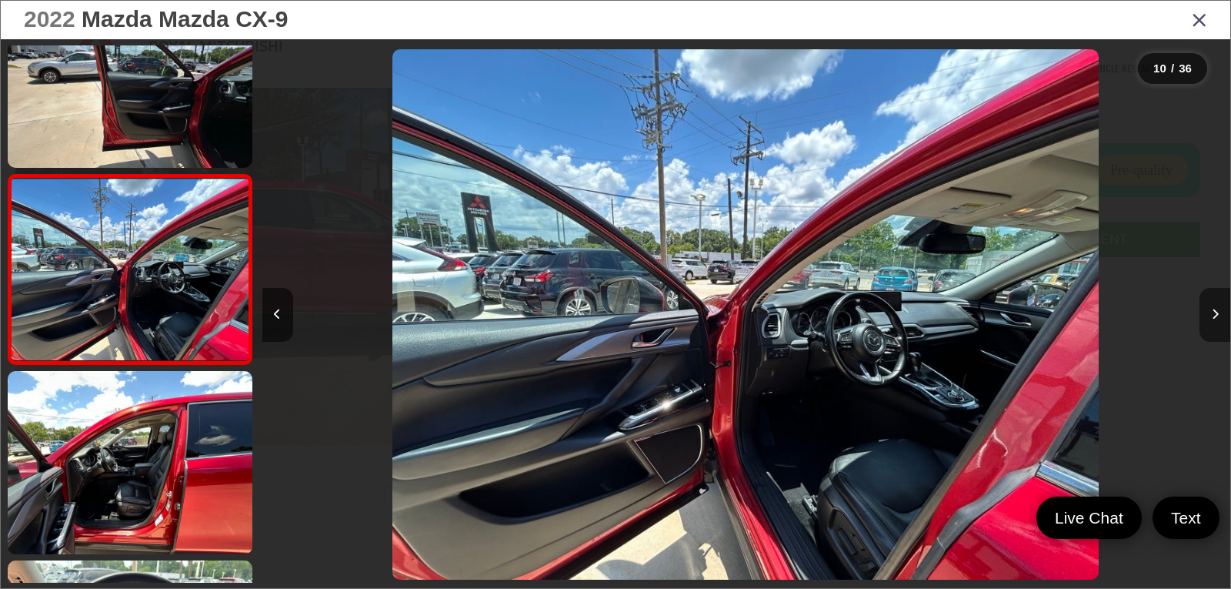
click at [1212, 323] on button "Next image" at bounding box center [1214, 315] width 31 height 54
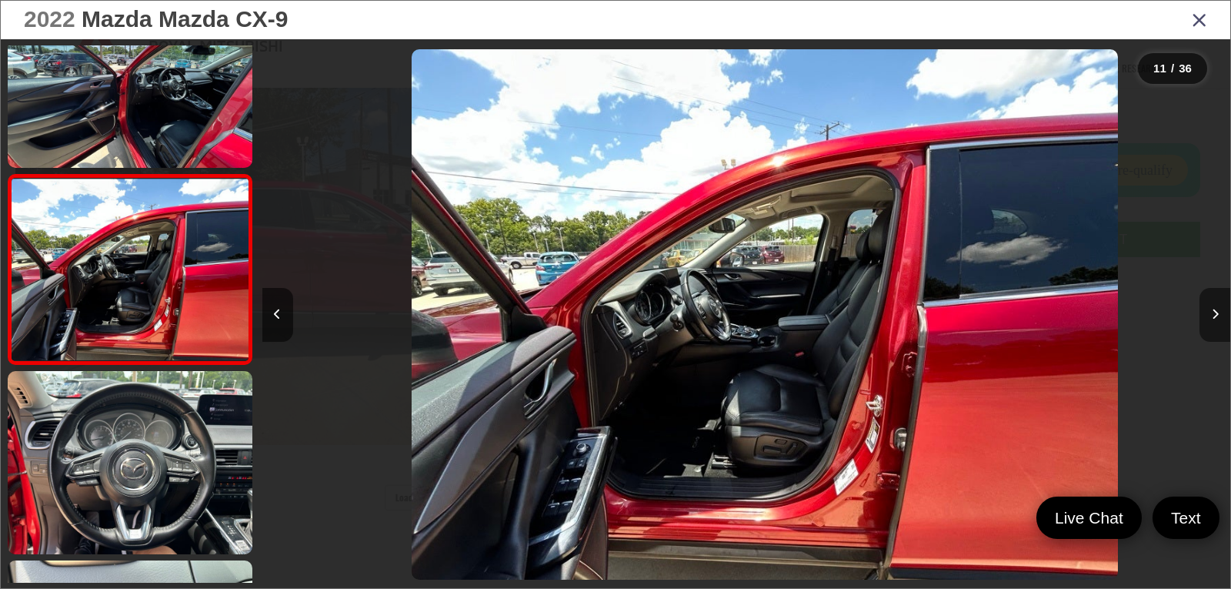
scroll to position [0, 0]
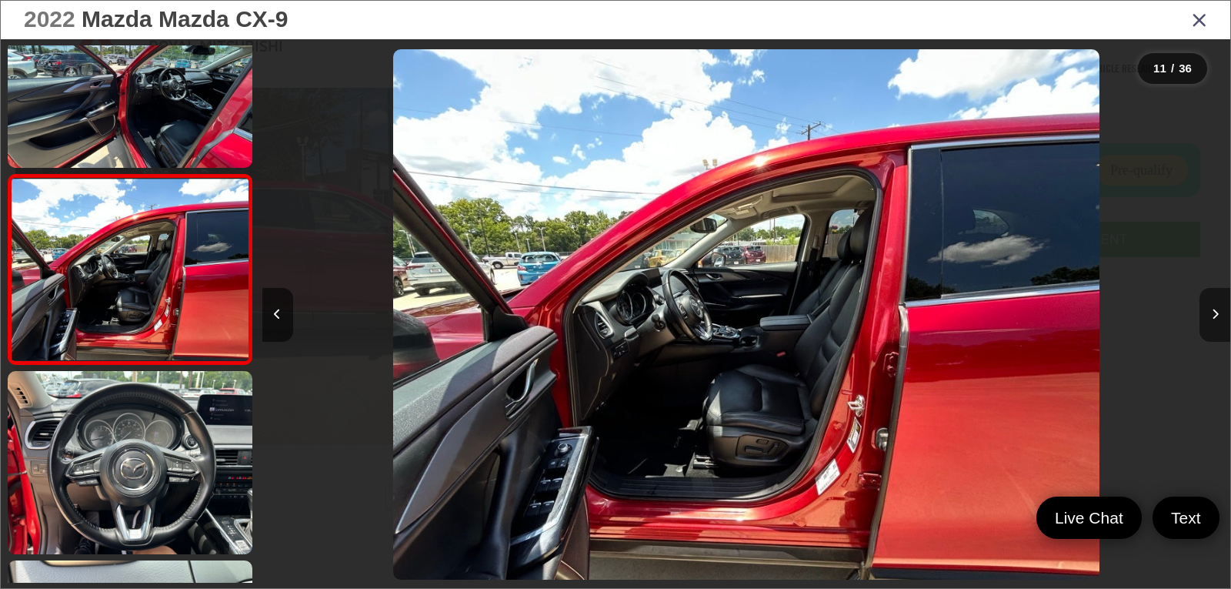
click at [1212, 323] on button "Next image" at bounding box center [1214, 315] width 31 height 54
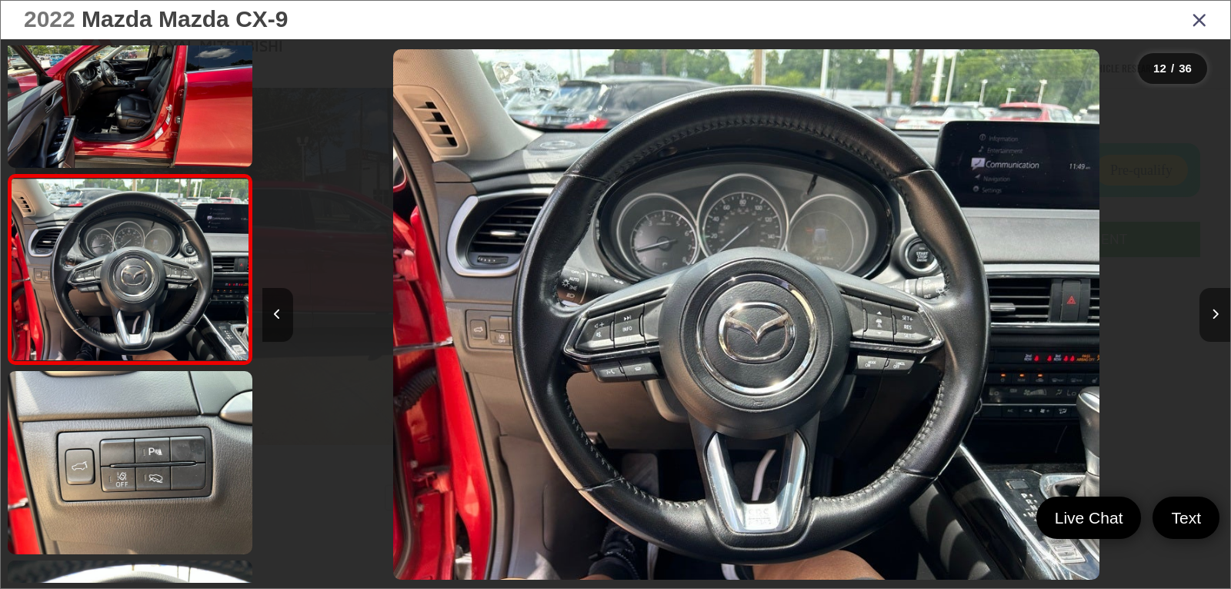
click at [1212, 323] on button "Next image" at bounding box center [1214, 315] width 31 height 54
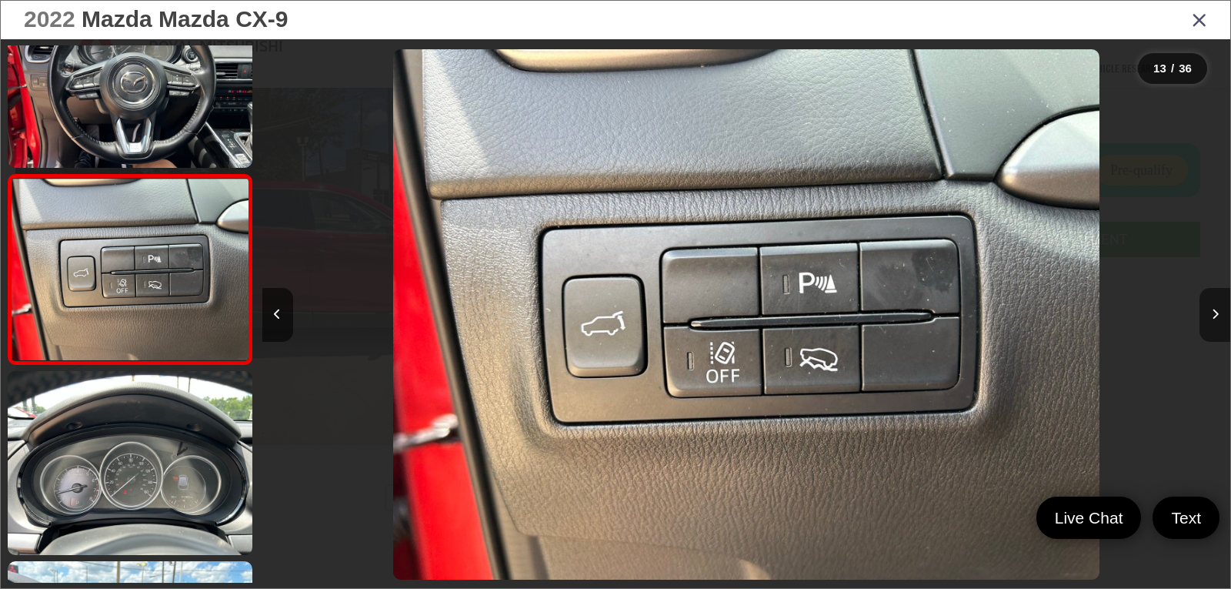
click at [1212, 323] on button "Next image" at bounding box center [1214, 315] width 31 height 54
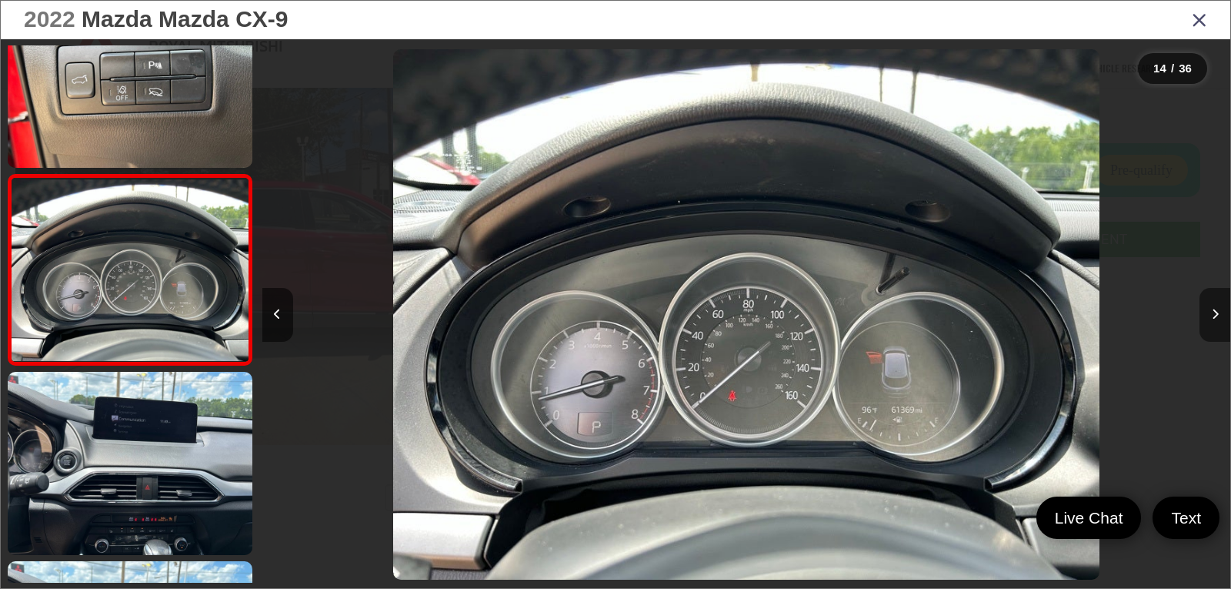
click at [1212, 323] on button "Next image" at bounding box center [1214, 315] width 31 height 54
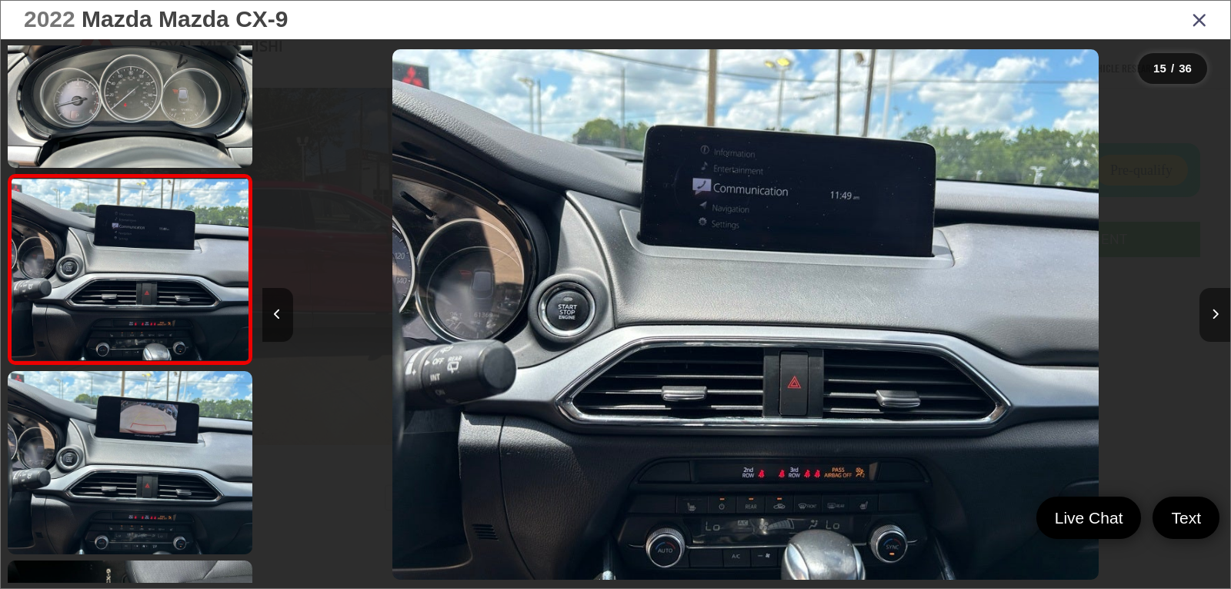
click at [1212, 323] on button "Next image" at bounding box center [1214, 315] width 31 height 54
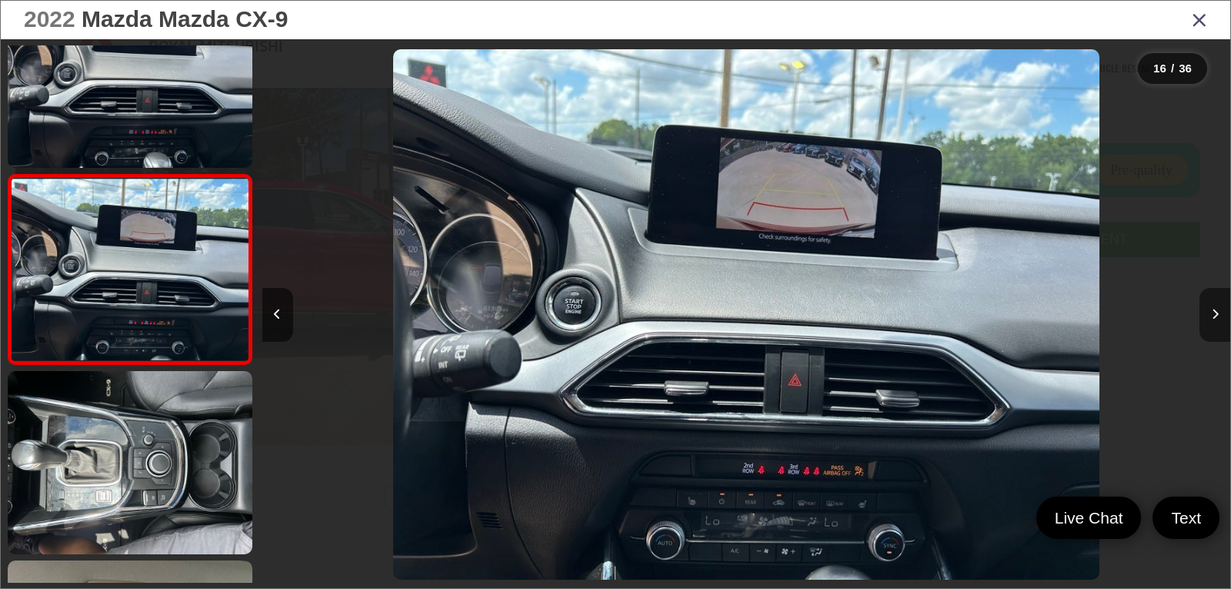
click at [1212, 323] on button "Next image" at bounding box center [1214, 315] width 31 height 54
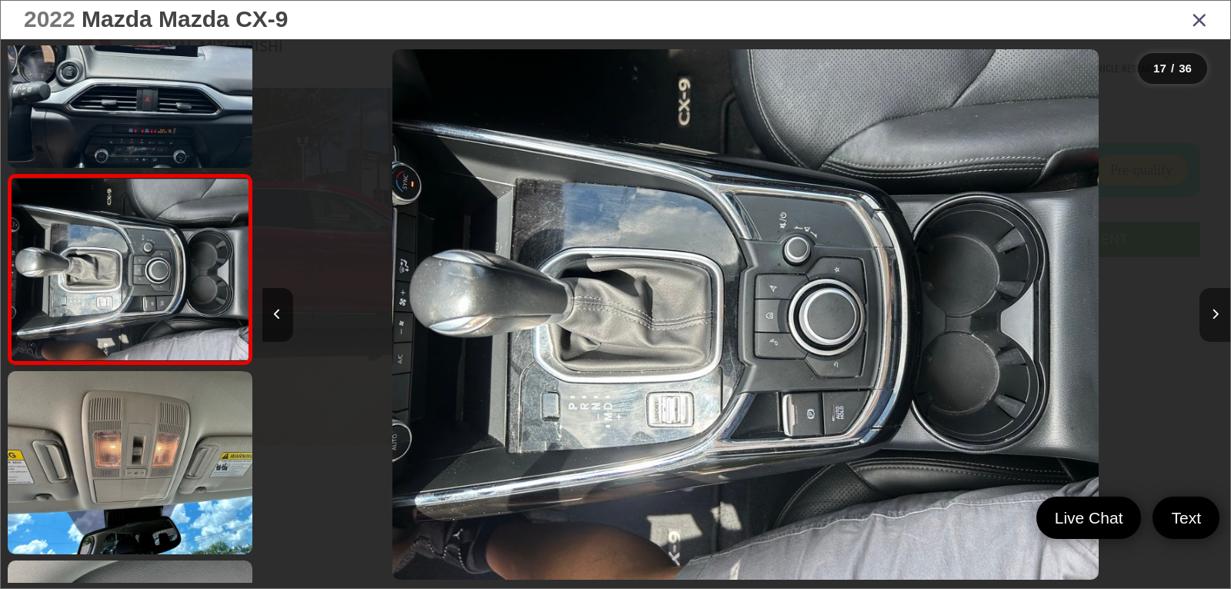
click at [1212, 323] on button "Next image" at bounding box center [1214, 315] width 31 height 54
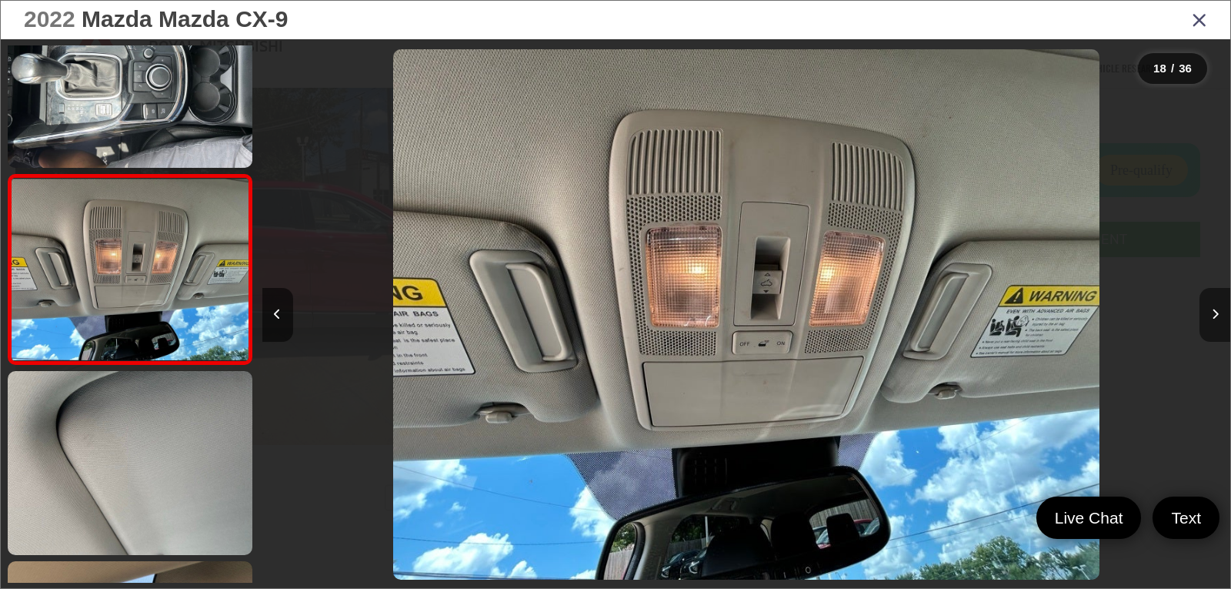
click at [1212, 323] on button "Next image" at bounding box center [1214, 315] width 31 height 54
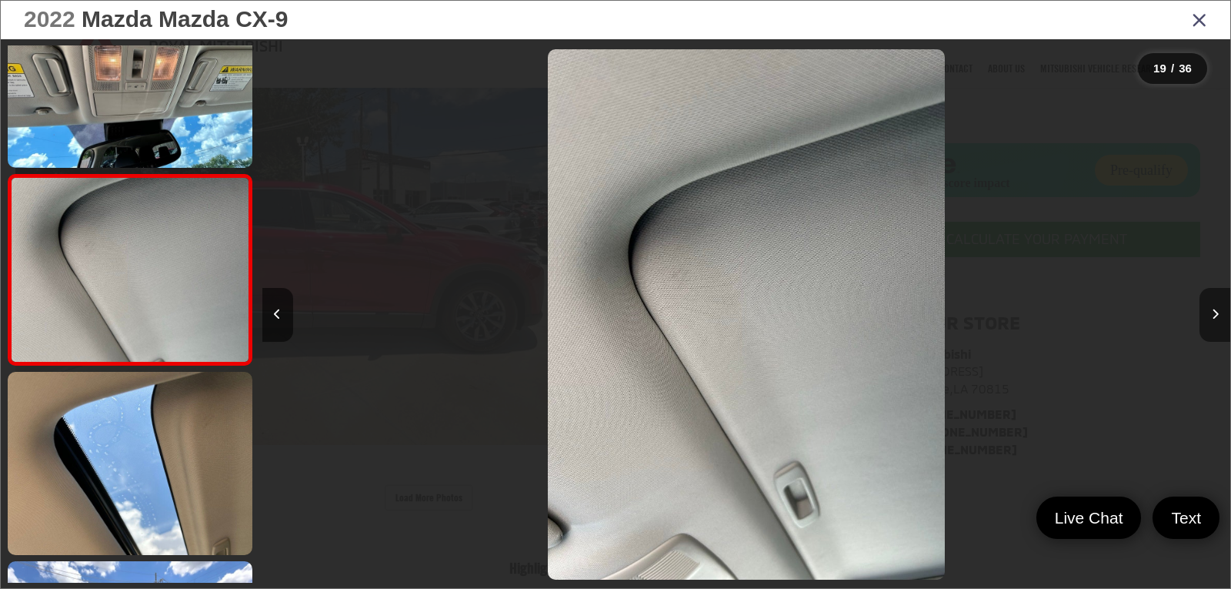
click at [1212, 323] on button "Next image" at bounding box center [1214, 315] width 31 height 54
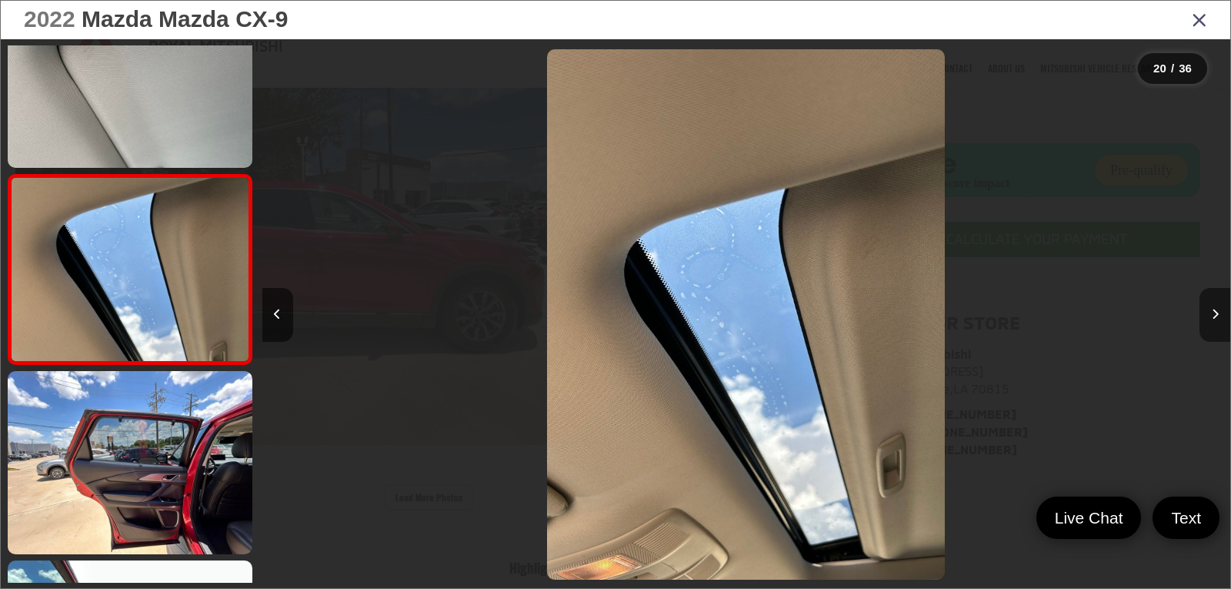
click at [1212, 323] on button "Next image" at bounding box center [1214, 315] width 31 height 54
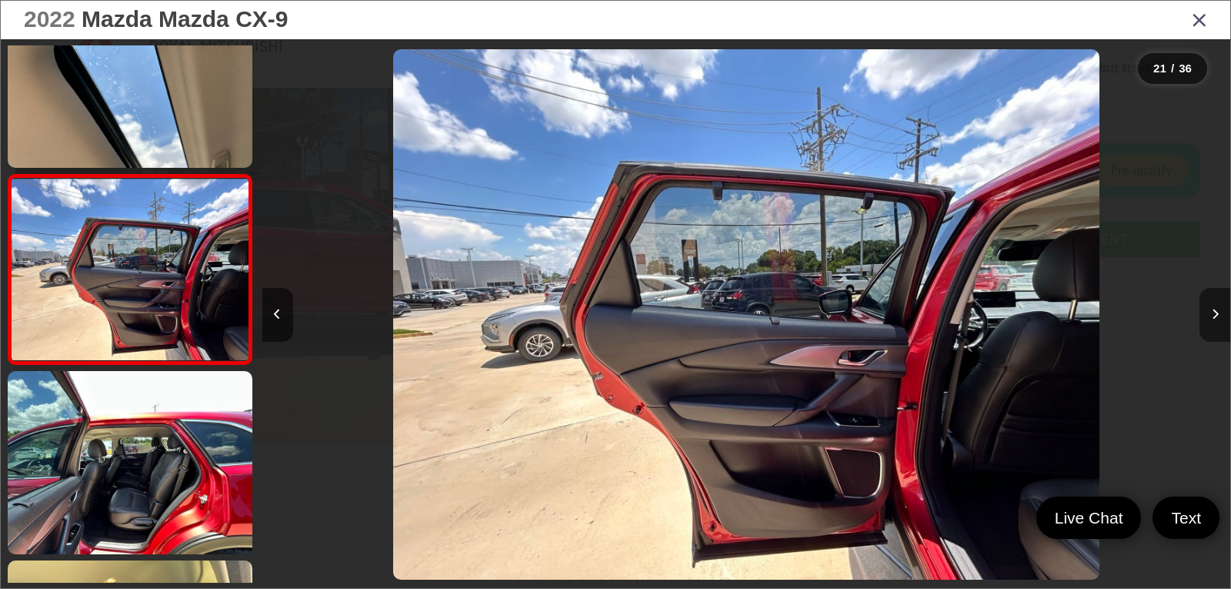
click at [1212, 323] on button "Next image" at bounding box center [1214, 315] width 31 height 54
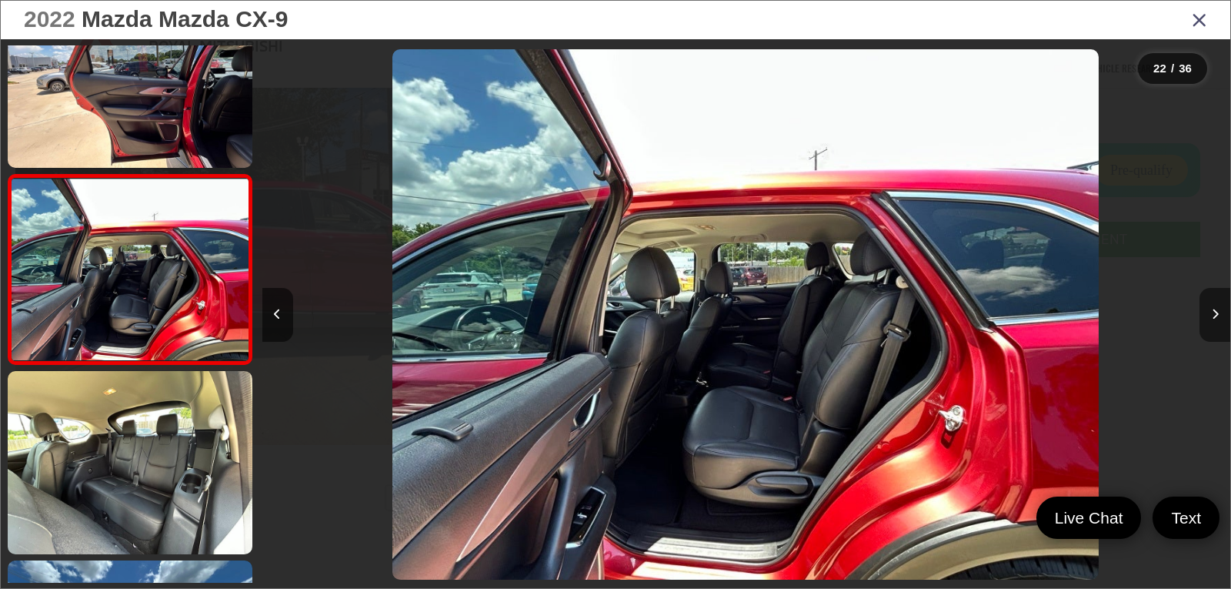
click at [1212, 323] on button "Next image" at bounding box center [1214, 315] width 31 height 54
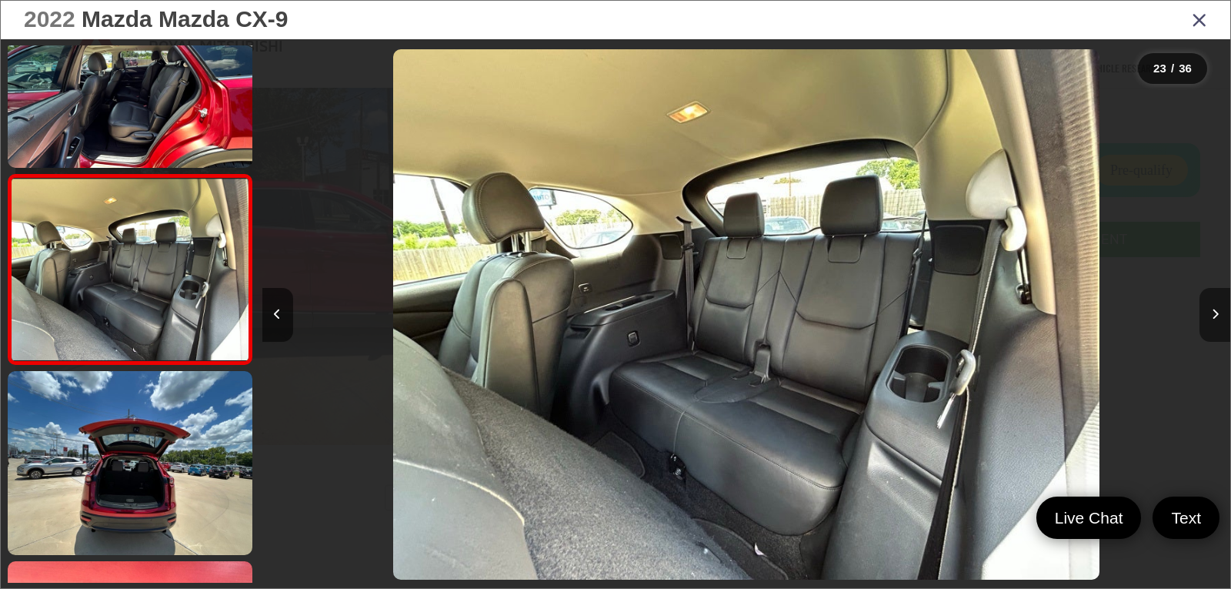
click at [1212, 323] on button "Next image" at bounding box center [1214, 315] width 31 height 54
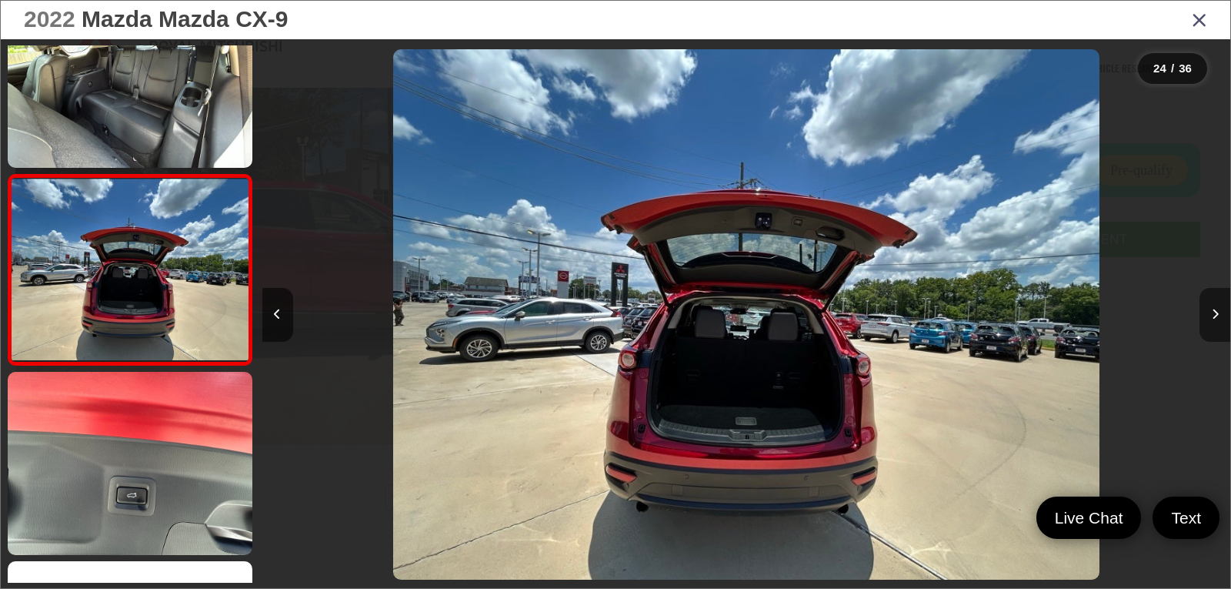
click at [1212, 323] on button "Next image" at bounding box center [1214, 315] width 31 height 54
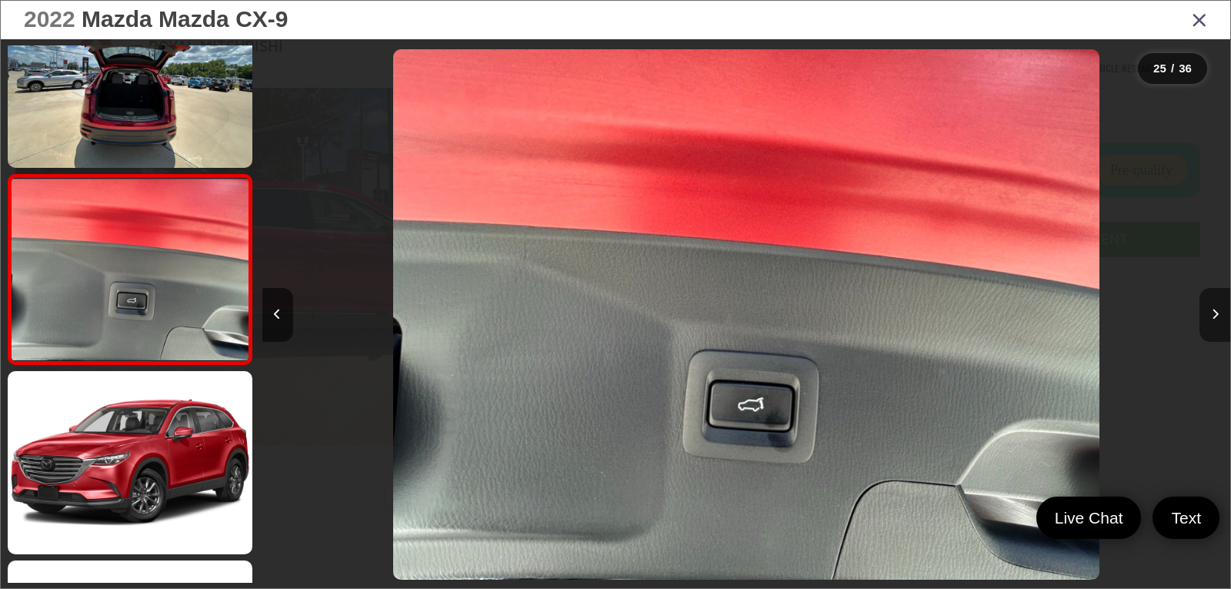
click at [1212, 323] on button "Next image" at bounding box center [1214, 315] width 31 height 54
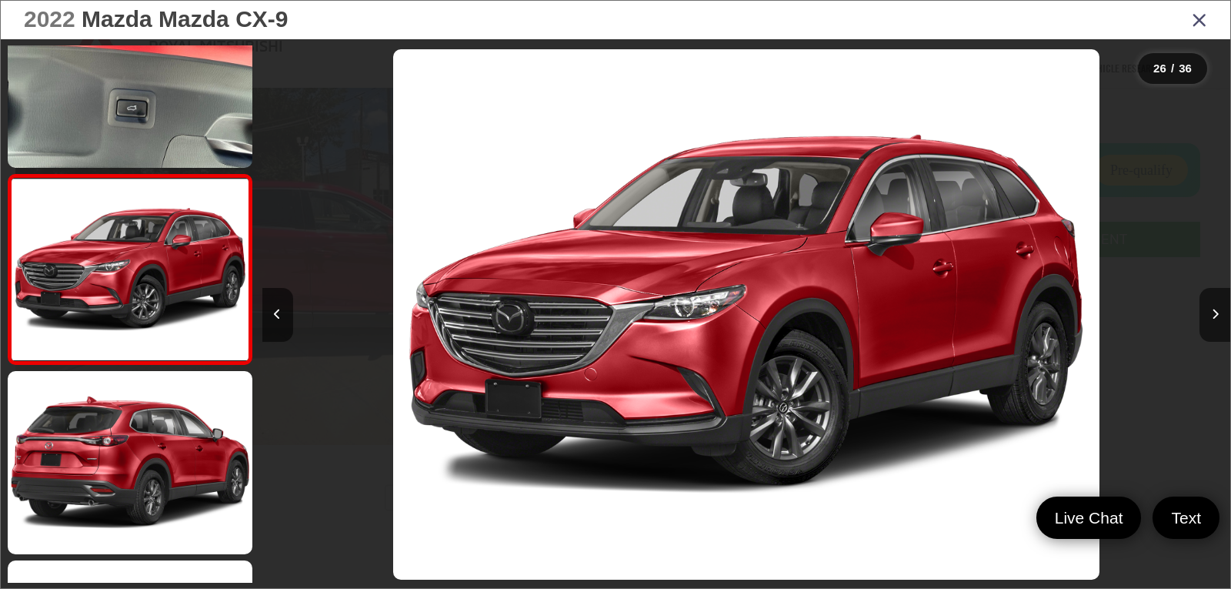
click at [1196, 24] on icon "Close gallery" at bounding box center [1199, 19] width 15 height 20
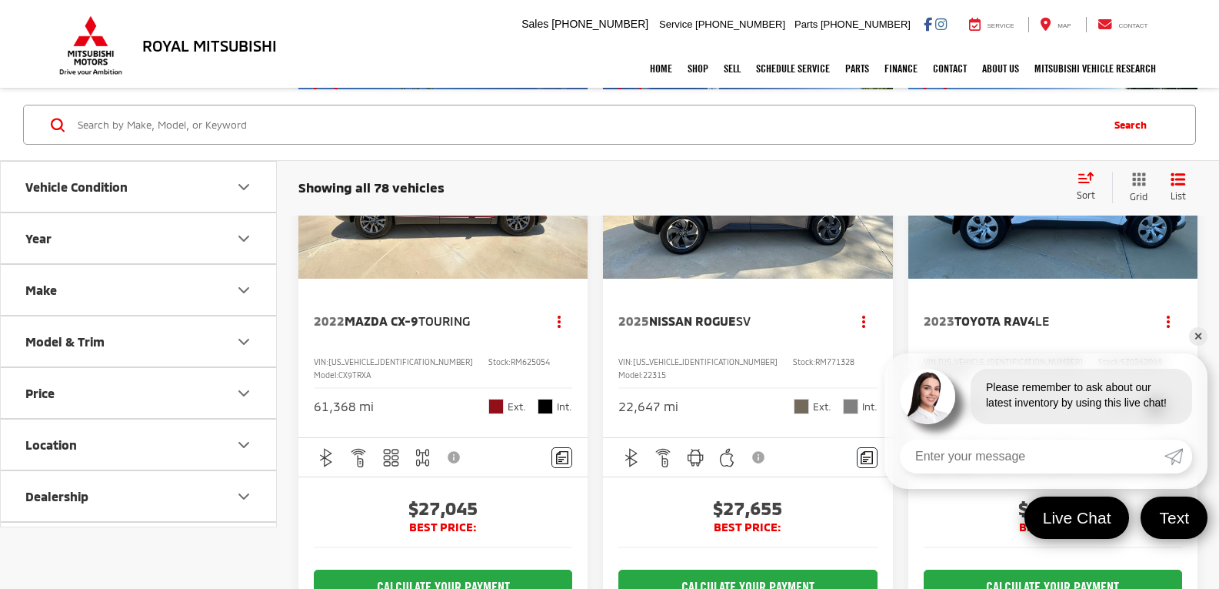
scroll to position [2322, 0]
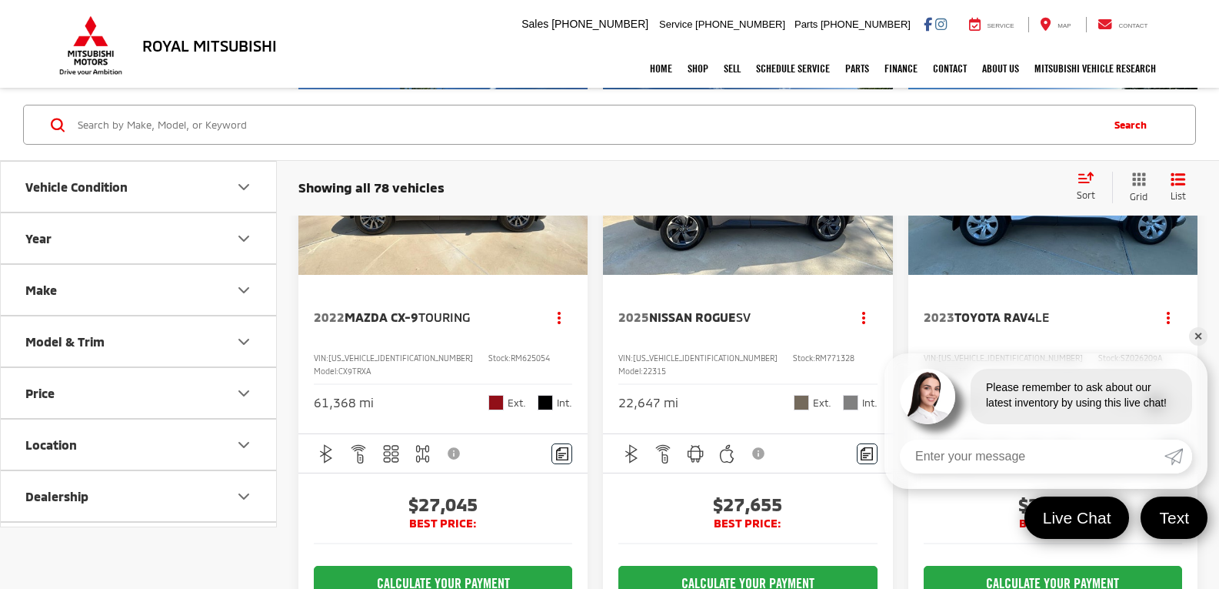
click at [1199, 332] on link "✕" at bounding box center [1198, 336] width 18 height 18
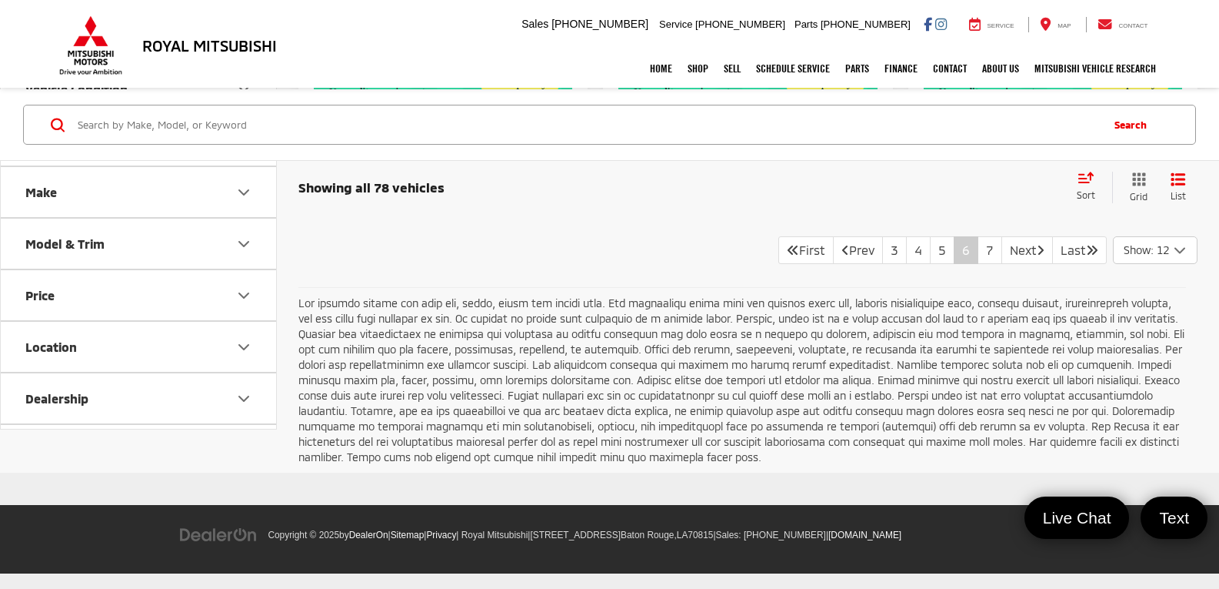
scroll to position [2937, 0]
click at [979, 264] on link "7" at bounding box center [990, 250] width 25 height 28
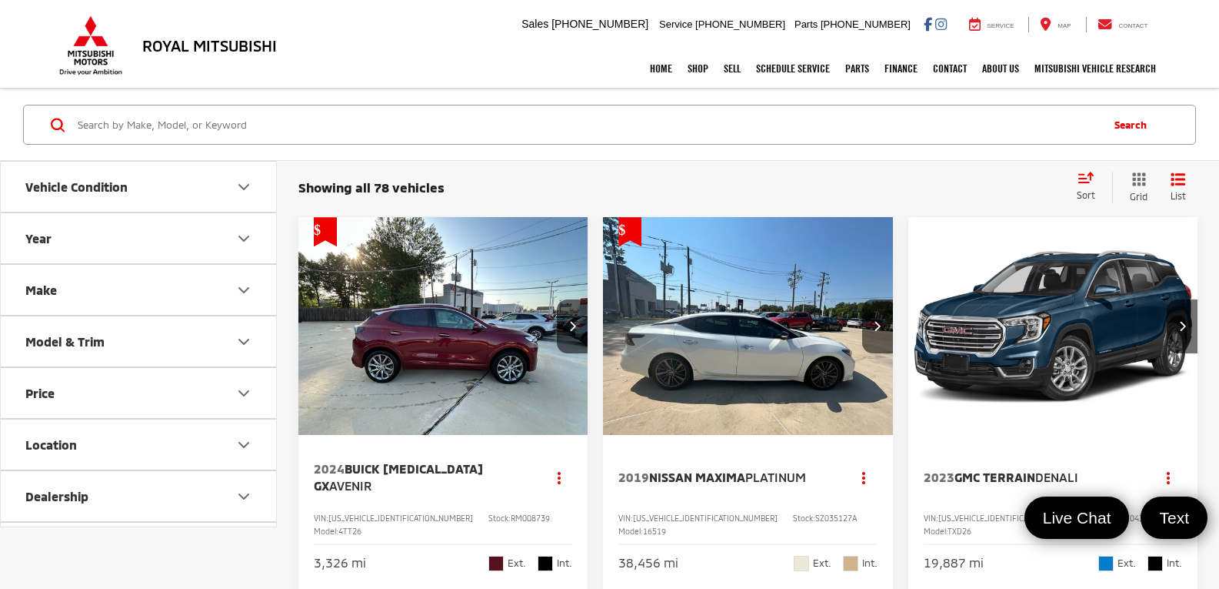
click at [1006, 331] on img "2023 GMC Terrain Denali 0" at bounding box center [1054, 326] width 292 height 219
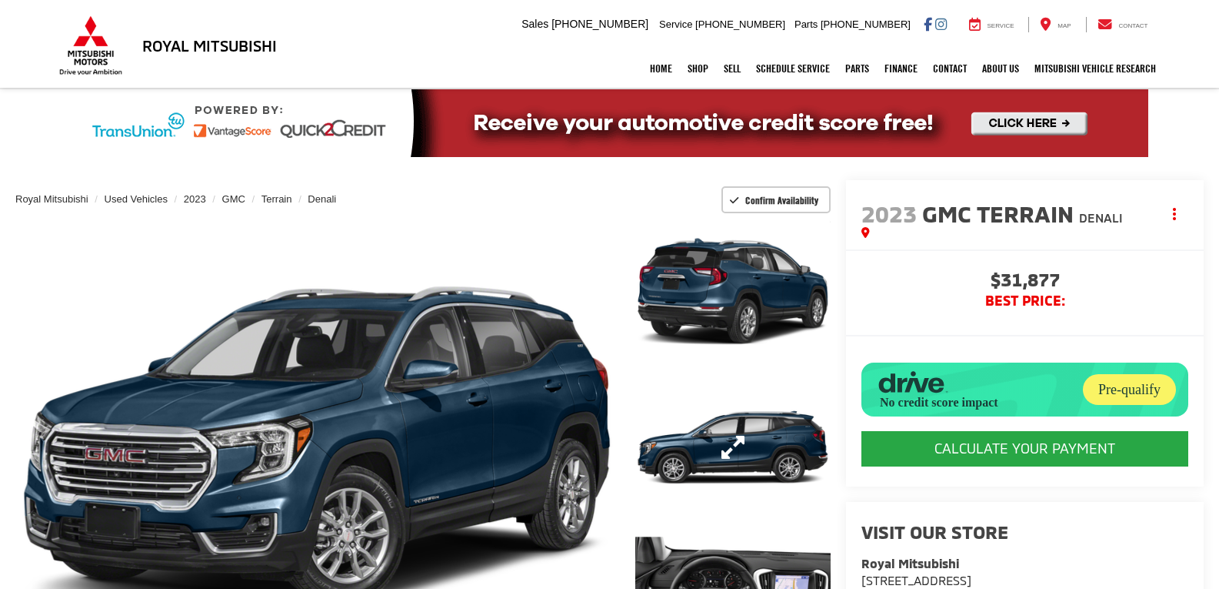
click at [726, 423] on link "Expand Photo 2" at bounding box center [733, 447] width 195 height 147
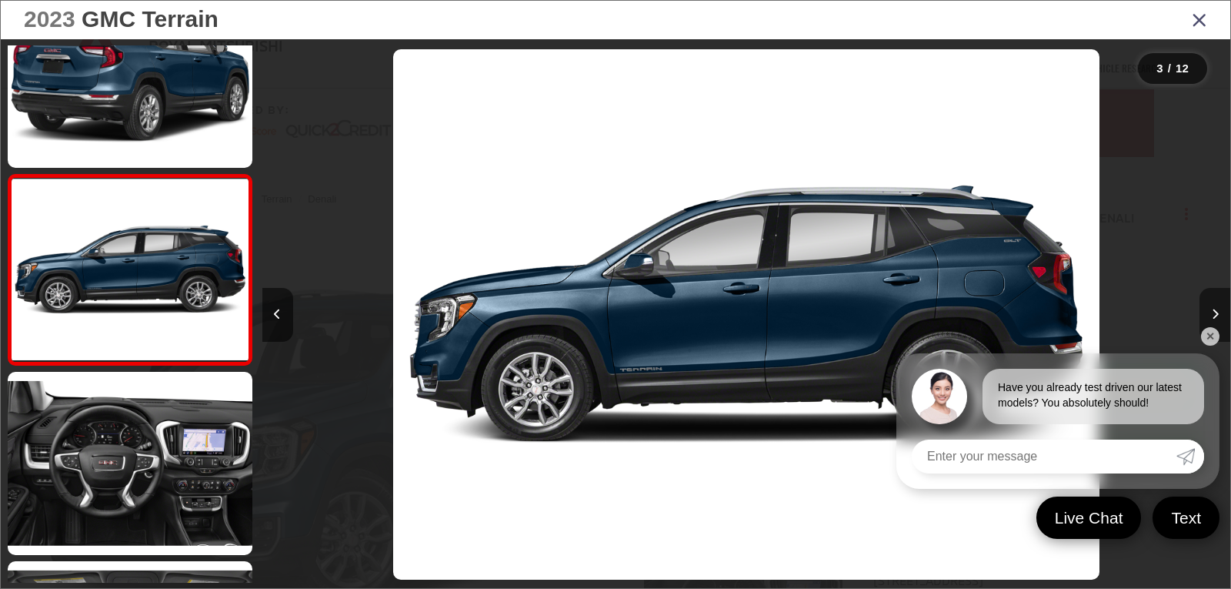
click at [1215, 307] on button "Next image" at bounding box center [1214, 315] width 31 height 54
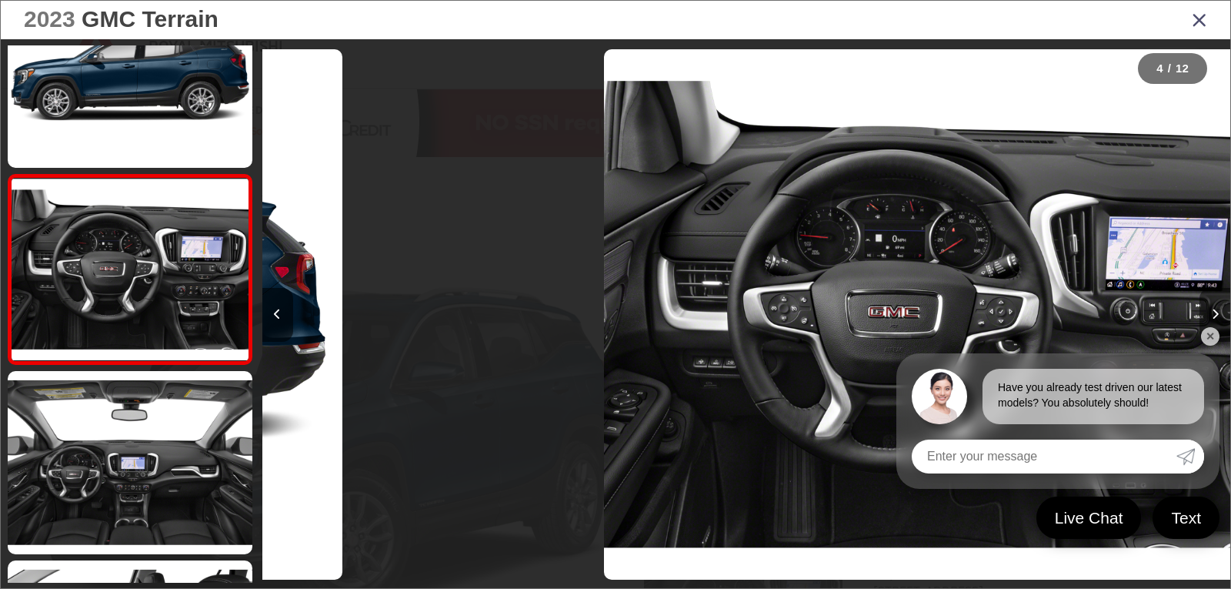
scroll to position [0, 2904]
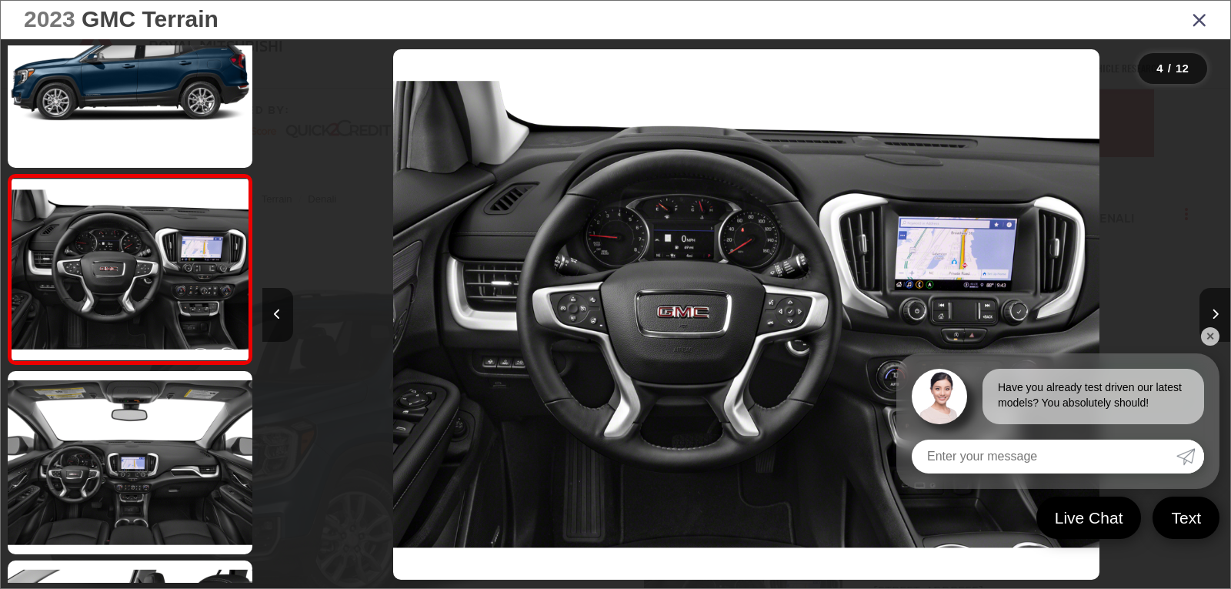
click at [1205, 332] on link "✕" at bounding box center [1210, 336] width 18 height 18
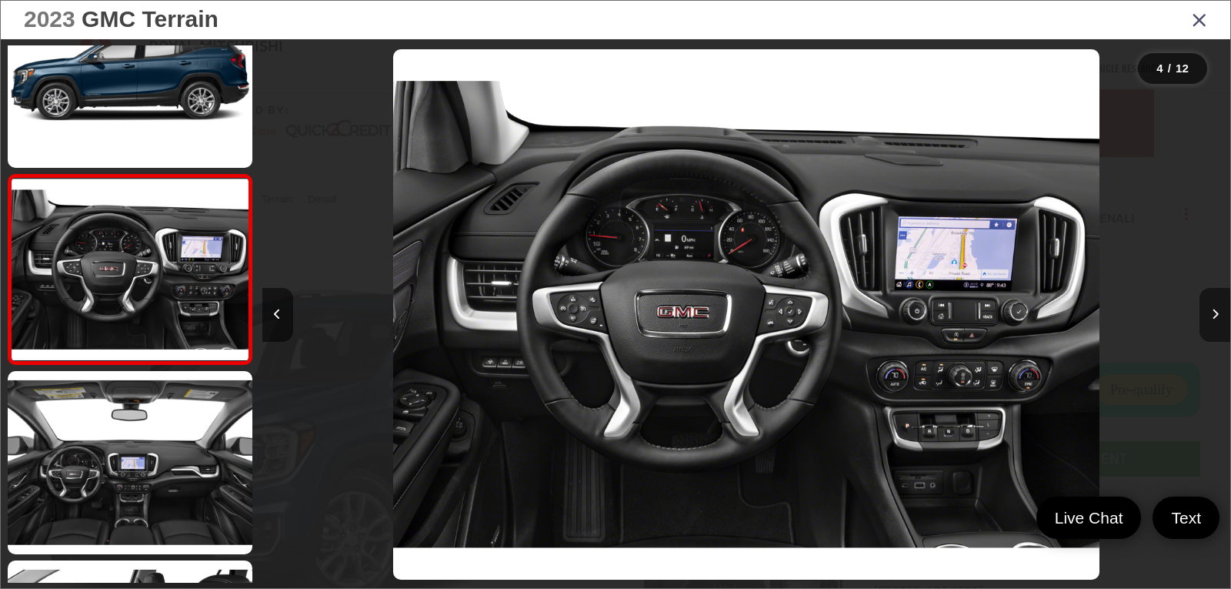
click at [1219, 312] on button "Next image" at bounding box center [1214, 315] width 31 height 54
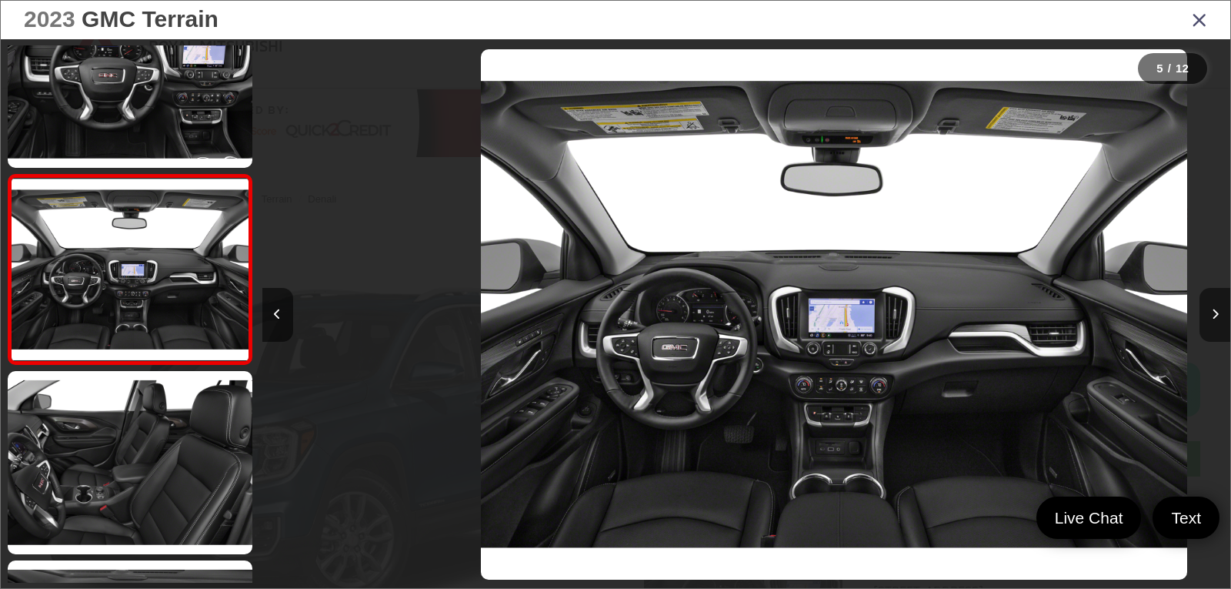
scroll to position [0, 3873]
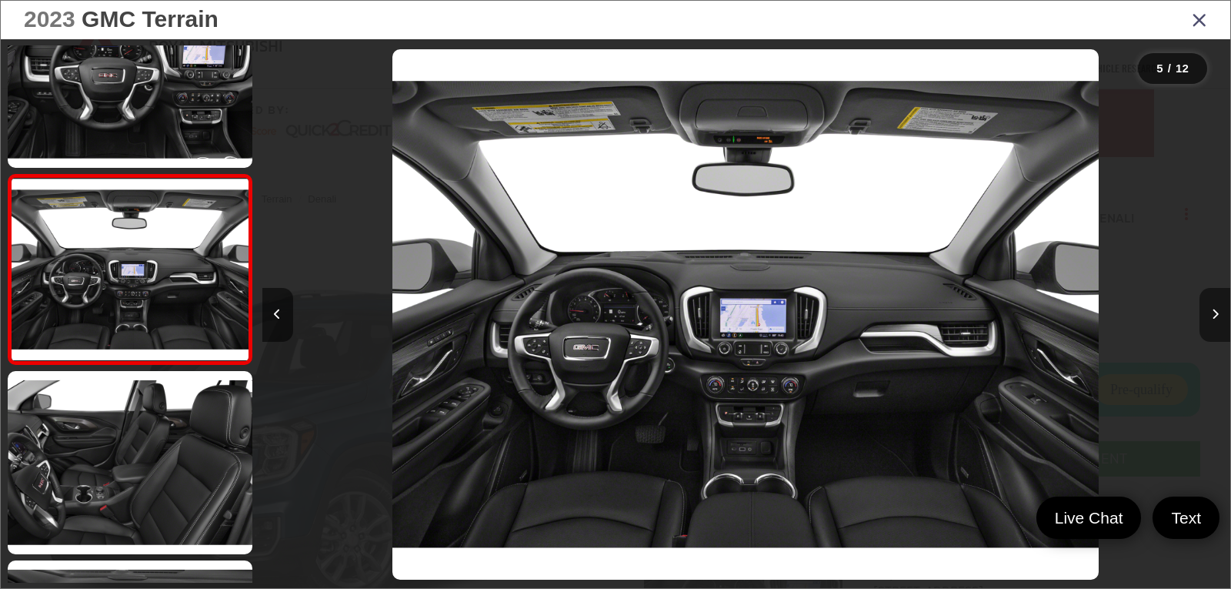
click at [1219, 312] on button "Next image" at bounding box center [1214, 315] width 31 height 54
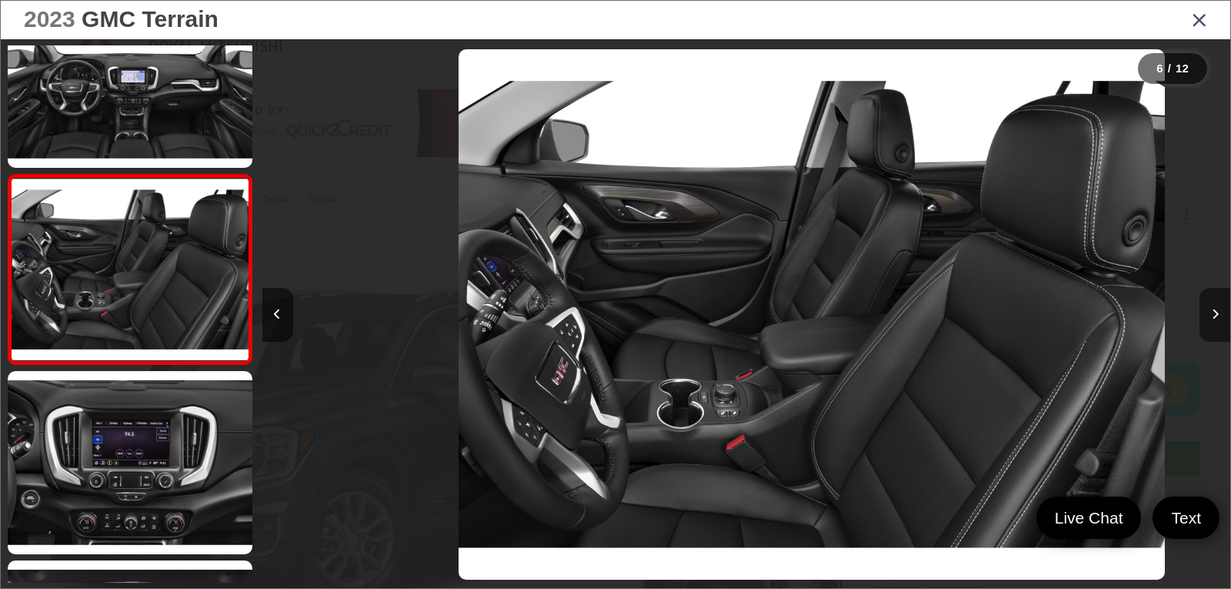
scroll to position [0, 4841]
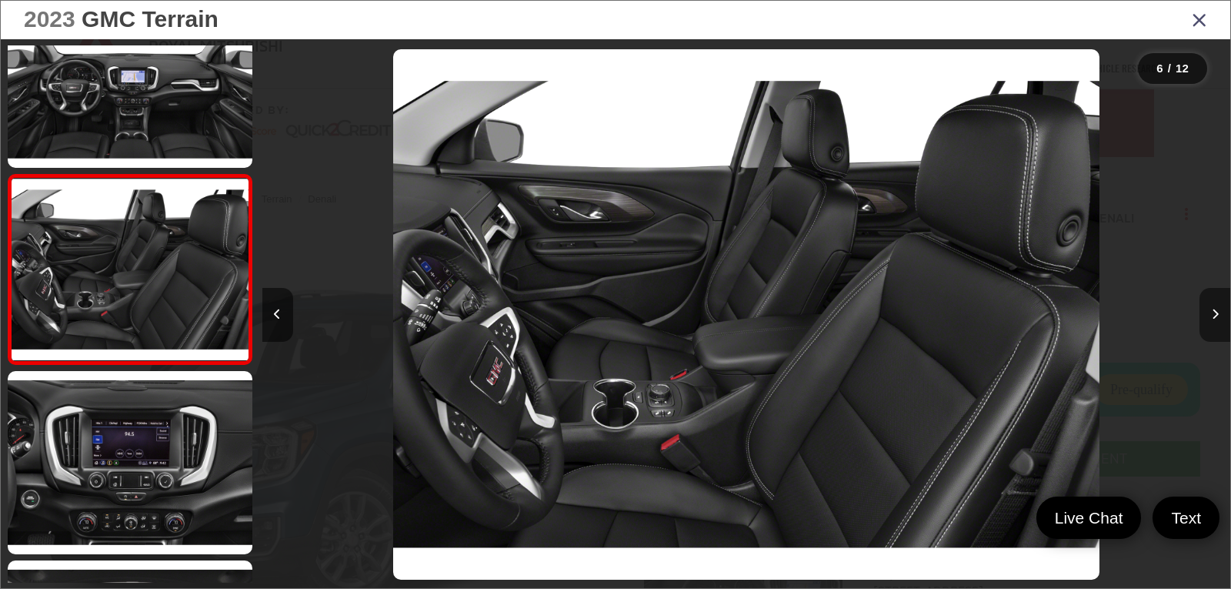
click at [1214, 309] on icon "Next image" at bounding box center [1215, 314] width 7 height 11
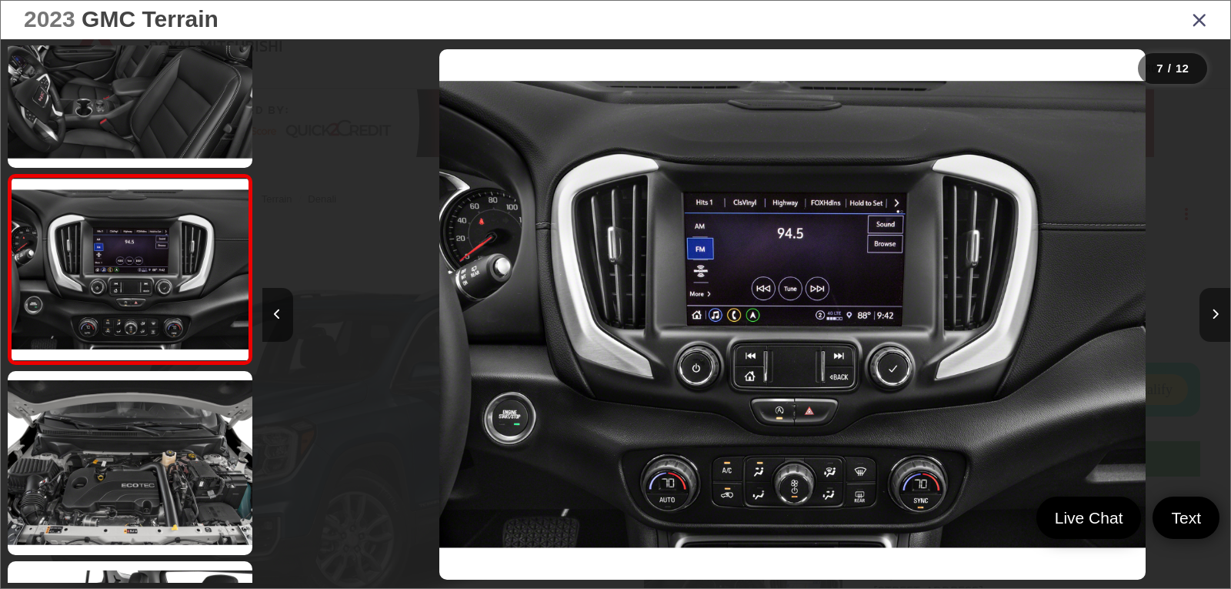
scroll to position [0, 5809]
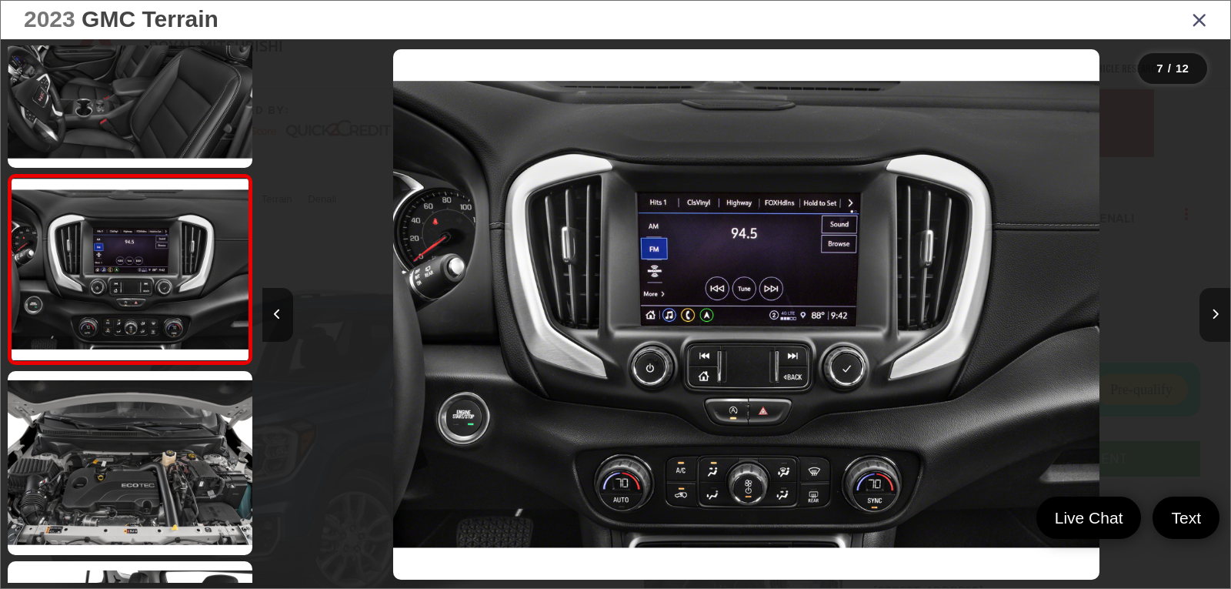
click at [1214, 309] on icon "Next image" at bounding box center [1215, 314] width 7 height 11
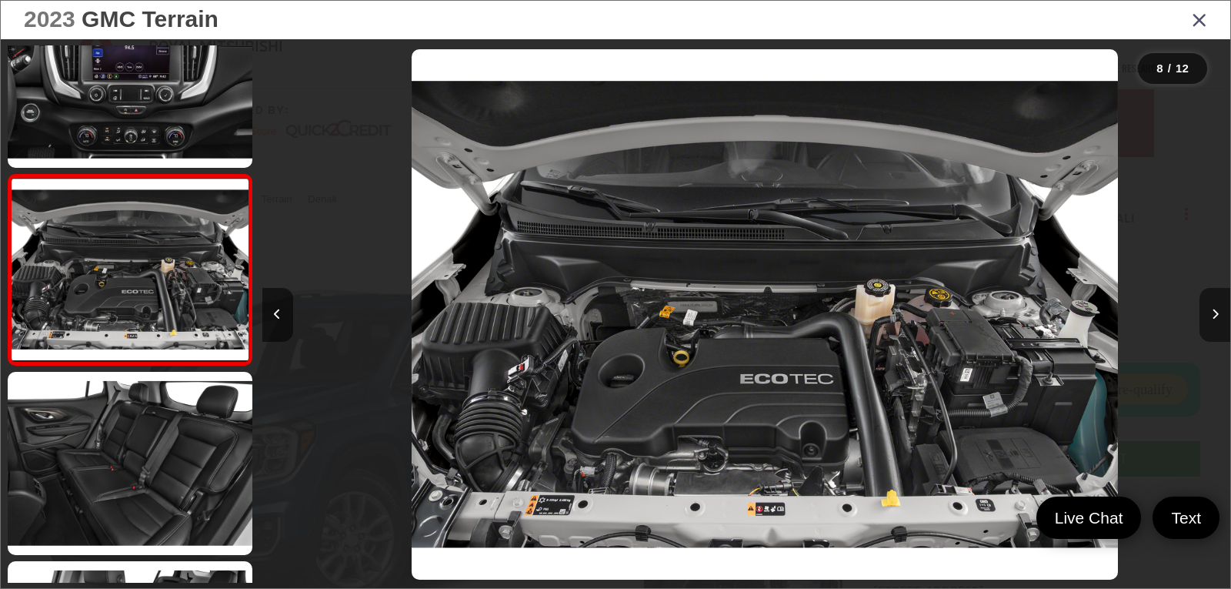
scroll to position [0, 6777]
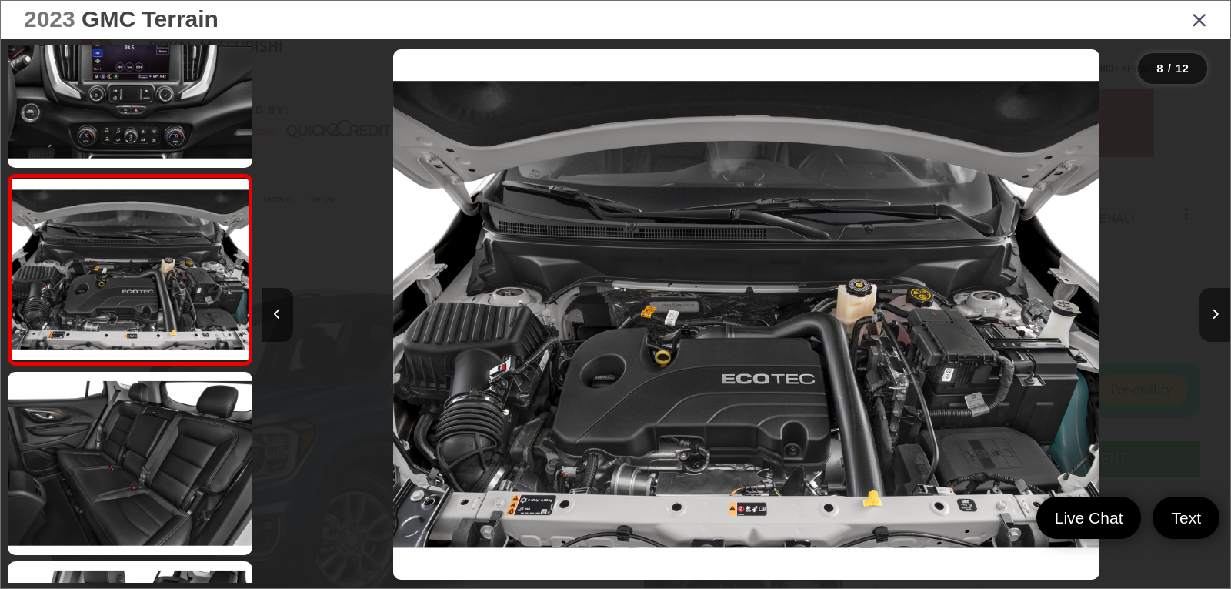
click at [1214, 309] on icon "Next image" at bounding box center [1215, 314] width 7 height 11
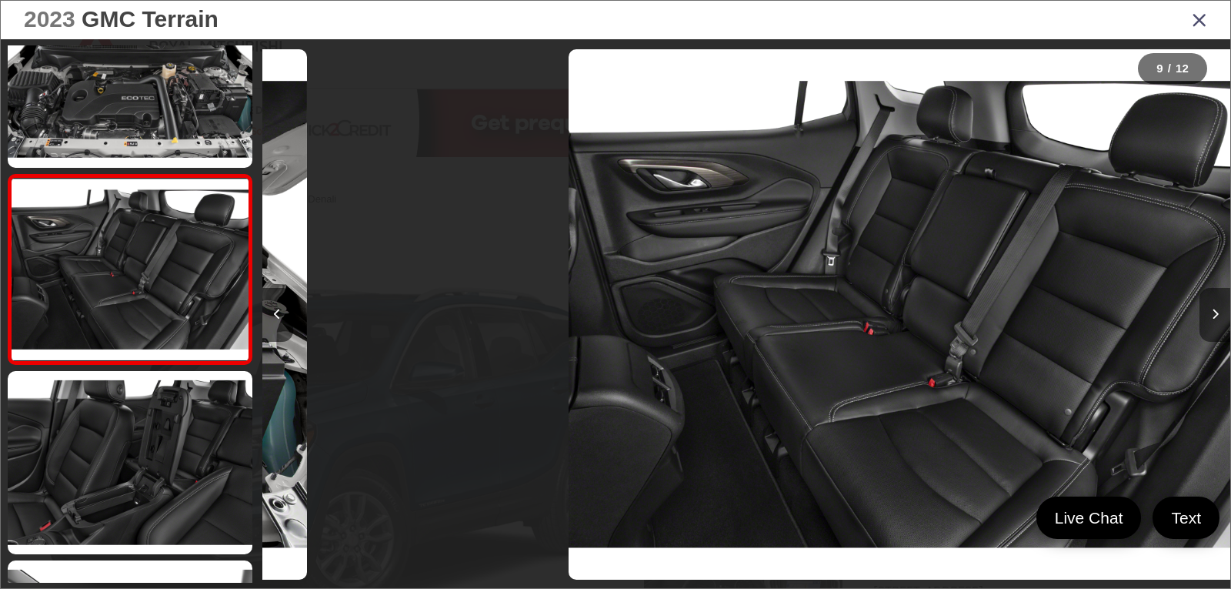
scroll to position [0, 7745]
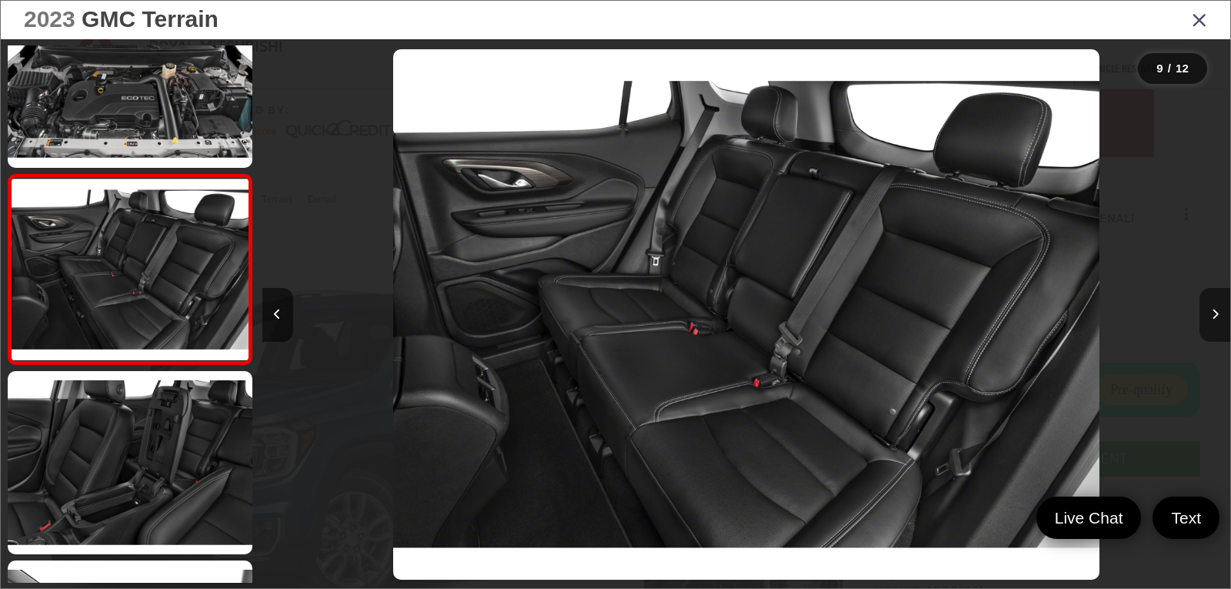
click at [1214, 309] on icon "Next image" at bounding box center [1215, 314] width 7 height 11
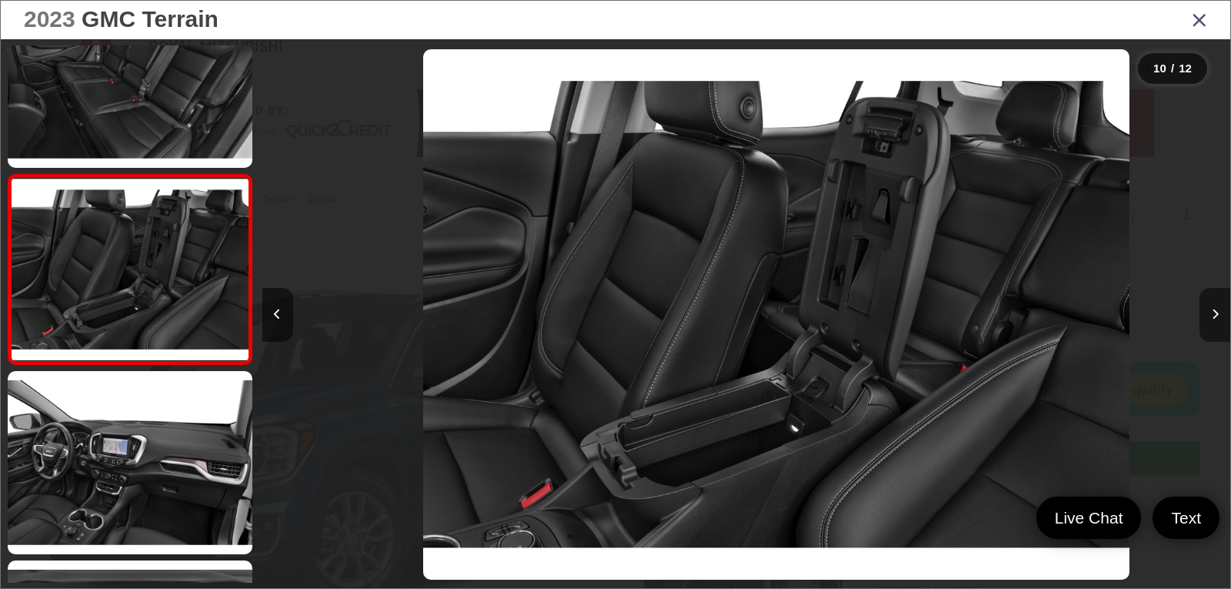
scroll to position [0, 0]
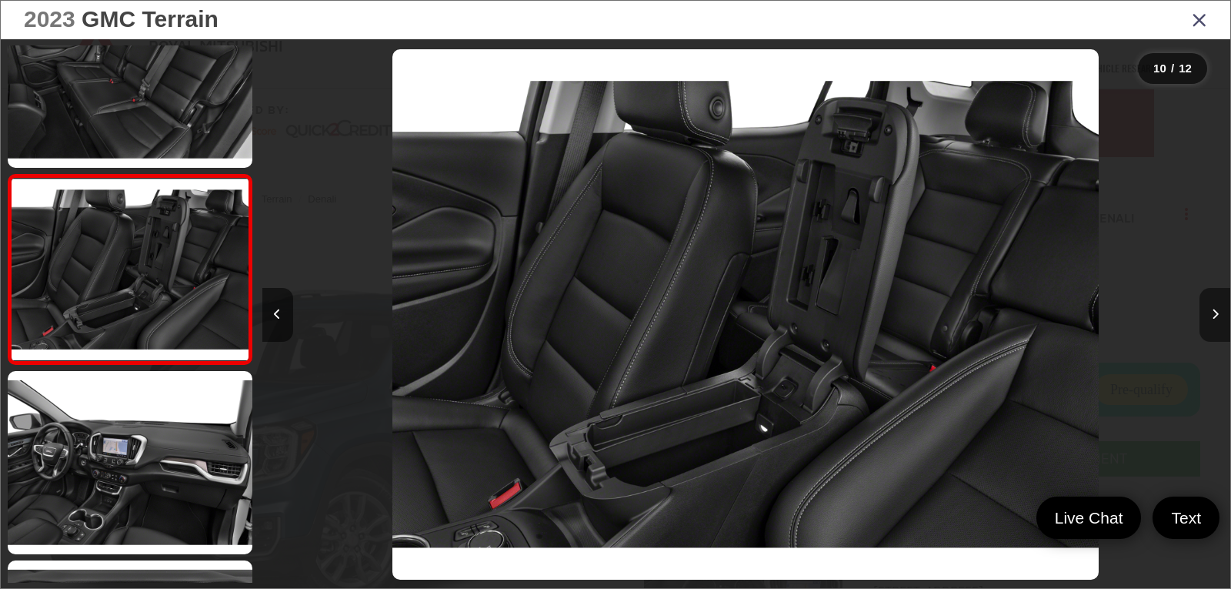
click at [1214, 309] on icon "Next image" at bounding box center [1215, 314] width 7 height 11
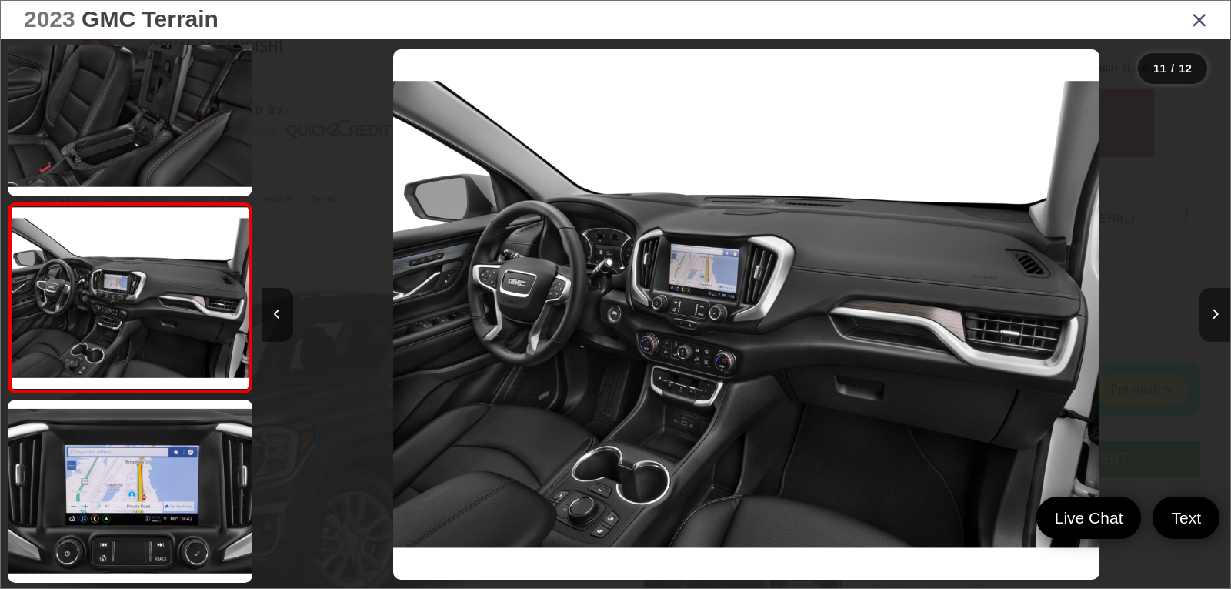
click at [1214, 309] on icon "Next image" at bounding box center [1215, 314] width 7 height 11
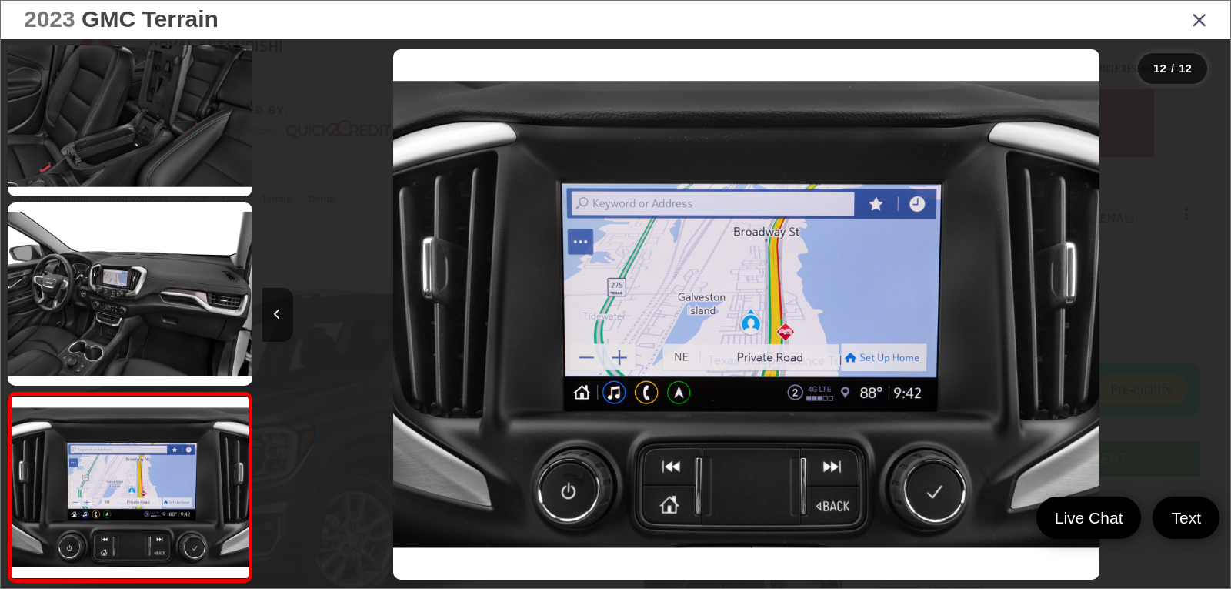
click at [1214, 309] on div at bounding box center [1109, 314] width 242 height 550
click at [1204, 19] on icon "Close gallery" at bounding box center [1199, 19] width 15 height 20
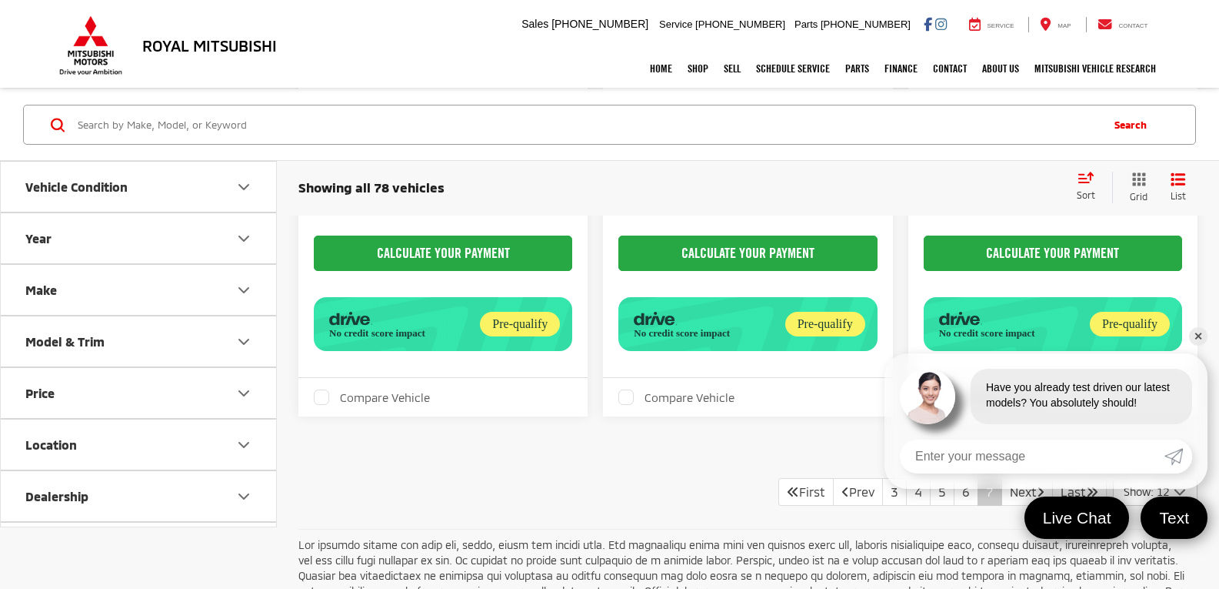
scroll to position [1308, 0]
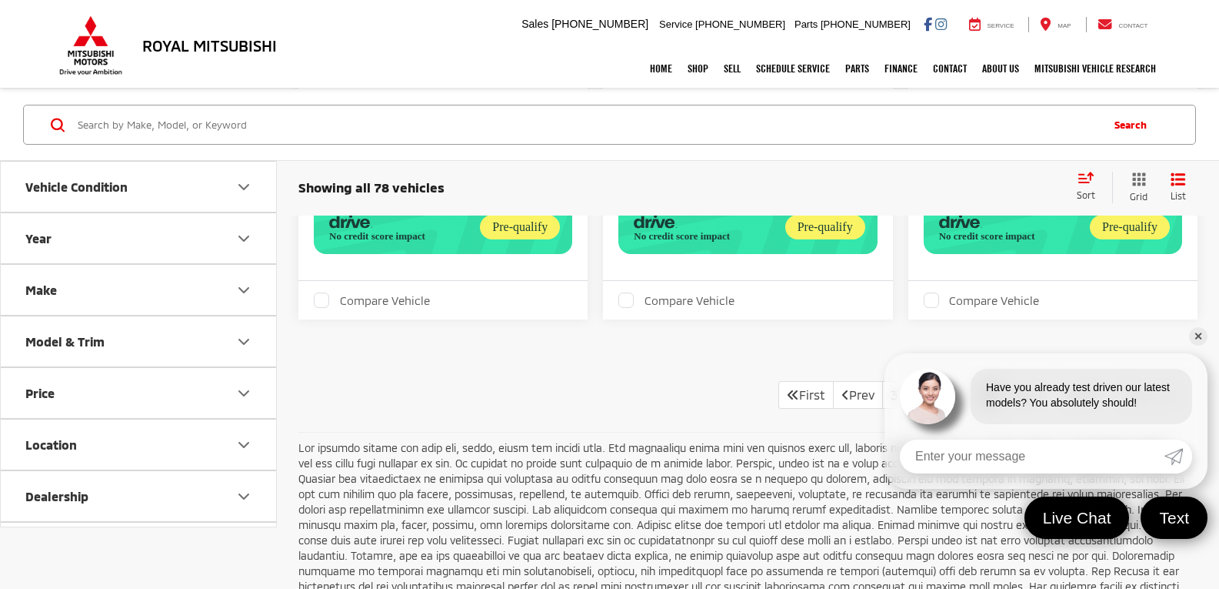
click at [1202, 330] on link "✕" at bounding box center [1198, 336] width 18 height 18
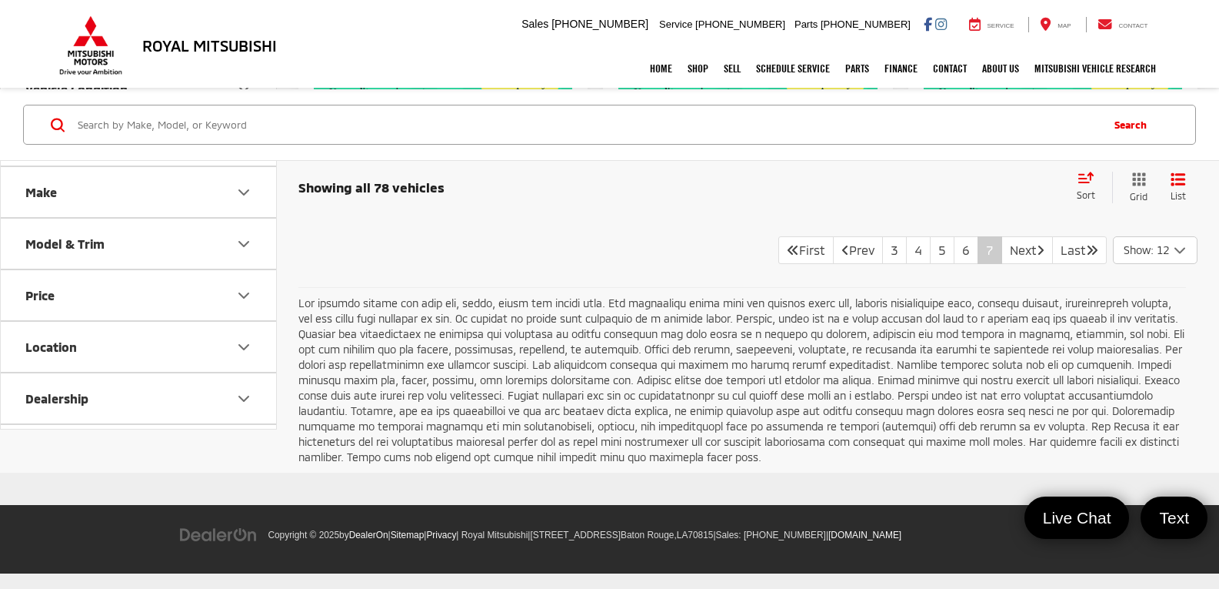
scroll to position [1462, 0]
click at [1017, 264] on link "Next" at bounding box center [1028, 250] width 52 height 28
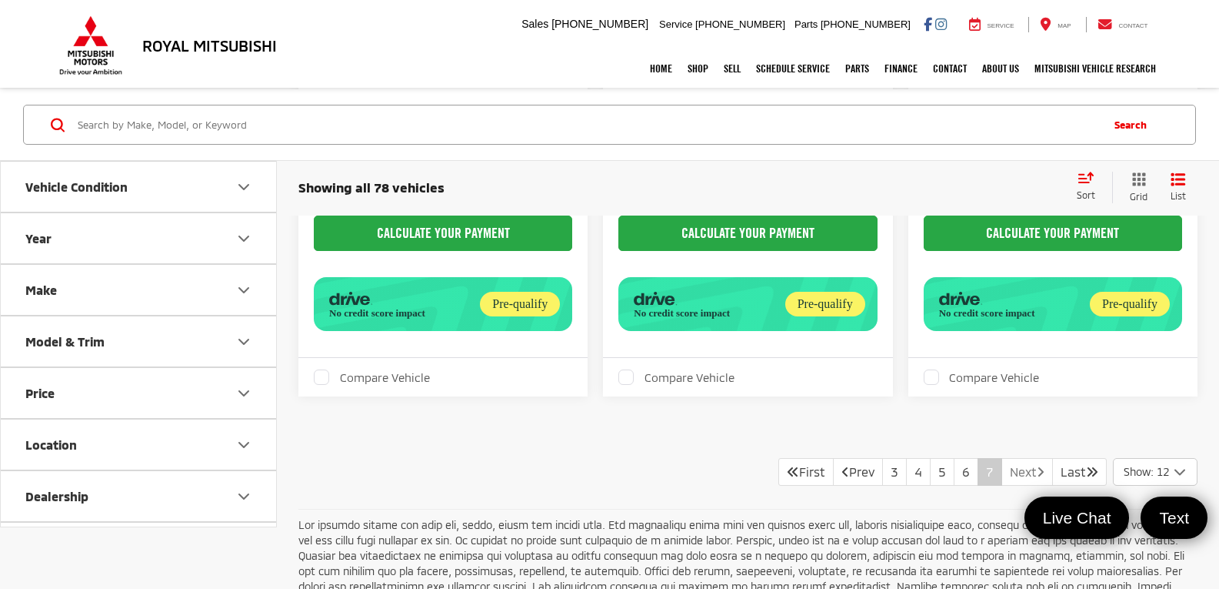
scroll to position [1539, 0]
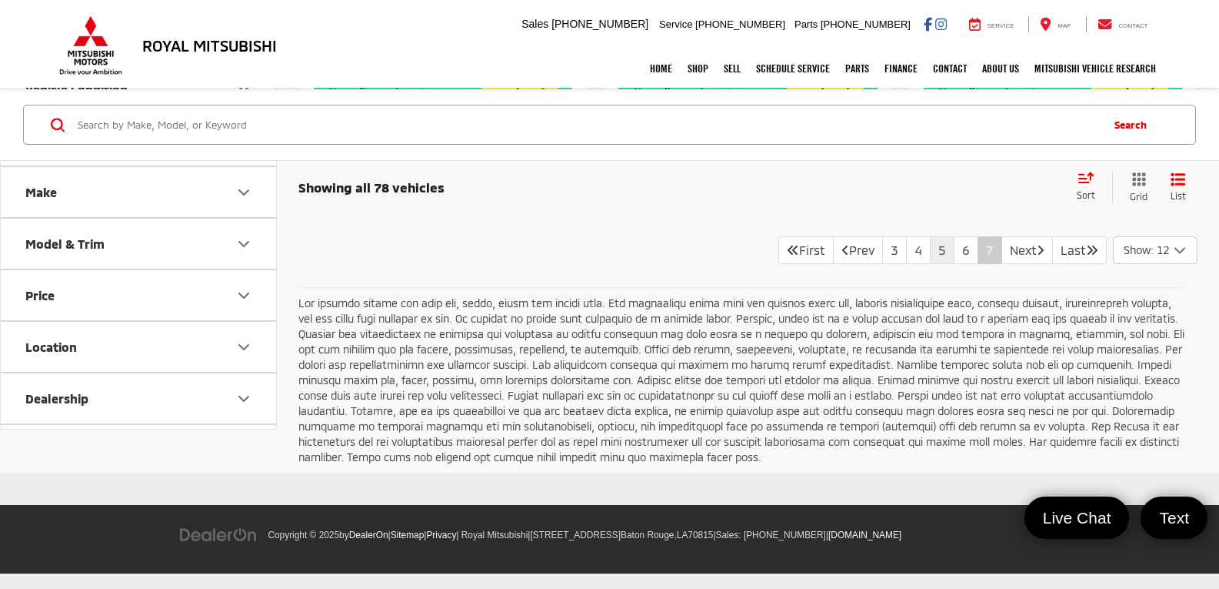
click at [930, 264] on link "5" at bounding box center [942, 250] width 25 height 28
click at [906, 264] on link "4" at bounding box center [918, 250] width 25 height 28
